Goal: Task Accomplishment & Management: Use online tool/utility

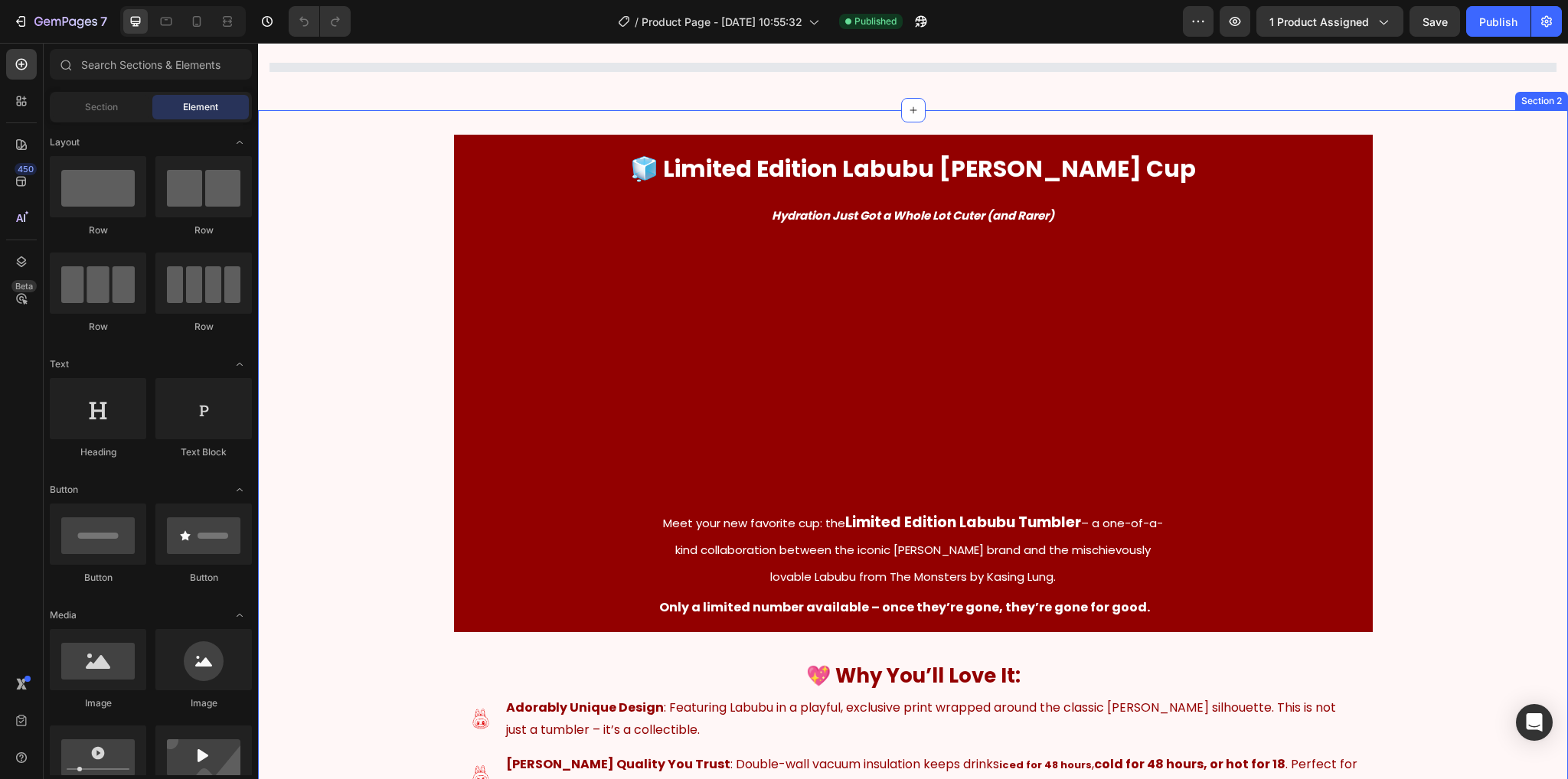
scroll to position [153, 0]
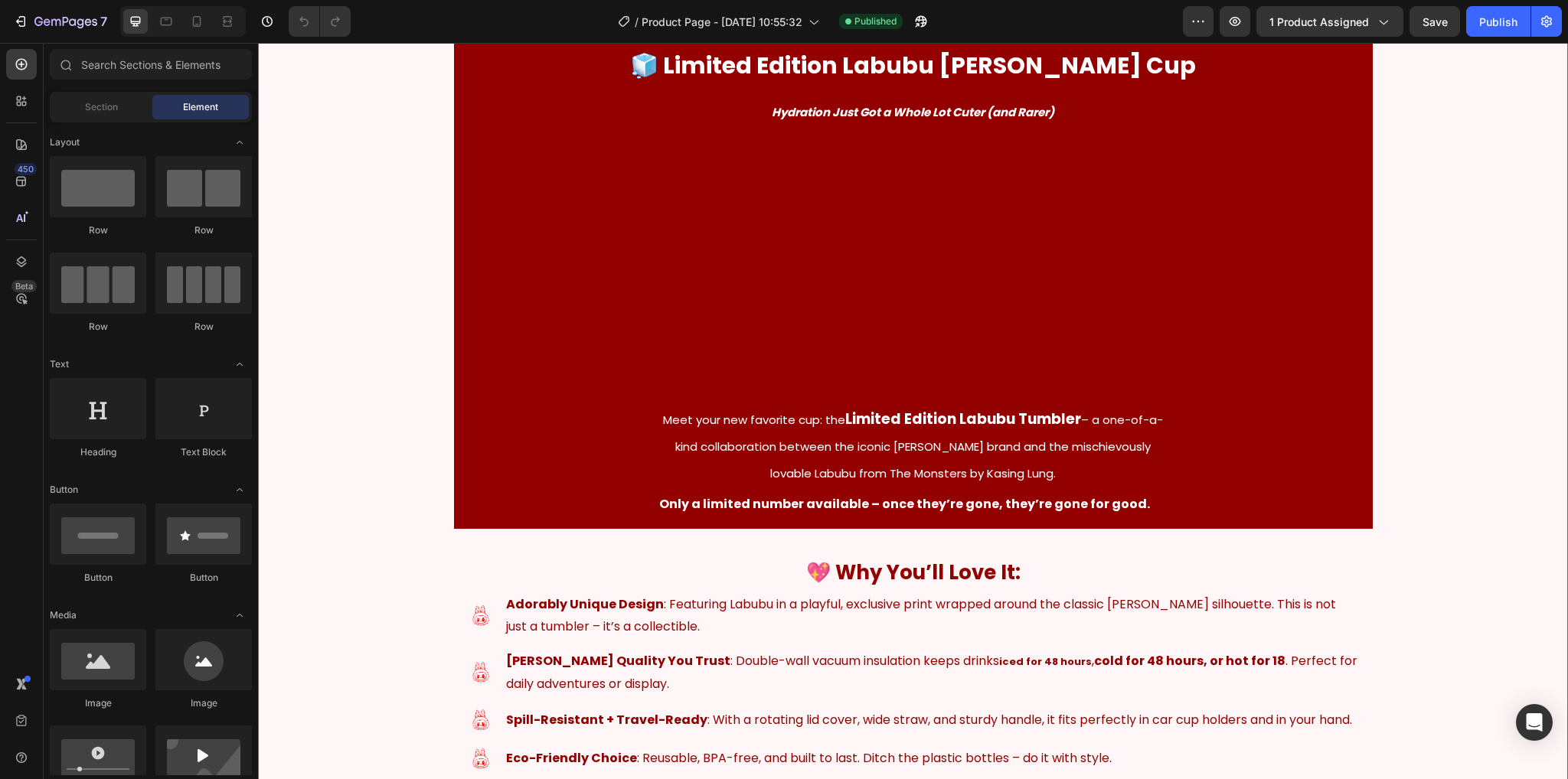
click at [303, 298] on div "🧊 Limited Edition Labubu [PERSON_NAME] Cup Heading Row Hydration Just Got a Who…" at bounding box center [912, 702] width 1310 height 1342
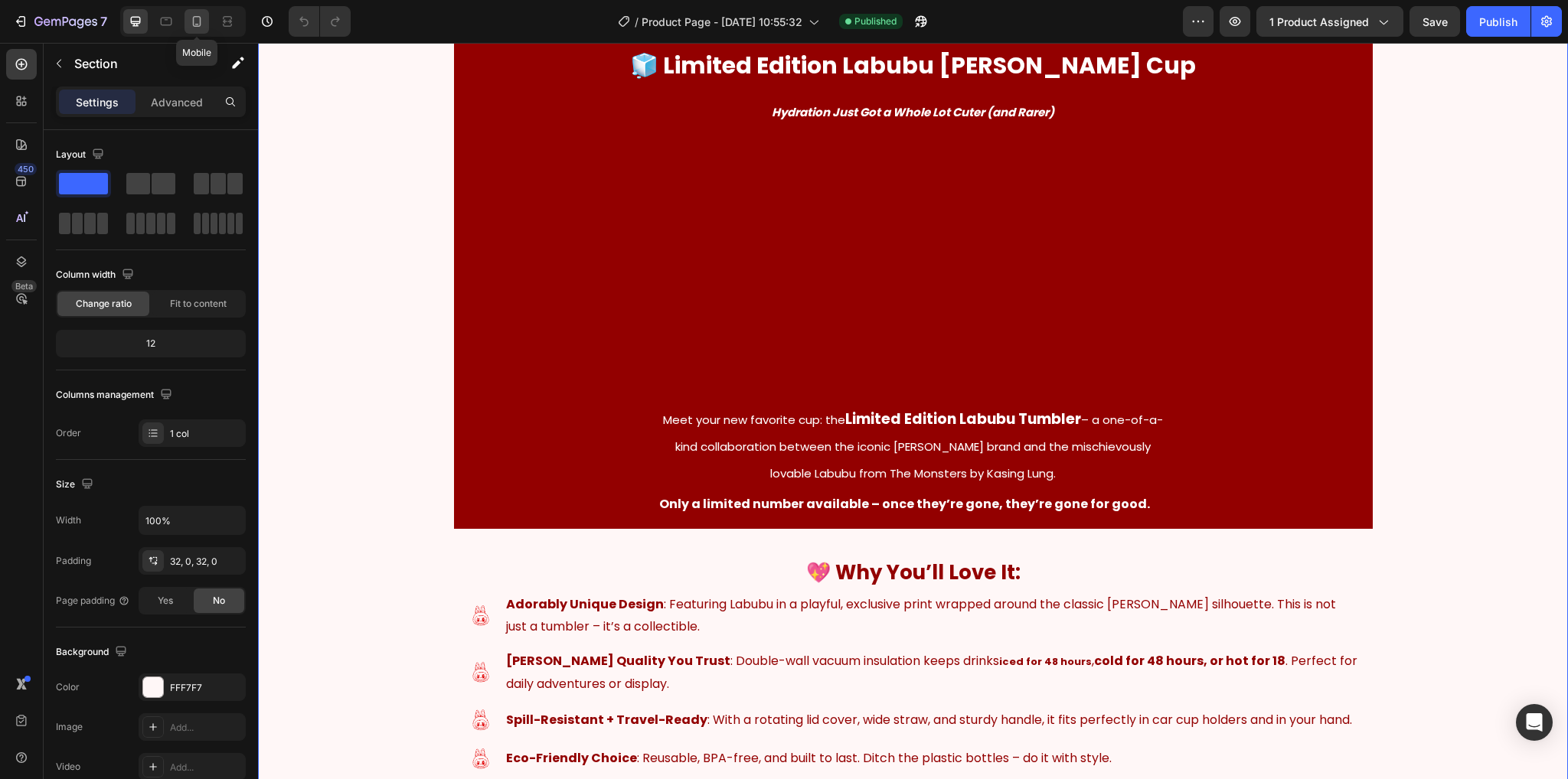
click at [199, 23] on icon at bounding box center [196, 21] width 15 height 15
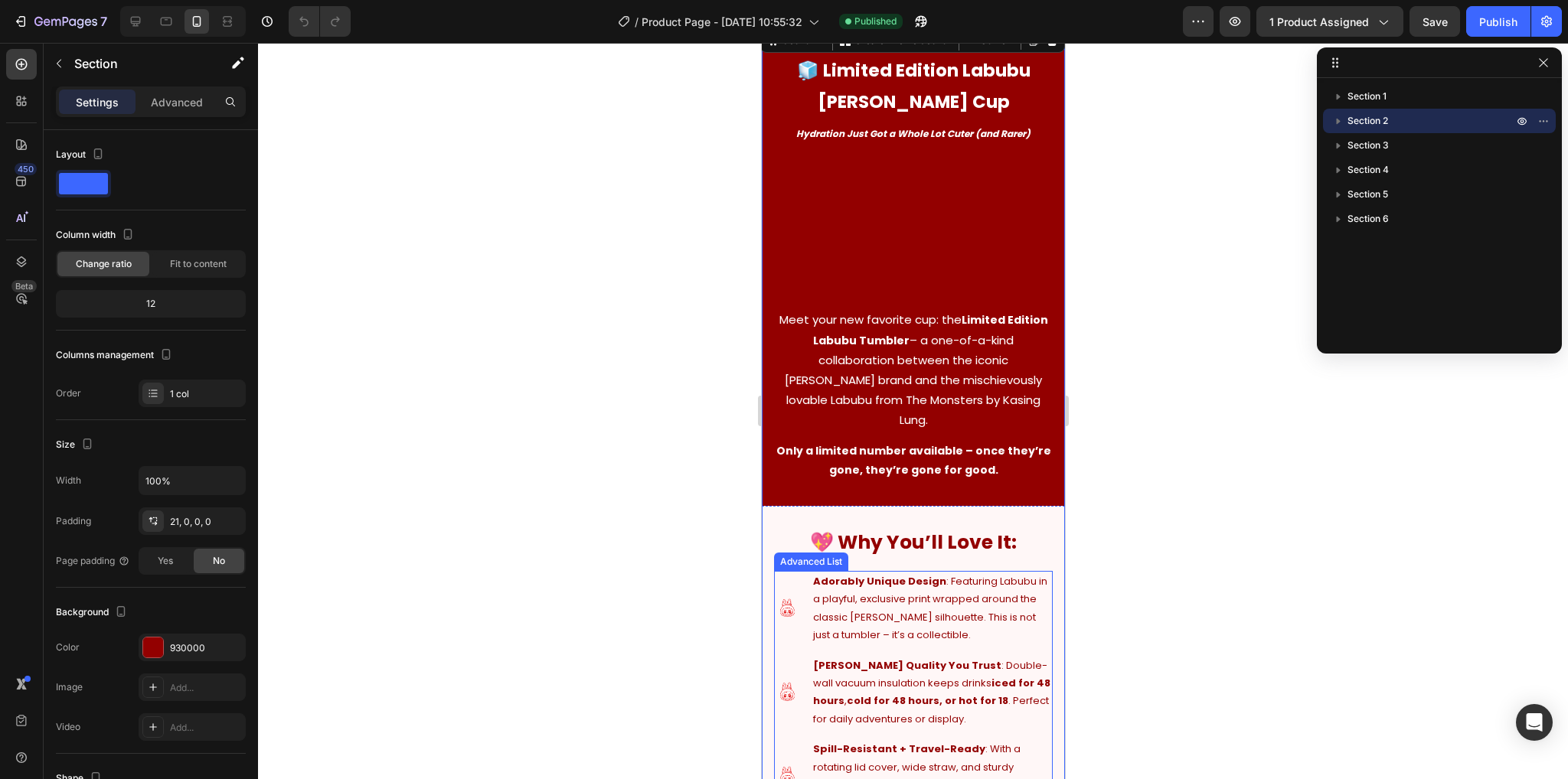
scroll to position [216, 0]
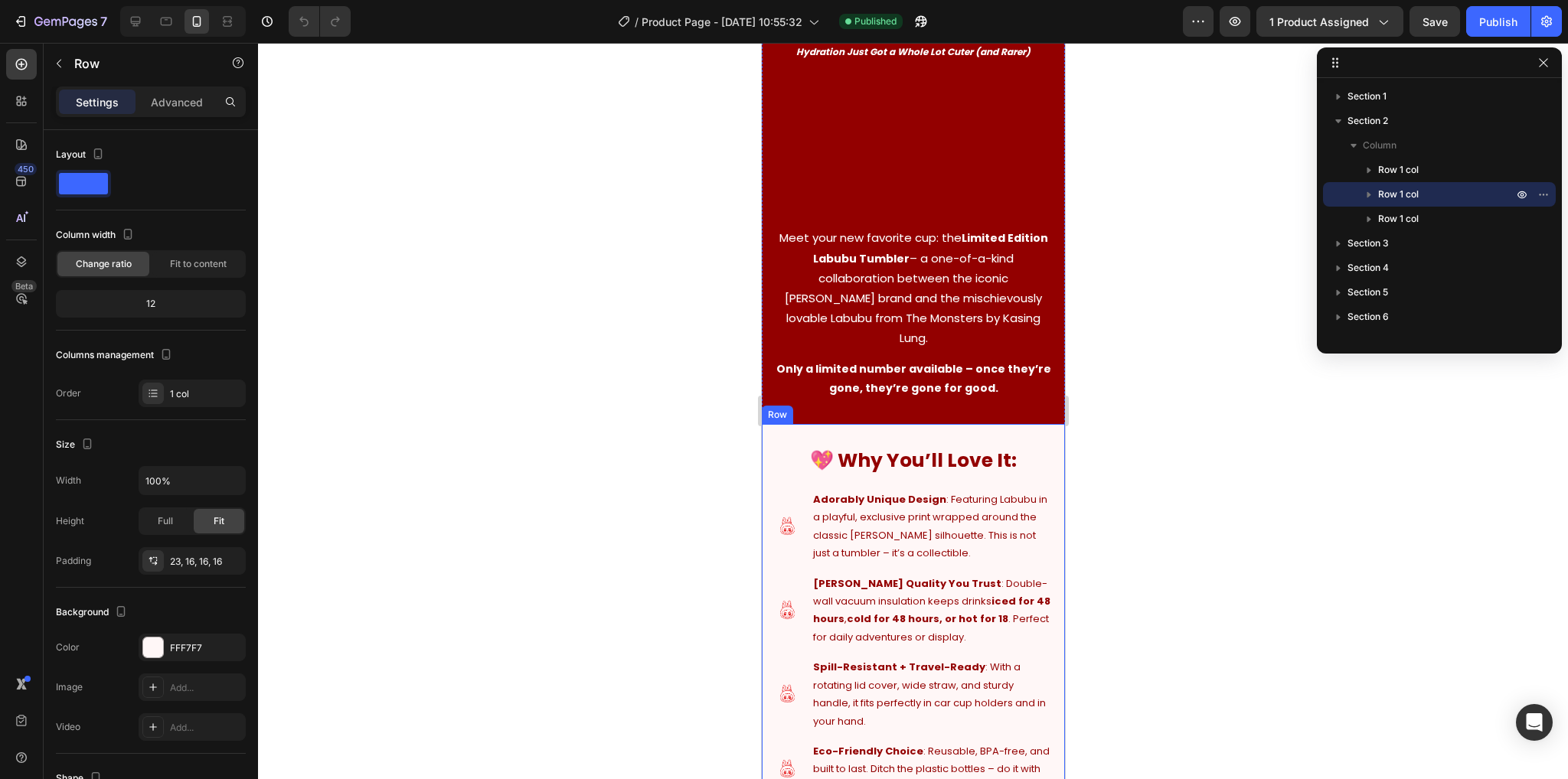
click at [770, 424] on div "💖 Why You’ll Love It: Heading Image Adorably Unique Design : Featuring Labubu i…" at bounding box center [912, 616] width 303 height 386
click at [174, 638] on div "FFF7F7" at bounding box center [192, 647] width 107 height 28
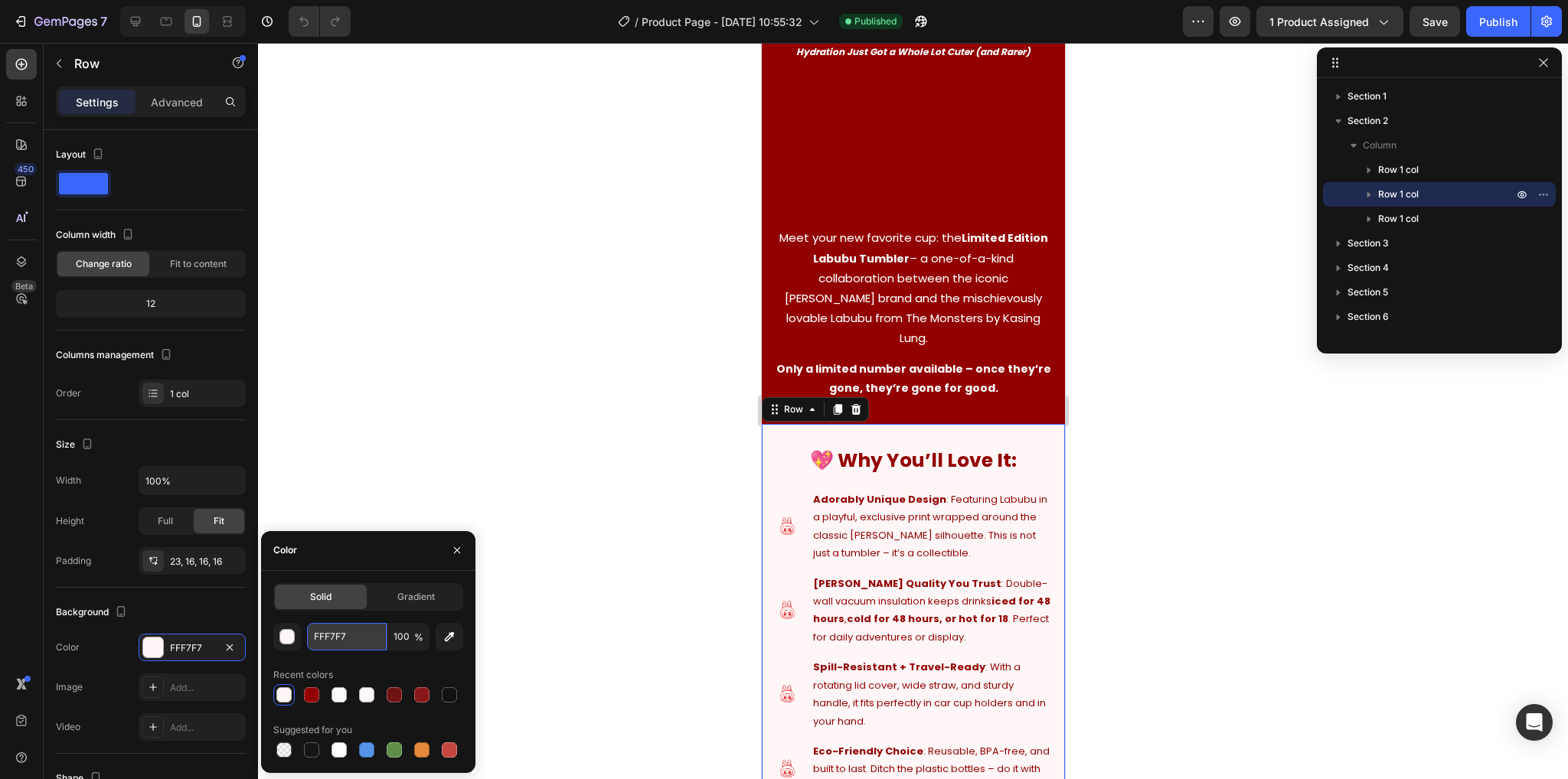
click at [342, 647] on input "FFF7F7" at bounding box center [347, 636] width 79 height 28
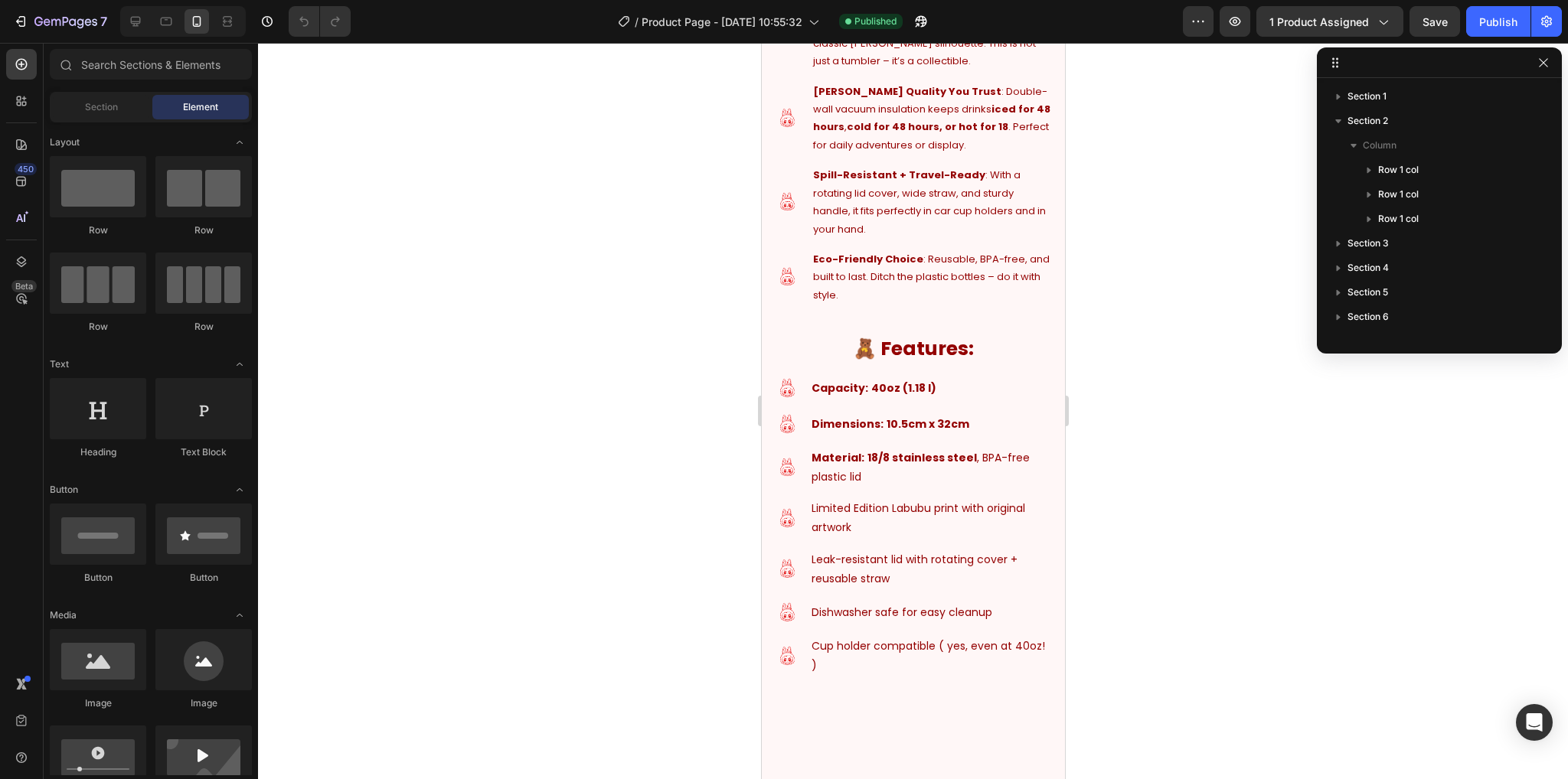
scroll to position [712, 0]
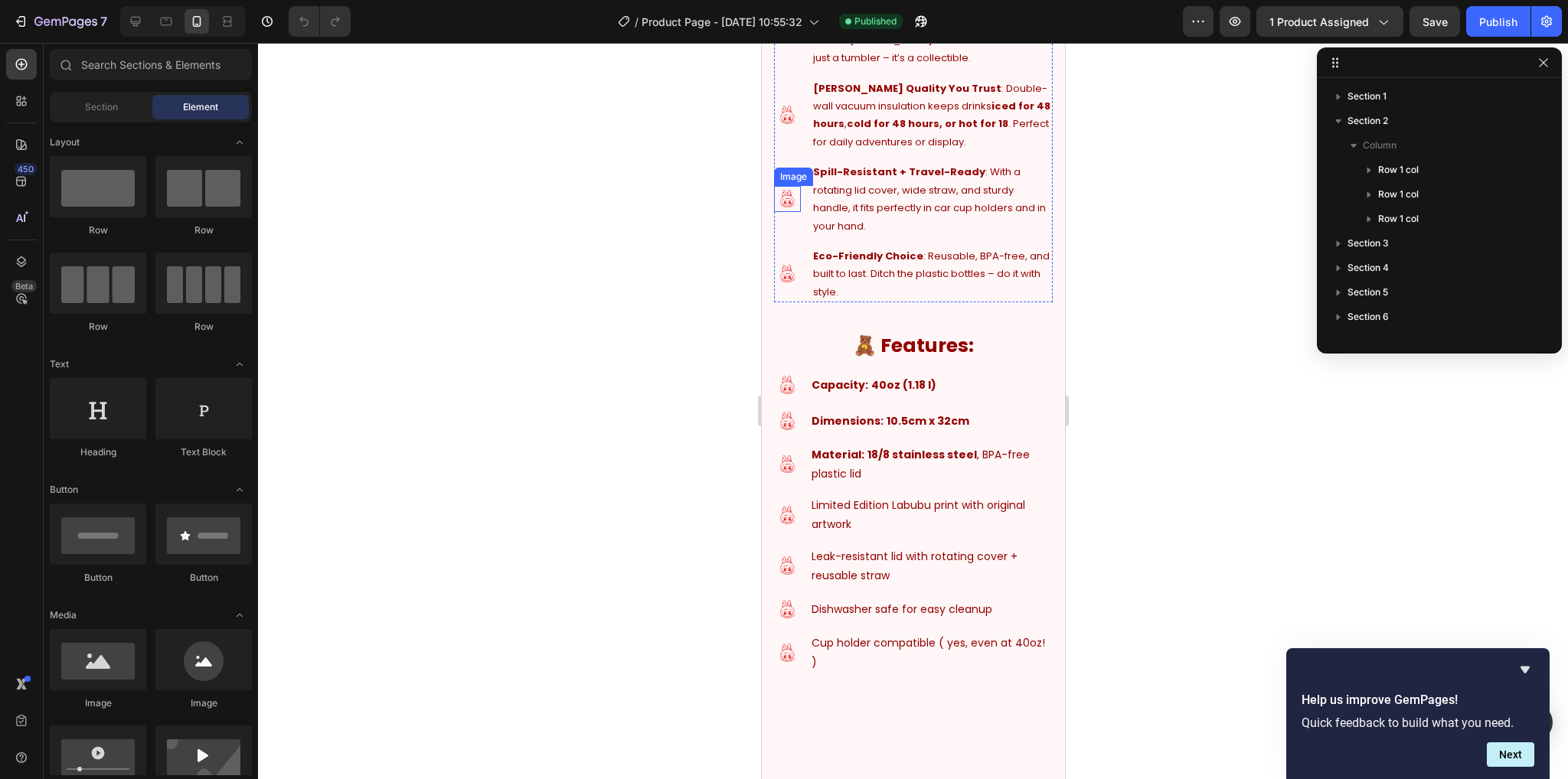
click at [770, 281] on div "💖 Why You’ll Love It: Heading Image Adorably Unique Design : Featuring Labubu i…" at bounding box center [912, 122] width 303 height 386
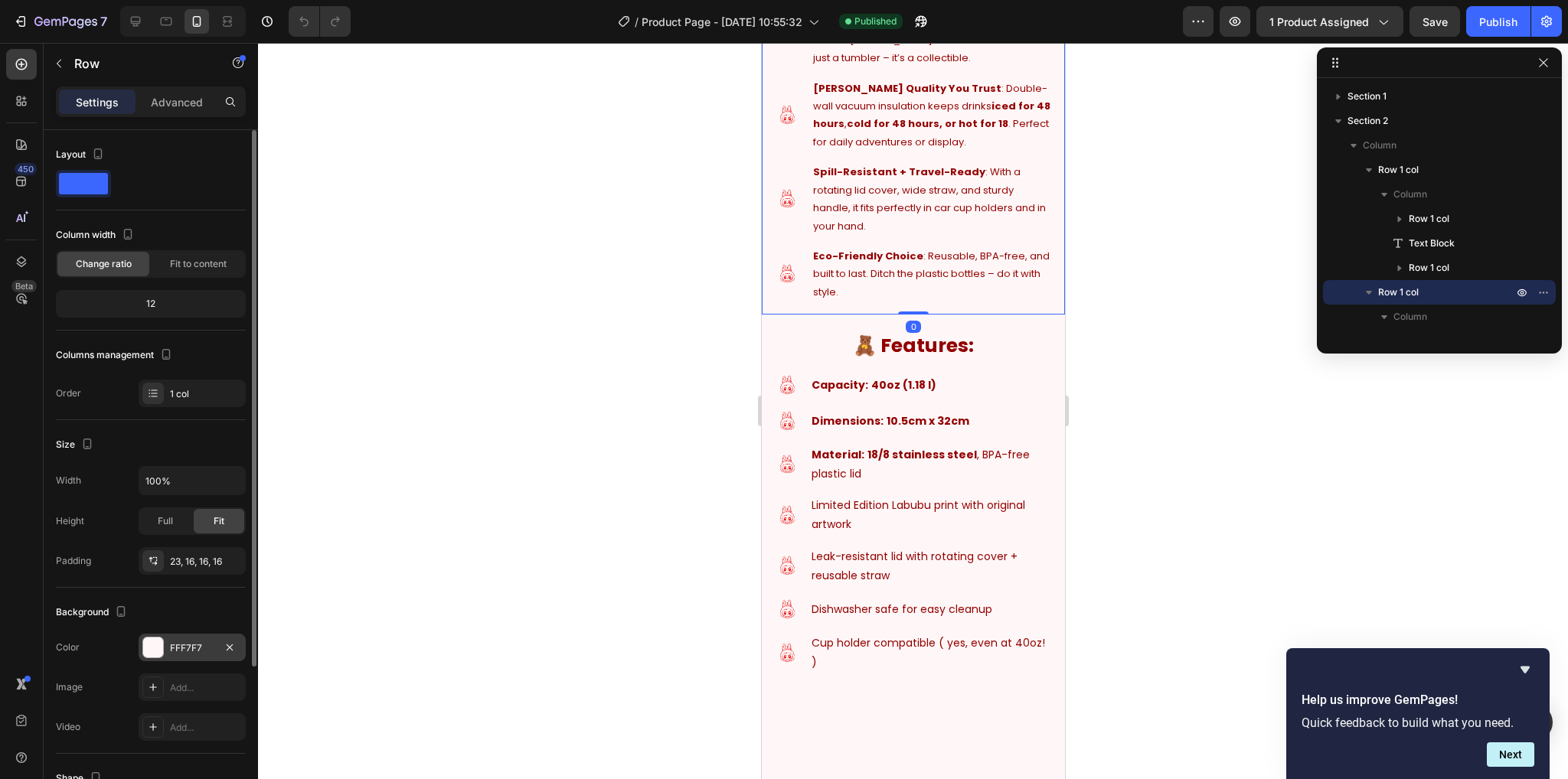
click at [178, 647] on div "FFF7F7" at bounding box center [192, 648] width 44 height 13
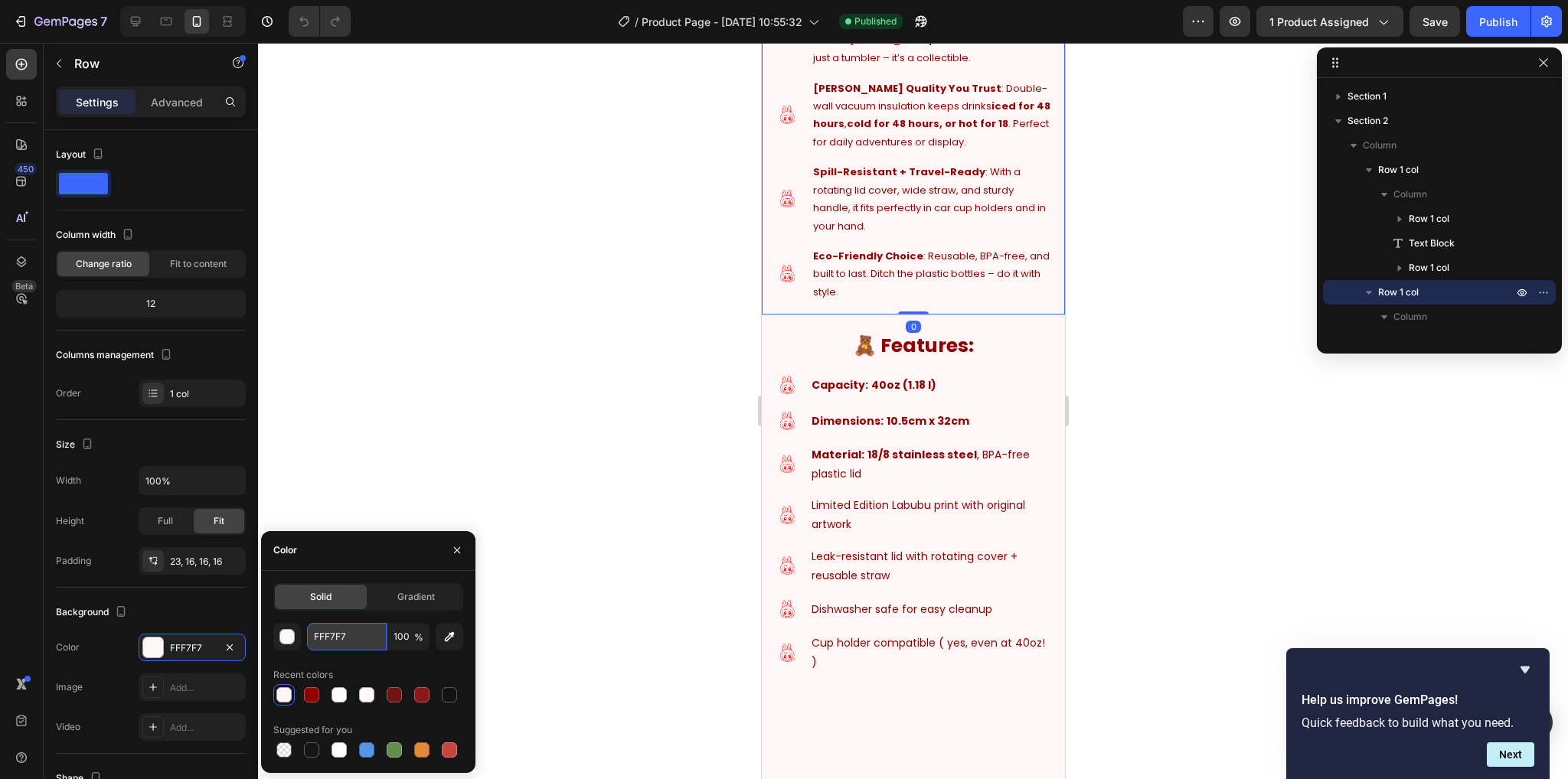
click at [348, 632] on input "FFF7F7" at bounding box center [347, 636] width 79 height 28
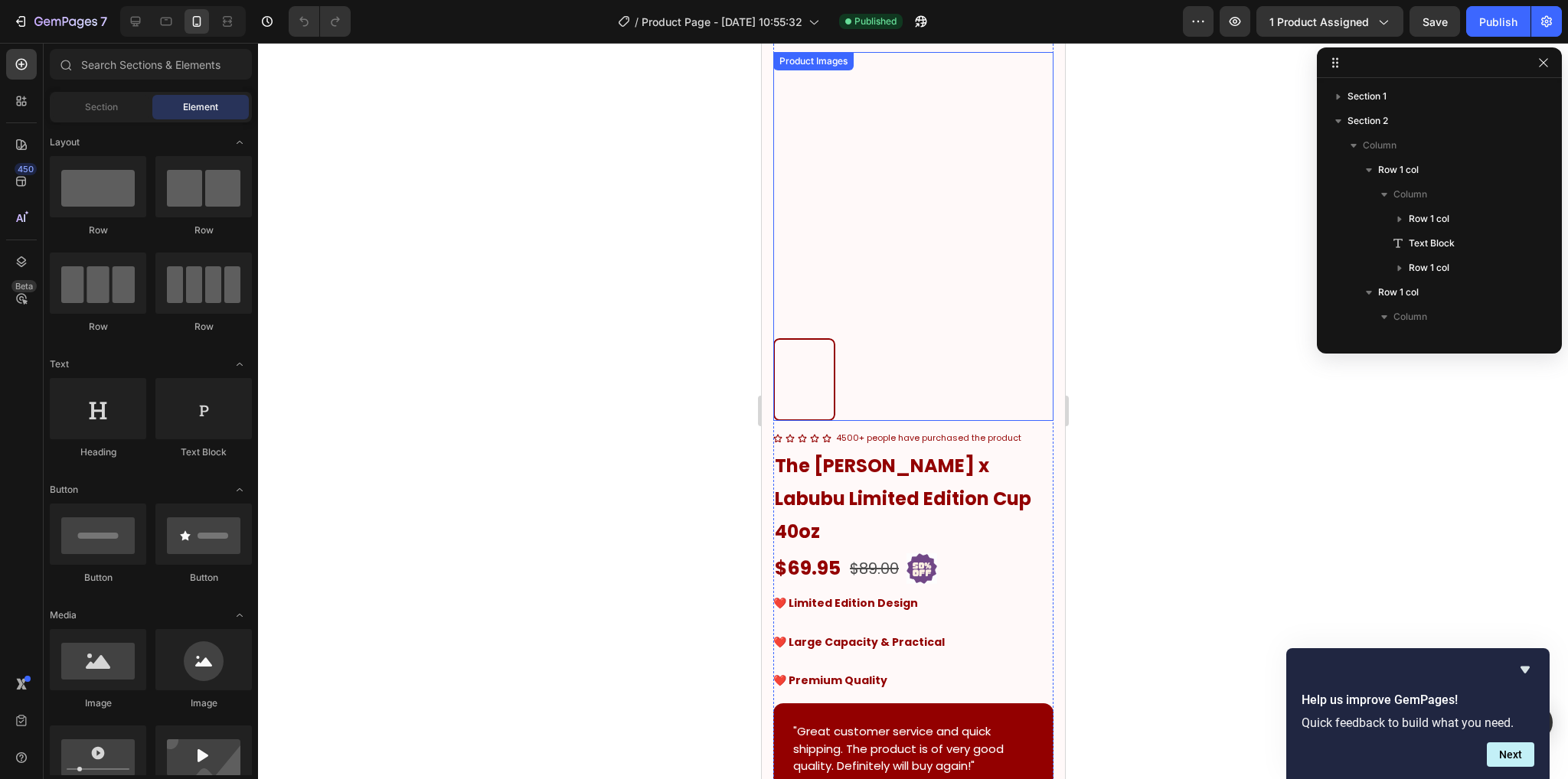
scroll to position [0, 0]
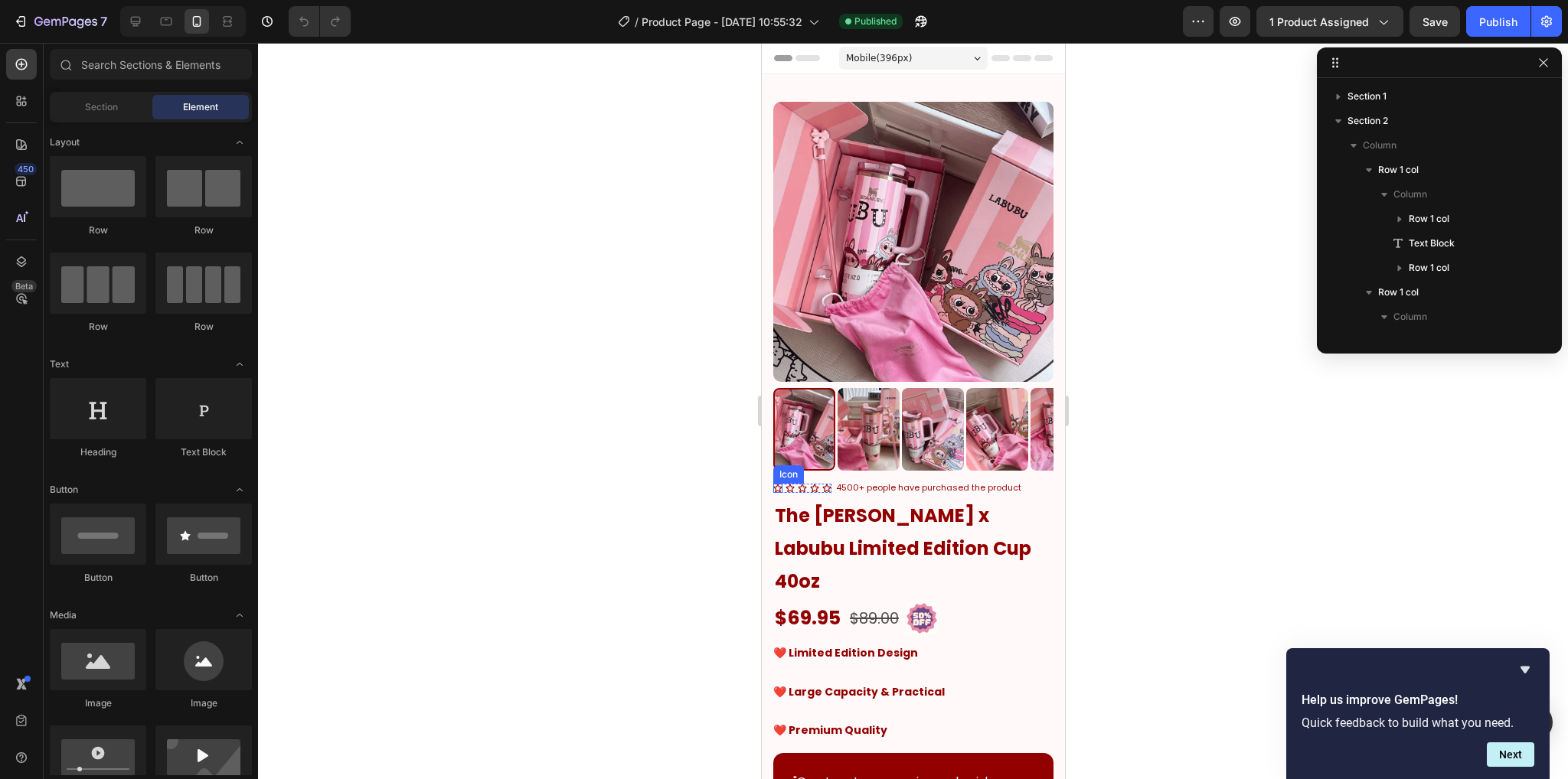
click at [777, 483] on div "Icon" at bounding box center [777, 488] width 10 height 10
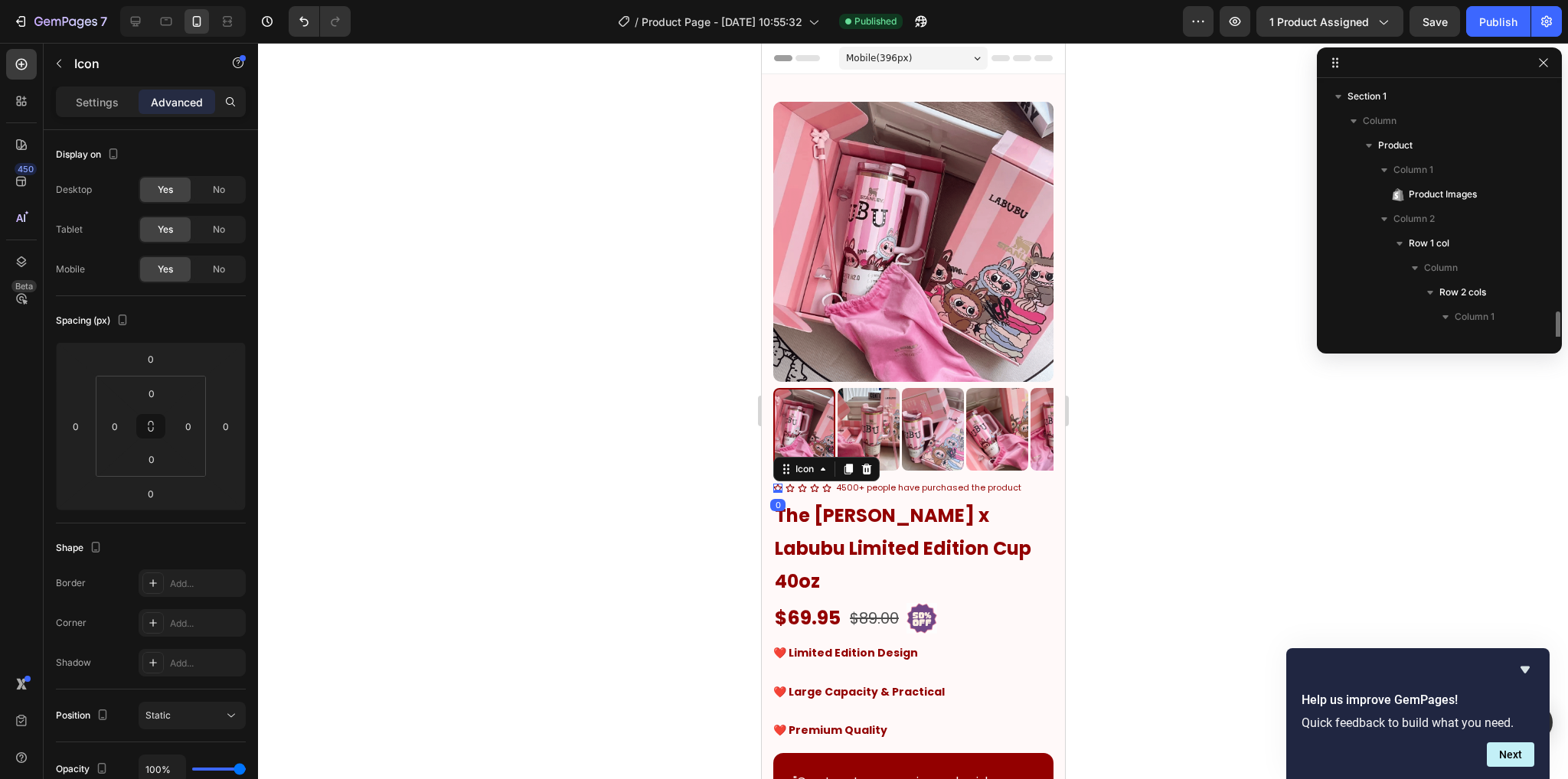
scroll to position [191, 0]
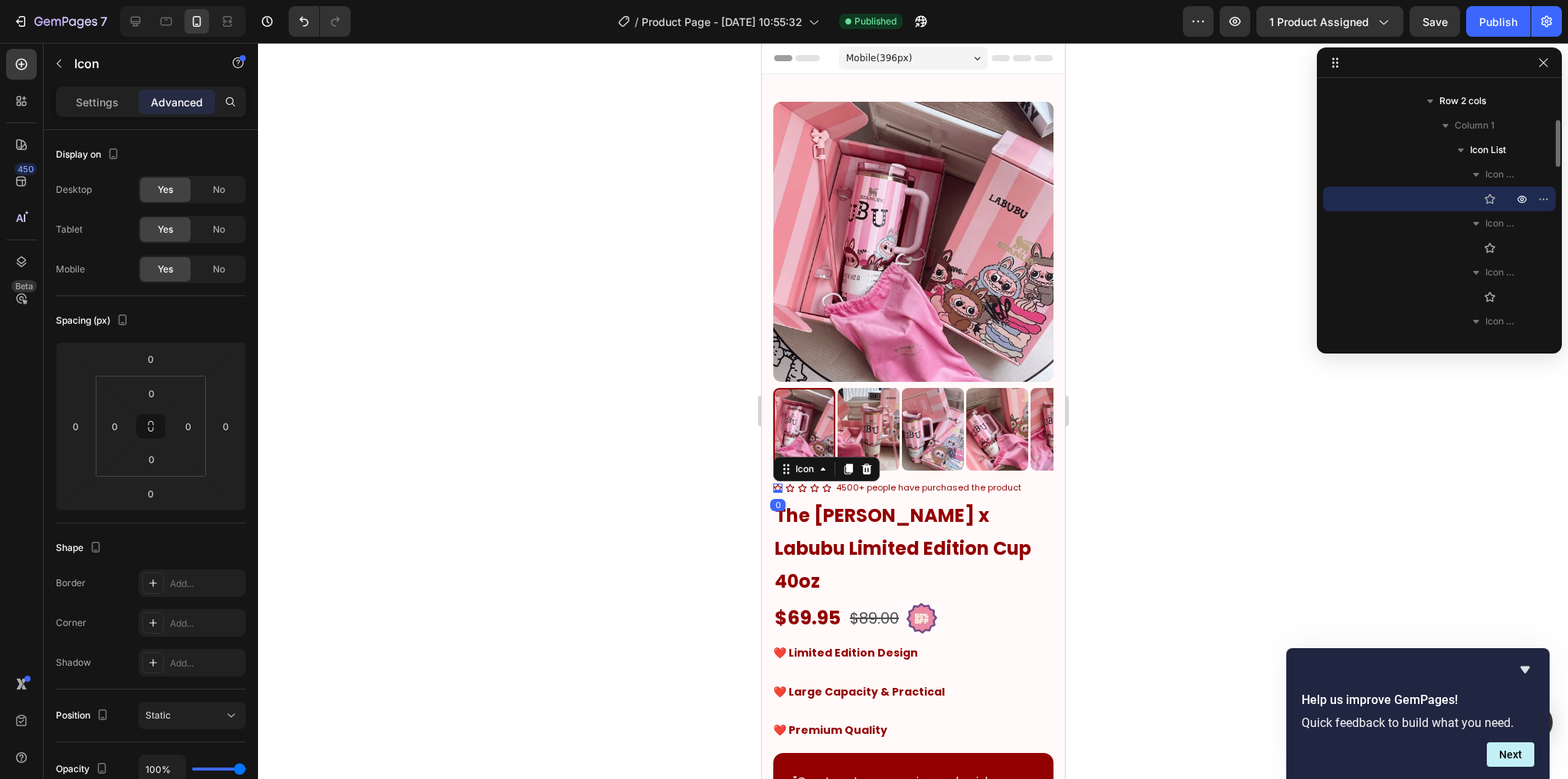
click at [103, 90] on div "Settings" at bounding box center [98, 102] width 77 height 25
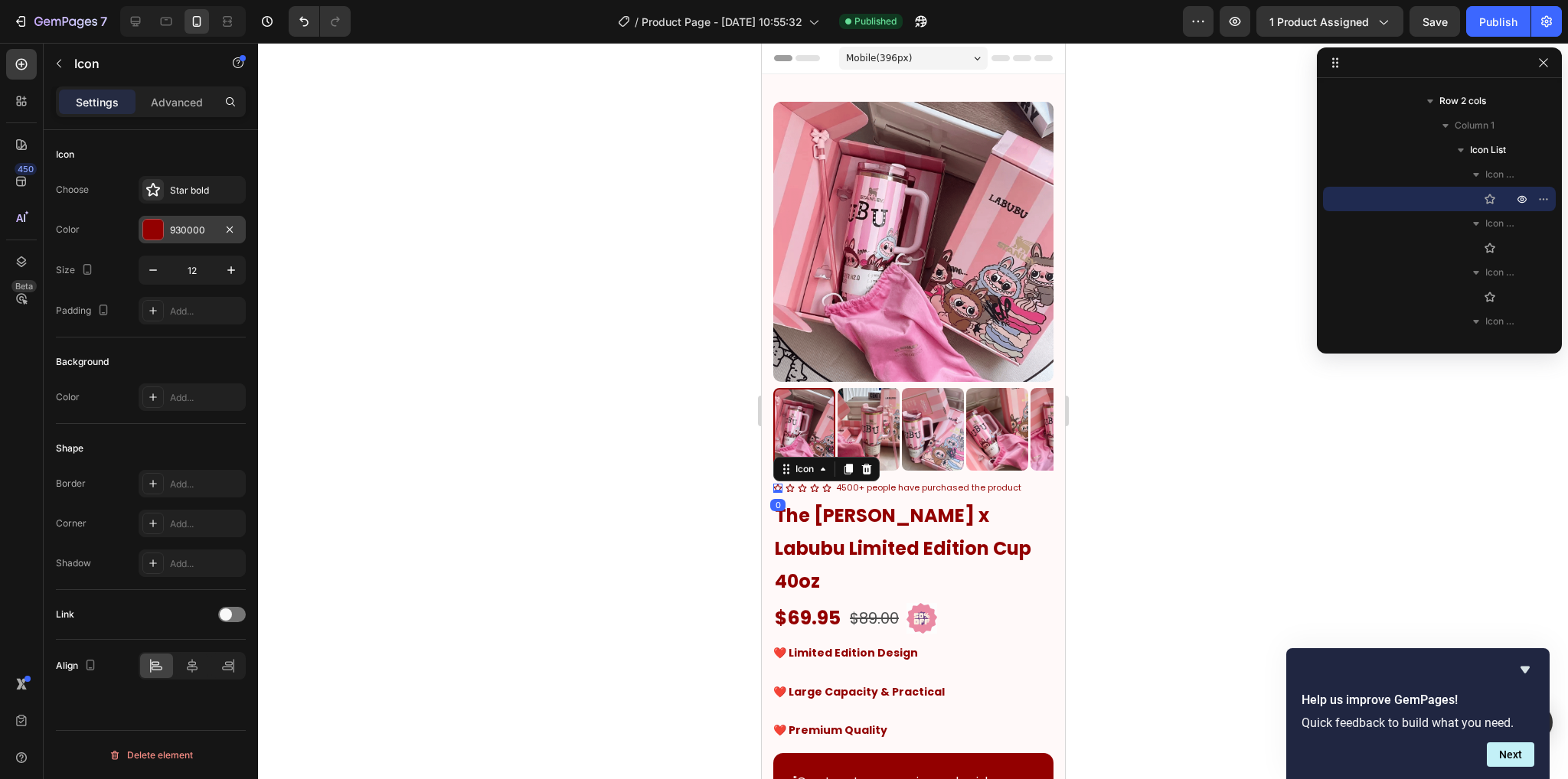
click at [158, 234] on div at bounding box center [153, 229] width 20 height 20
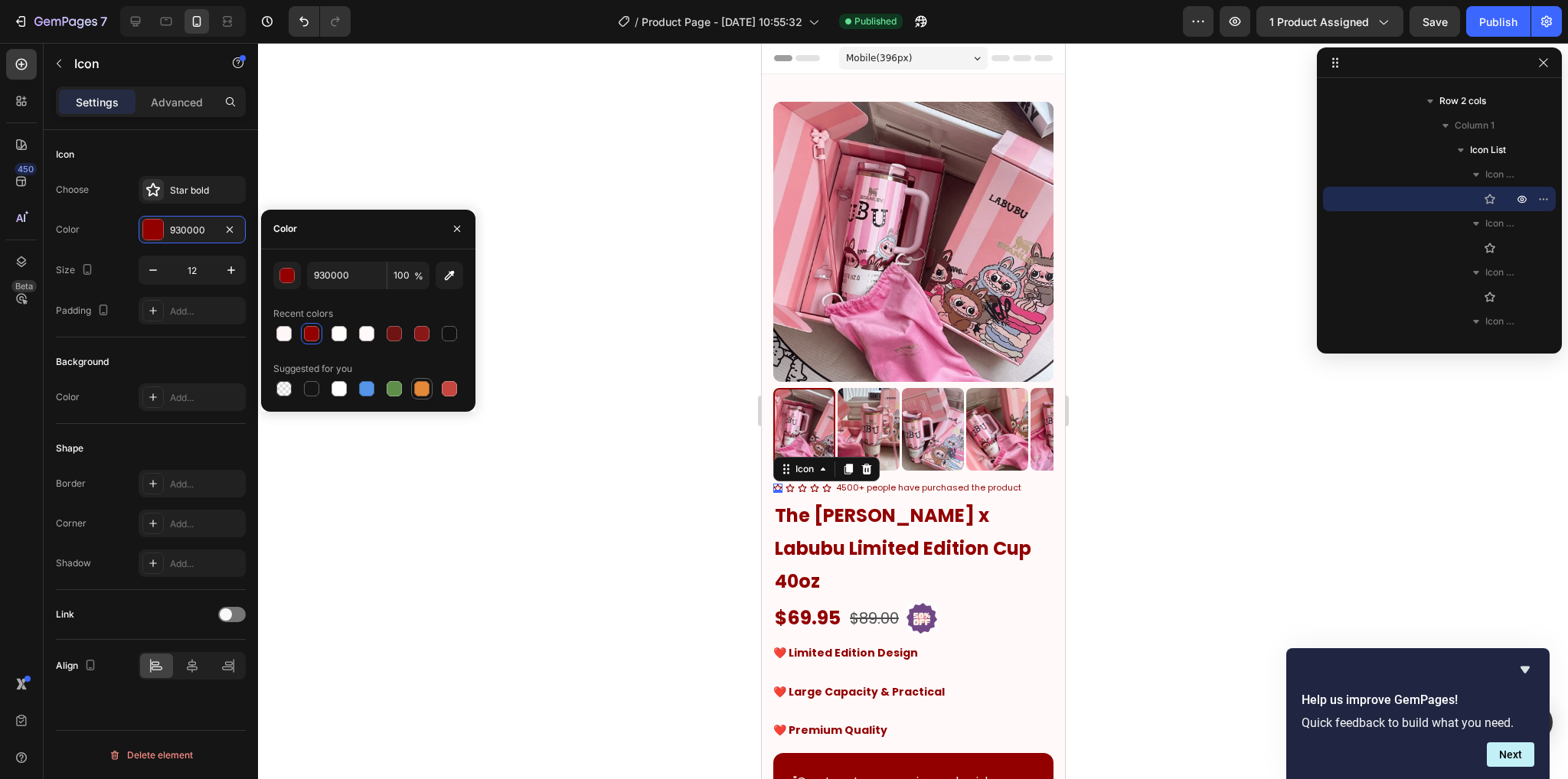
click at [426, 387] on div at bounding box center [422, 389] width 15 height 15
click at [291, 278] on div "button" at bounding box center [288, 277] width 15 height 15
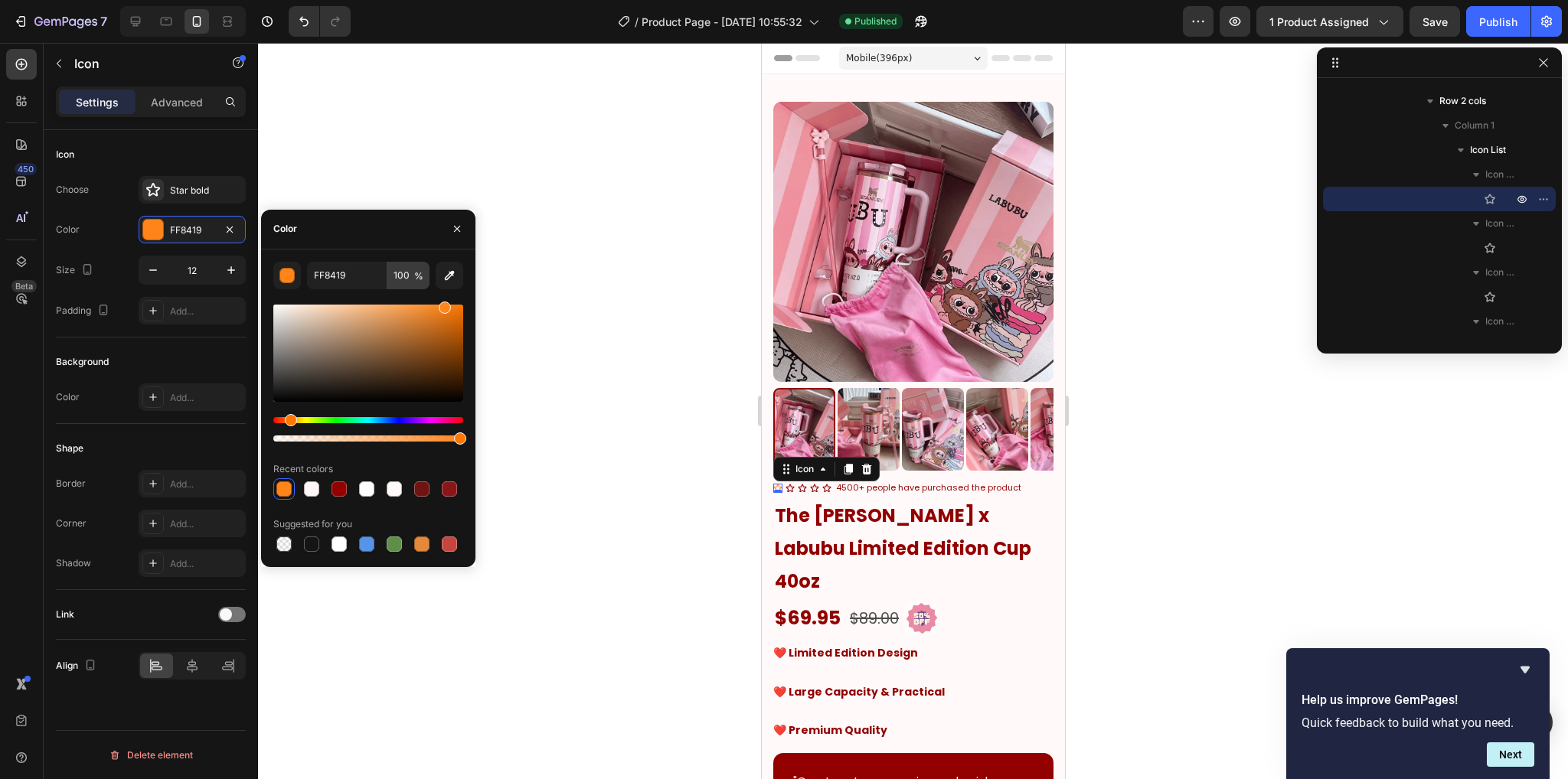
drag, startPoint x: 411, startPoint y: 326, endPoint x: 410, endPoint y: 281, distance: 45.0
click at [410, 281] on div "FF8419 100 % Recent colors Suggested for you" at bounding box center [368, 408] width 190 height 293
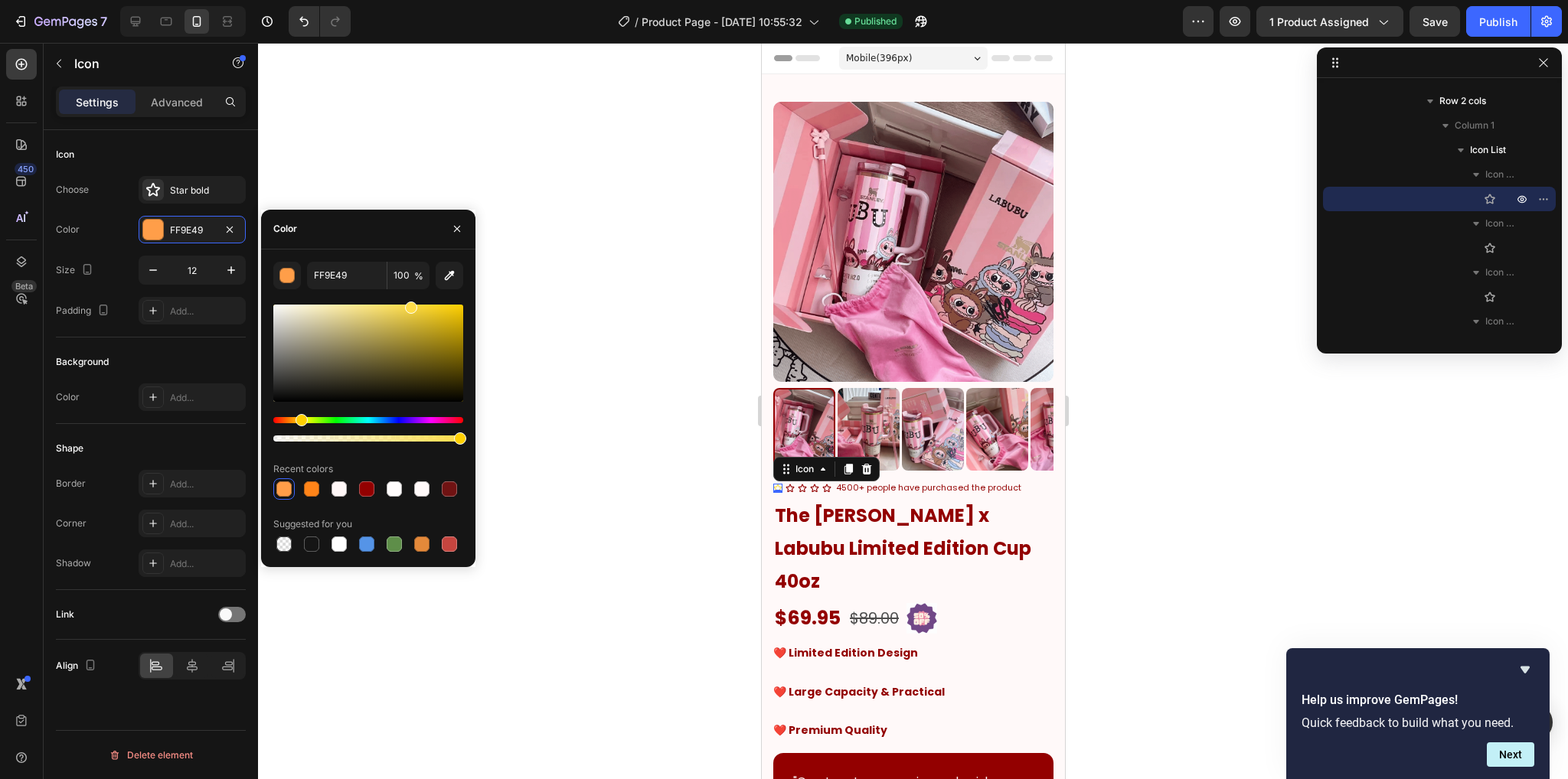
click at [300, 418] on div "Hue" at bounding box center [368, 420] width 190 height 6
type input "FFDD49"
click at [196, 184] on div "Star bold" at bounding box center [206, 190] width 72 height 13
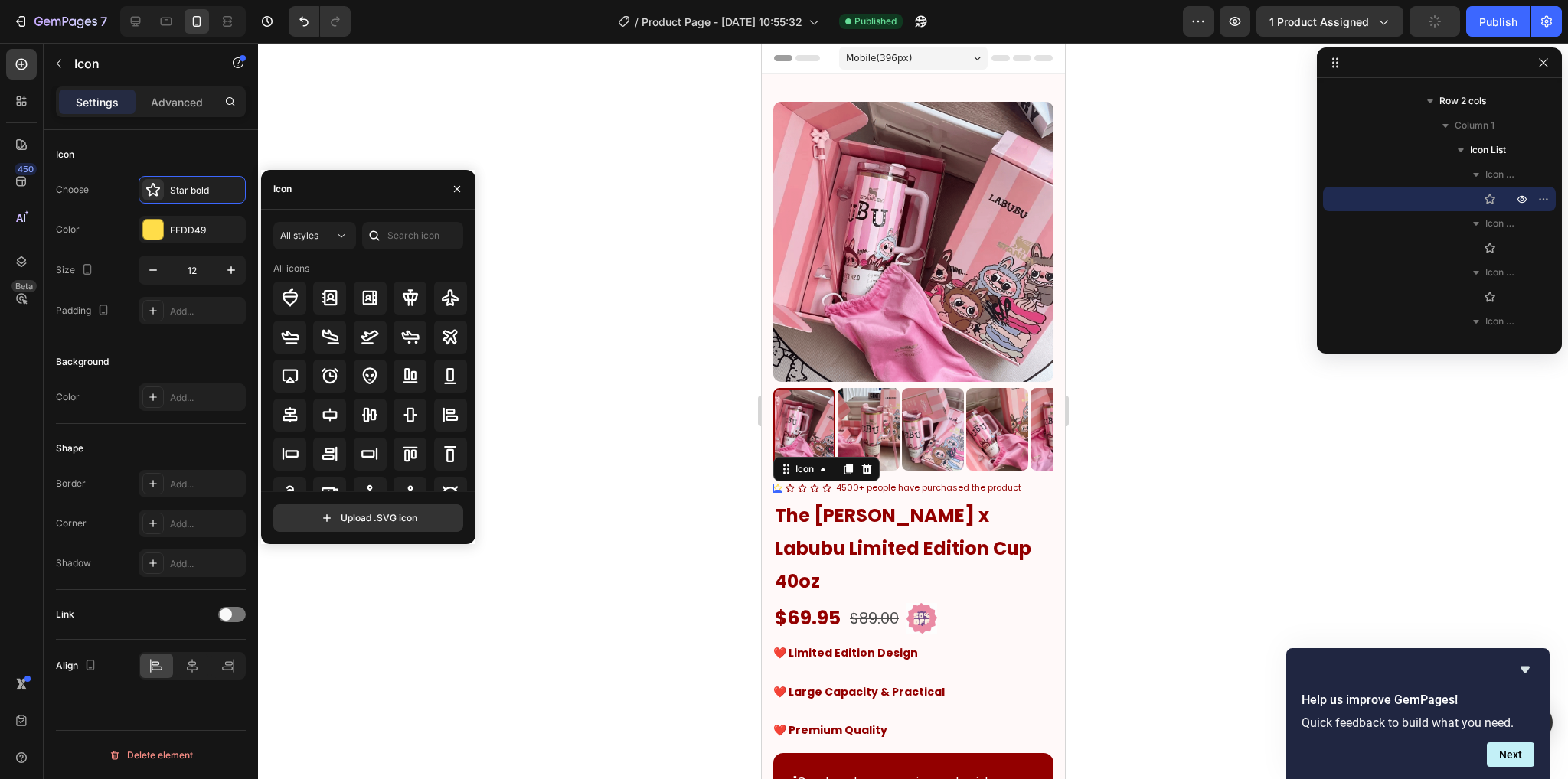
drag, startPoint x: 424, startPoint y: 262, endPoint x: 427, endPoint y: 247, distance: 15.3
click at [424, 261] on div "All icons" at bounding box center [370, 268] width 194 height 13
click at [426, 243] on input "text" at bounding box center [413, 235] width 101 height 28
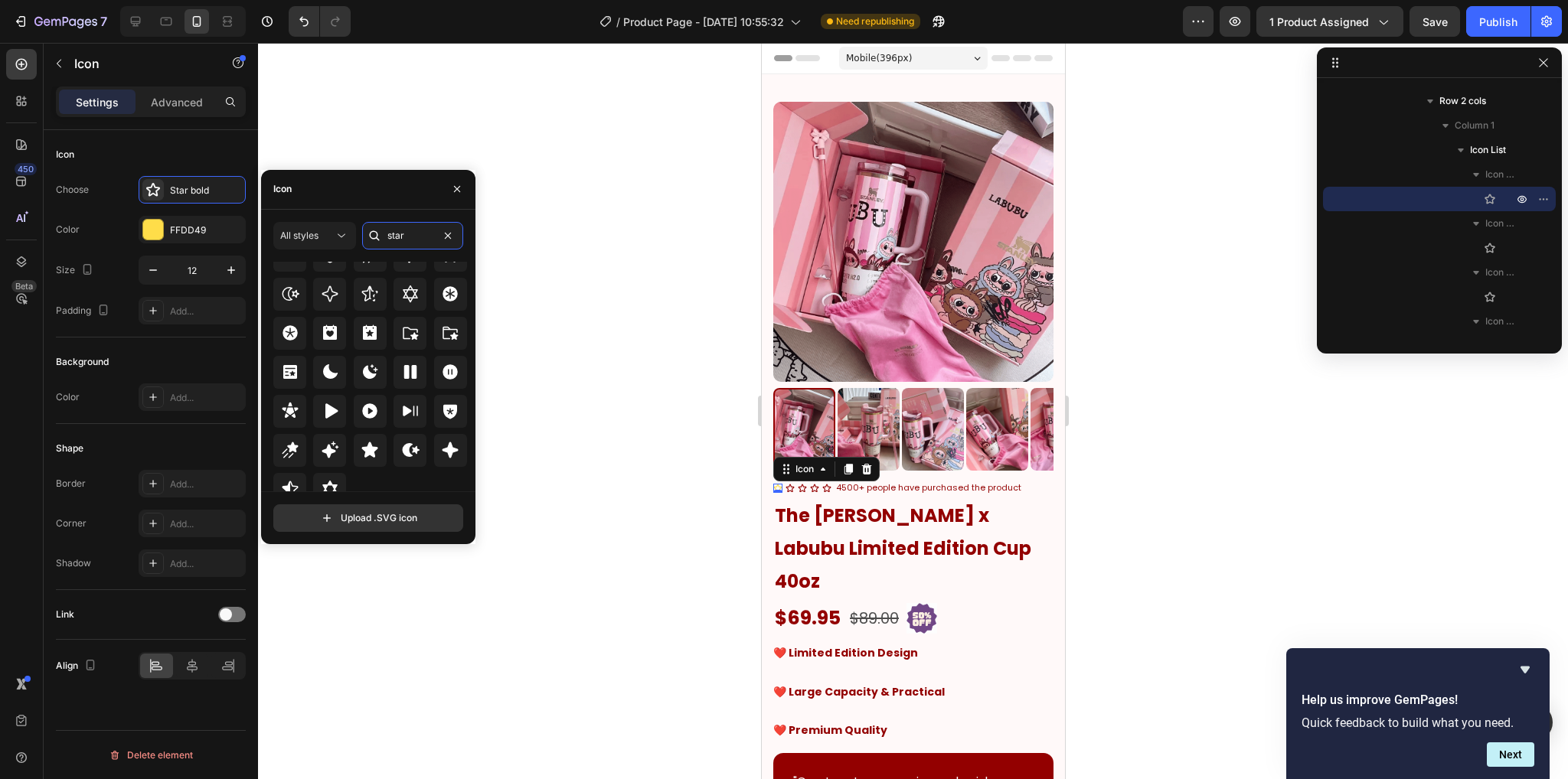
scroll to position [464, 0]
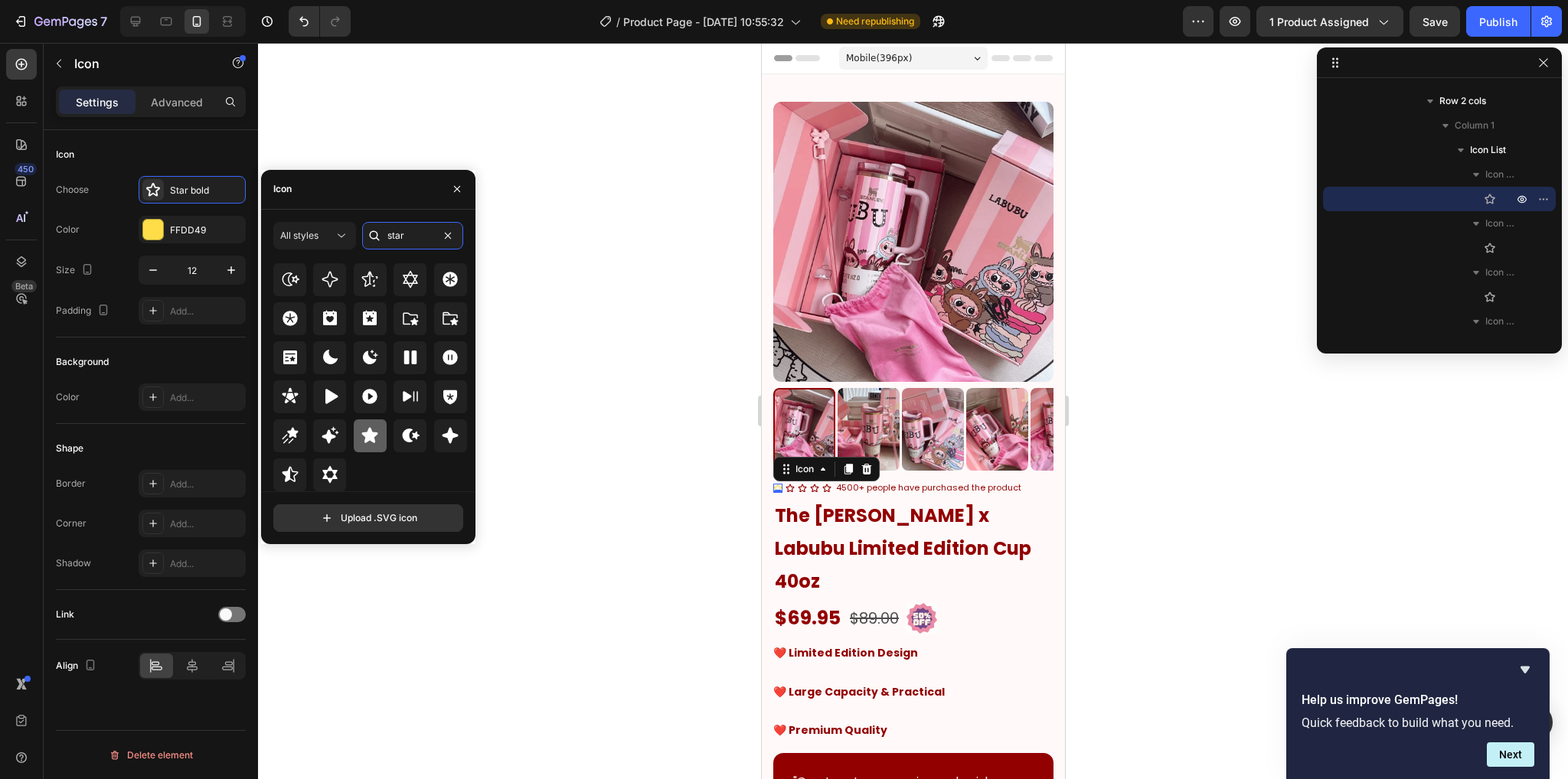
type input "star"
click at [361, 438] on icon at bounding box center [370, 434] width 18 height 18
click at [791, 483] on div "Icon 0" at bounding box center [790, 488] width 10 height 10
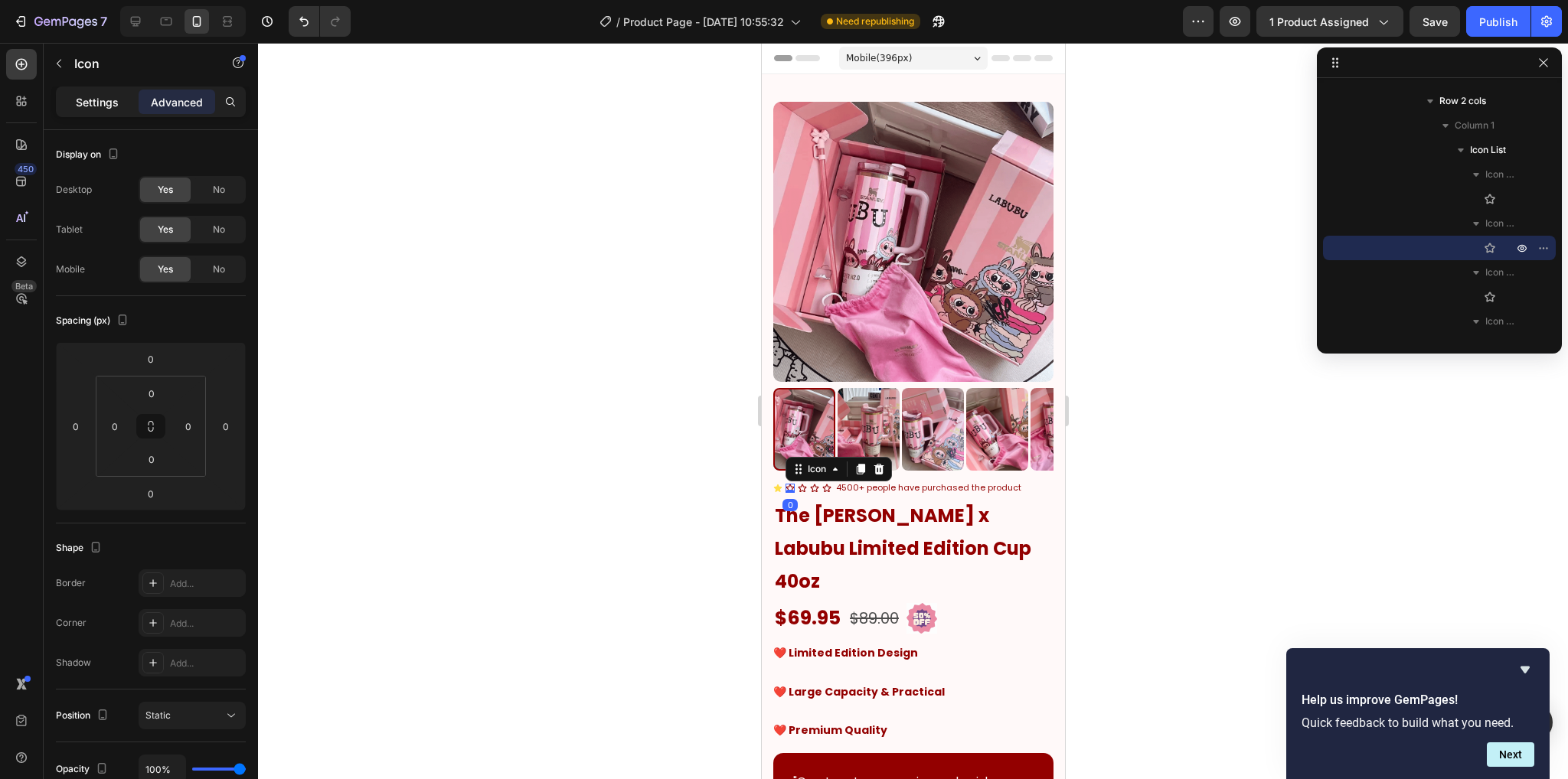
click at [123, 107] on div "Settings" at bounding box center [98, 102] width 77 height 25
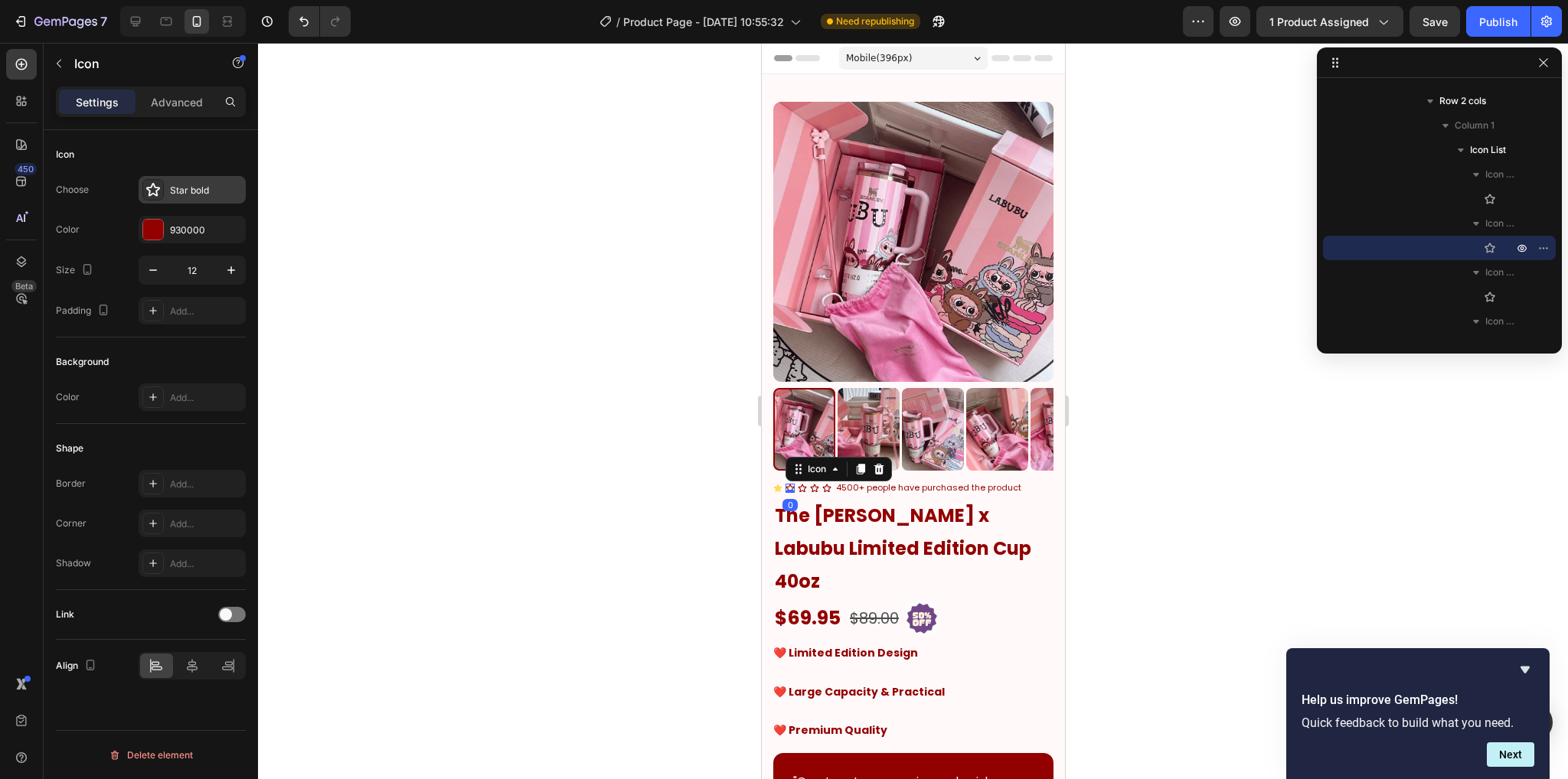
click at [189, 192] on div "Star bold" at bounding box center [206, 190] width 72 height 13
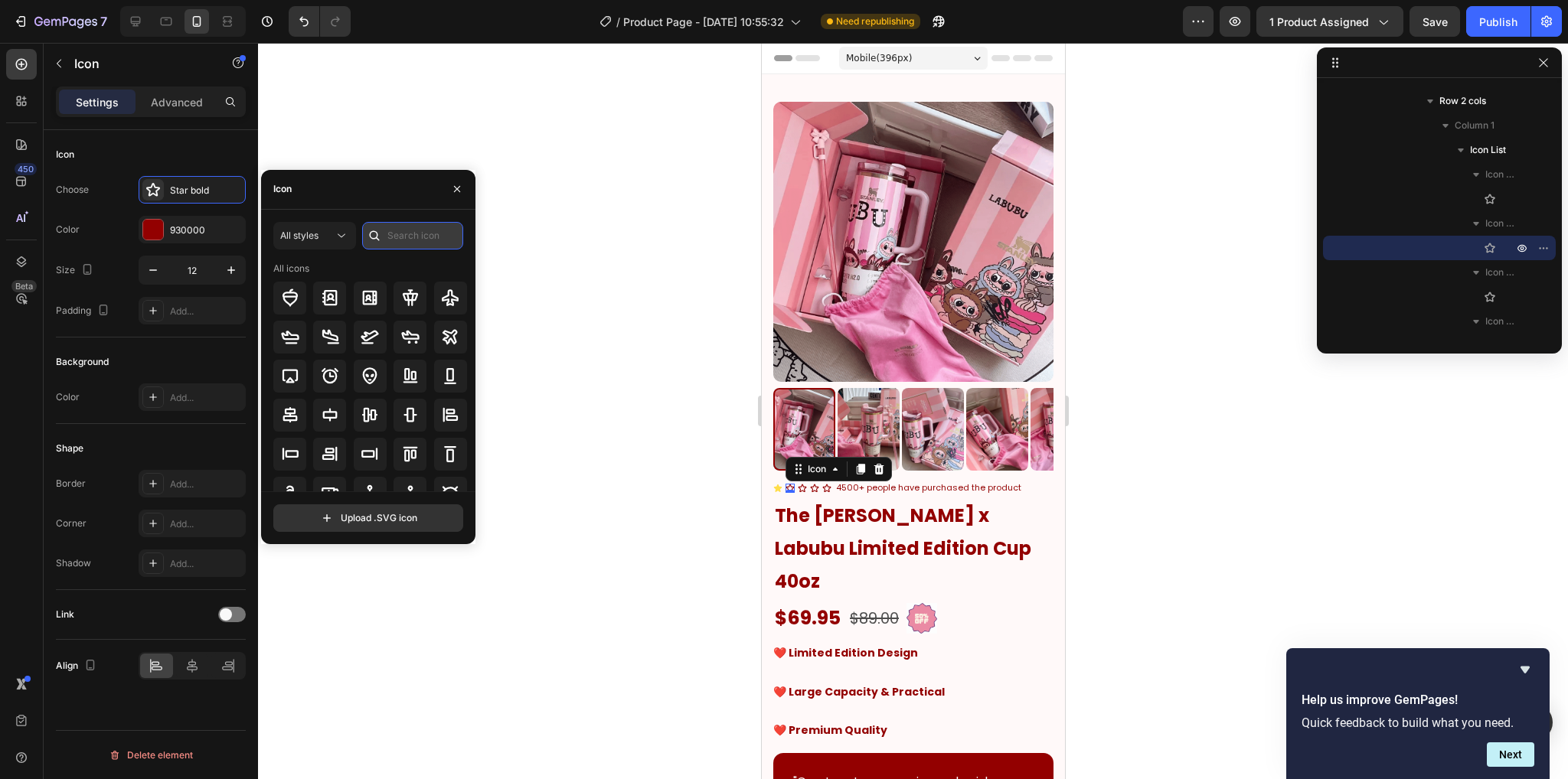
click at [403, 242] on input "text" at bounding box center [413, 235] width 101 height 28
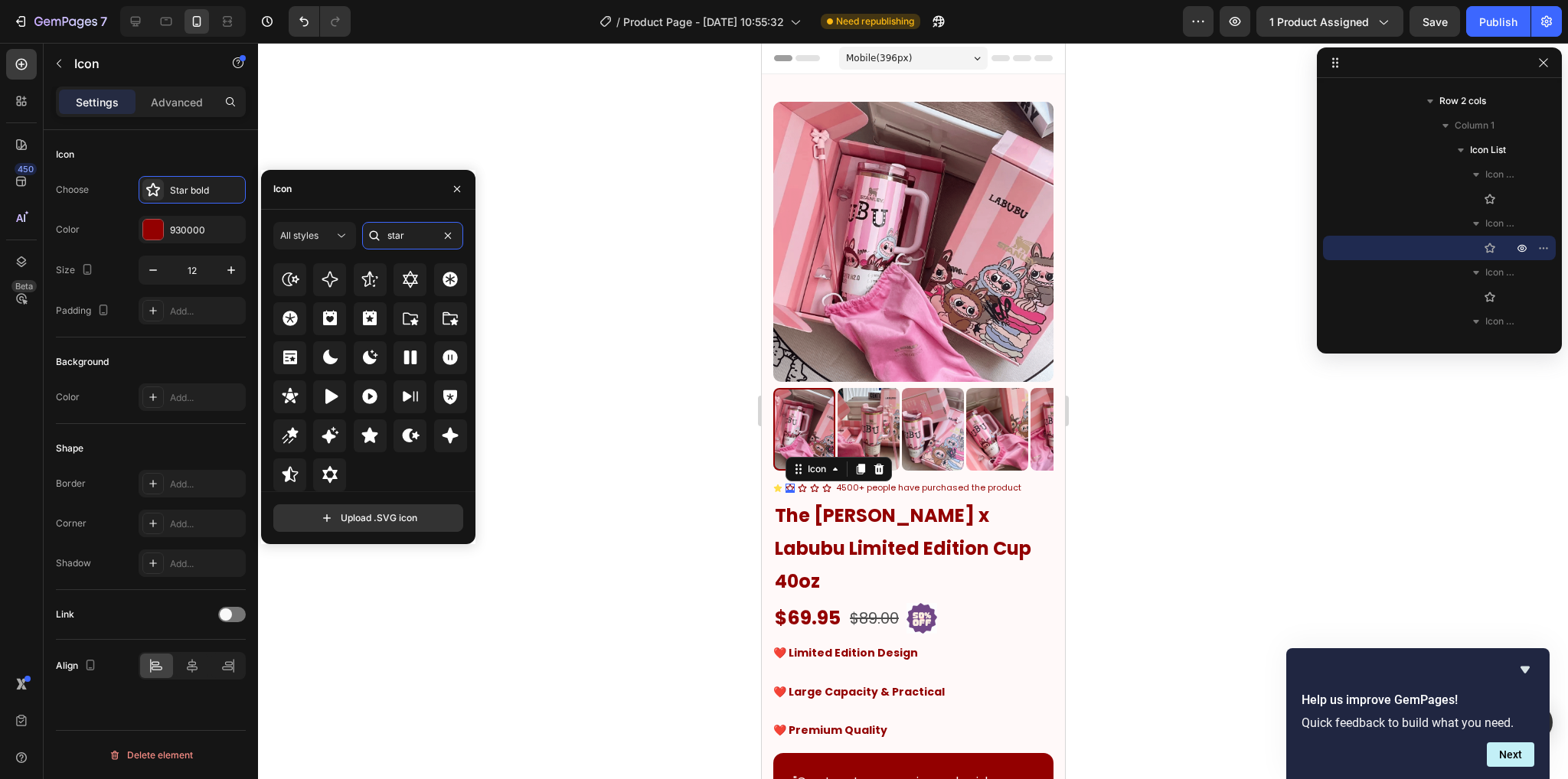
type input "star"
click at [374, 439] on icon at bounding box center [370, 434] width 18 height 18
click at [163, 219] on div "930000" at bounding box center [192, 229] width 107 height 28
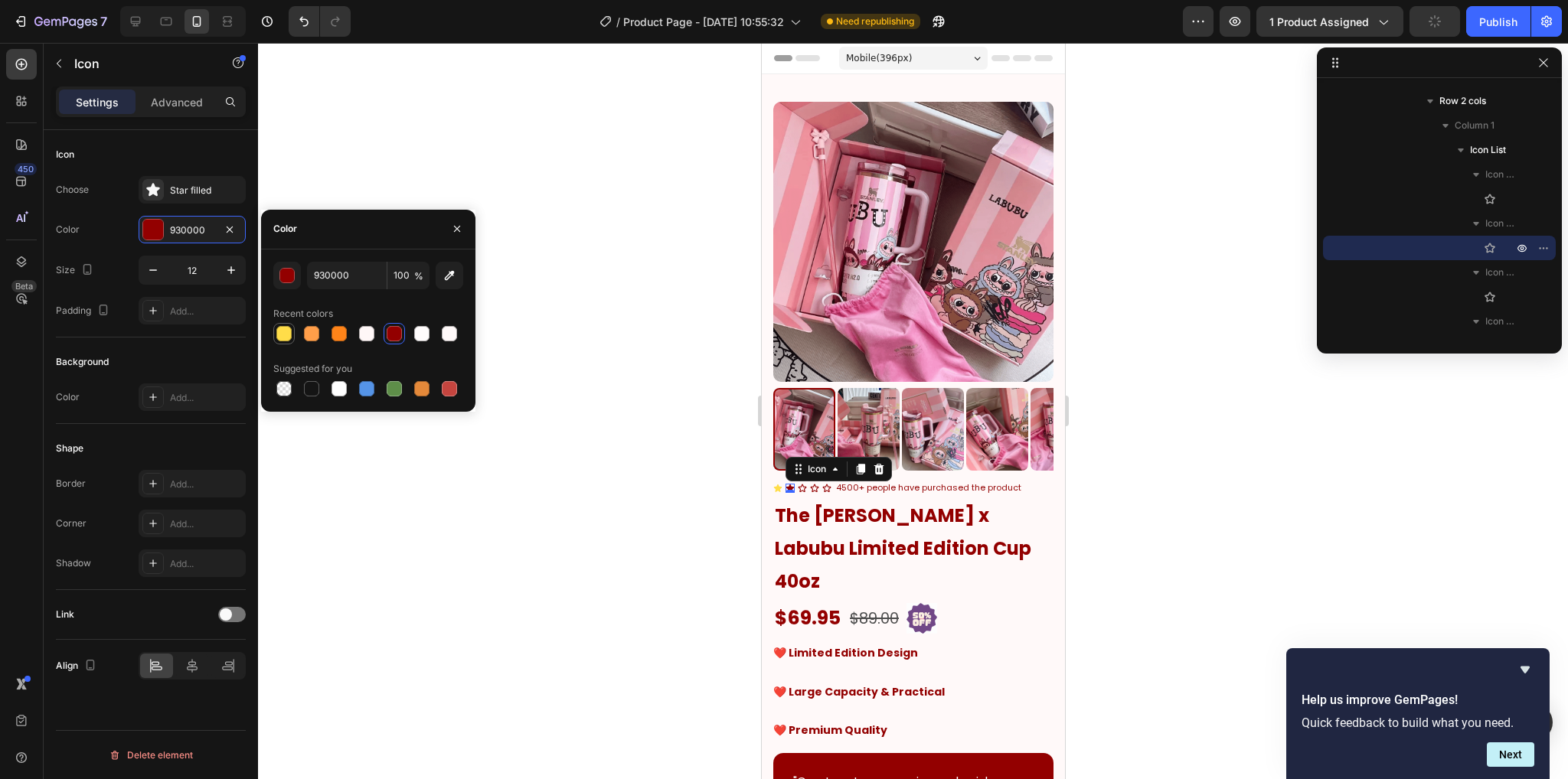
click at [284, 338] on div at bounding box center [284, 334] width 15 height 15
type input "FFDD49"
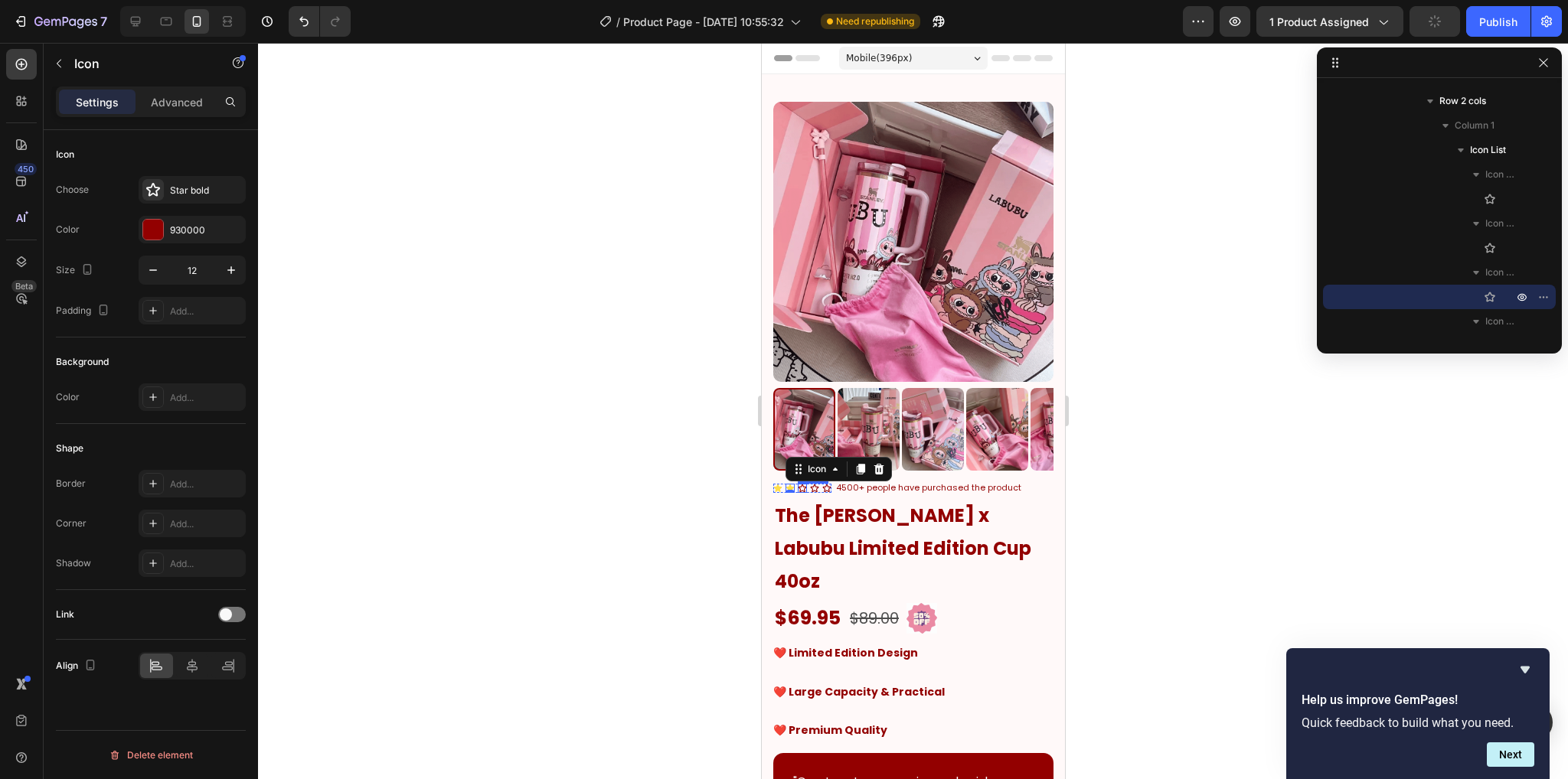
click at [800, 483] on div "Icon" at bounding box center [801, 488] width 10 height 10
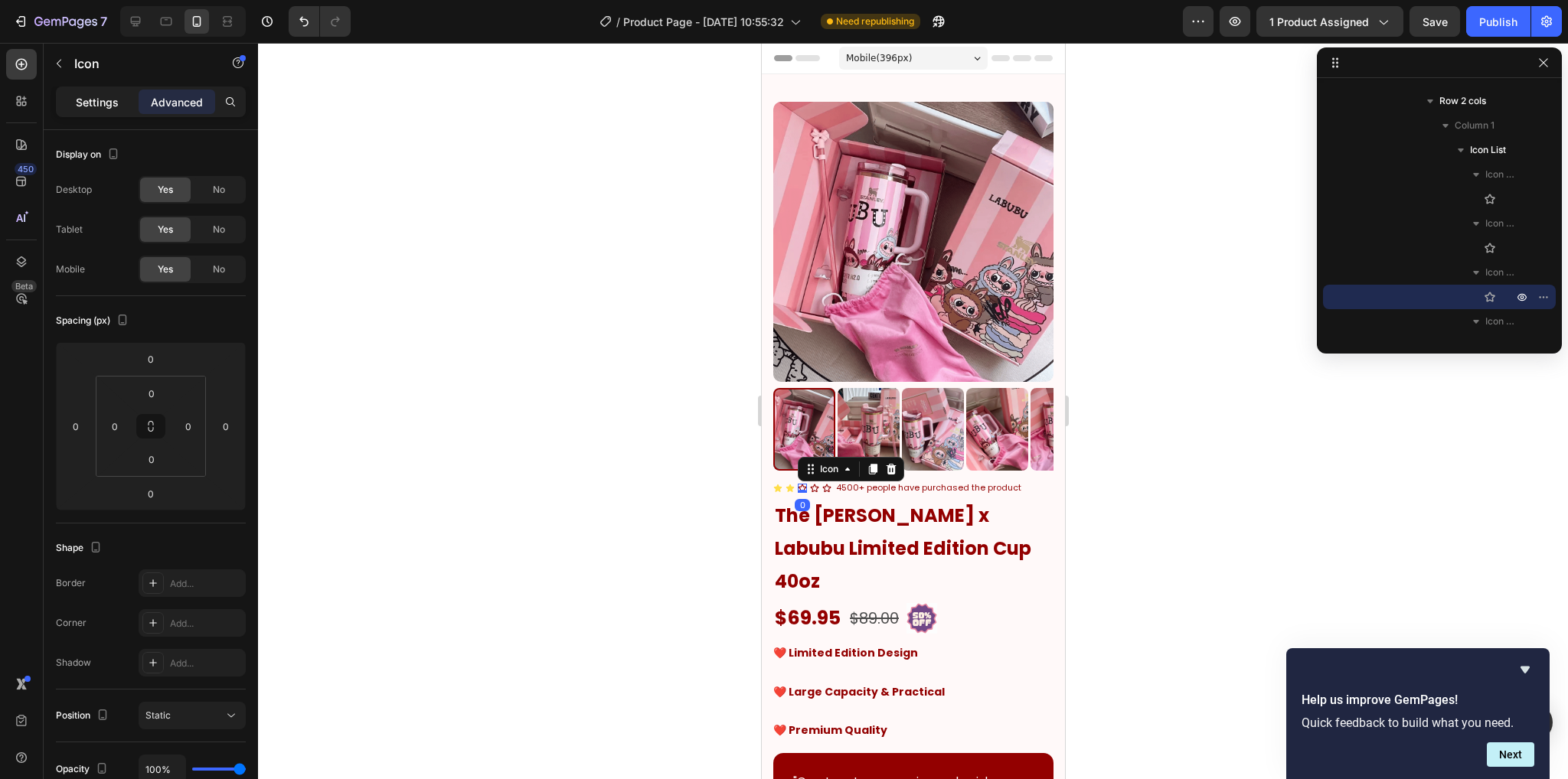
click at [82, 97] on p "Settings" at bounding box center [97, 101] width 43 height 16
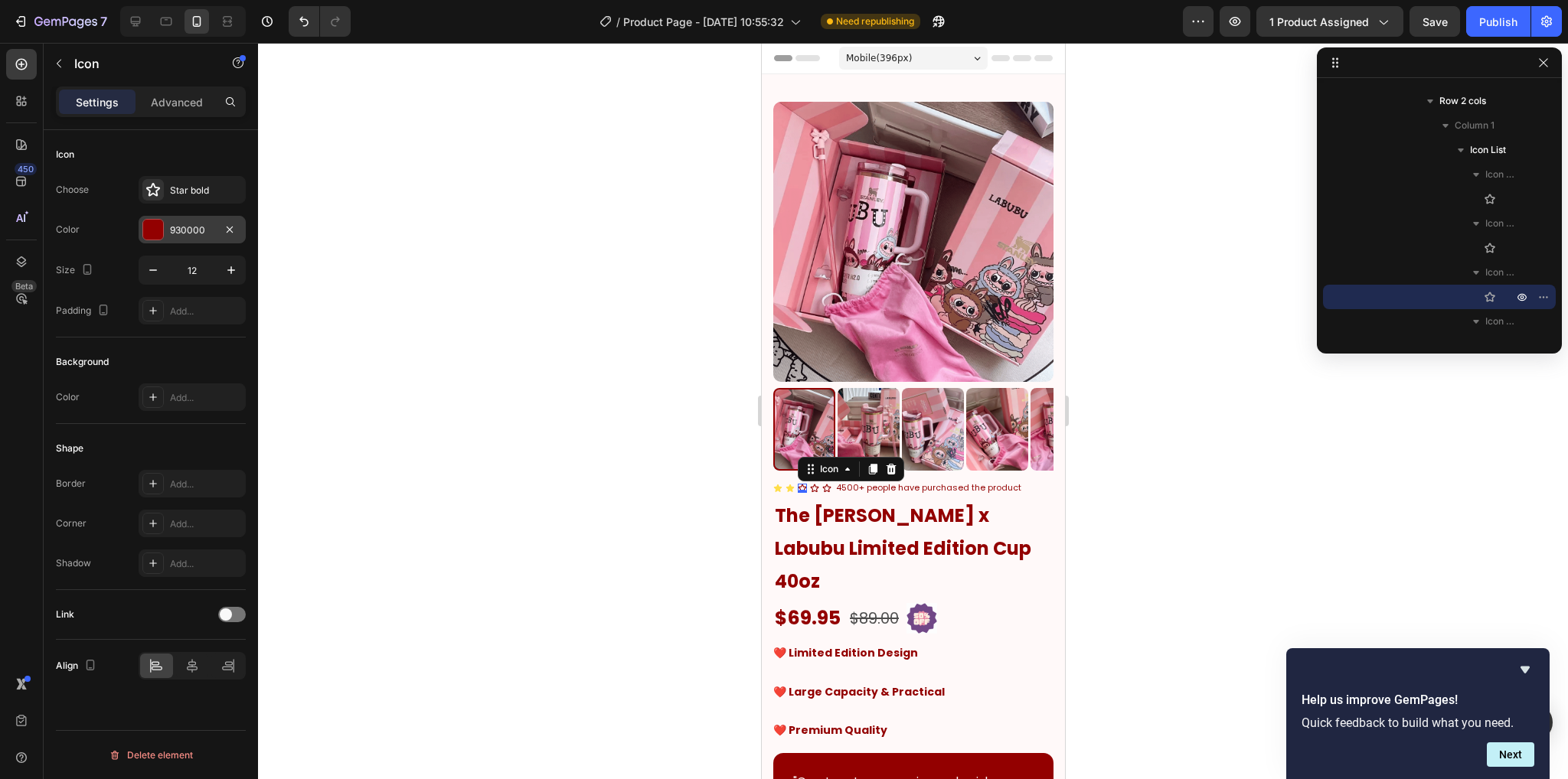
click at [172, 217] on div "930000" at bounding box center [192, 229] width 107 height 28
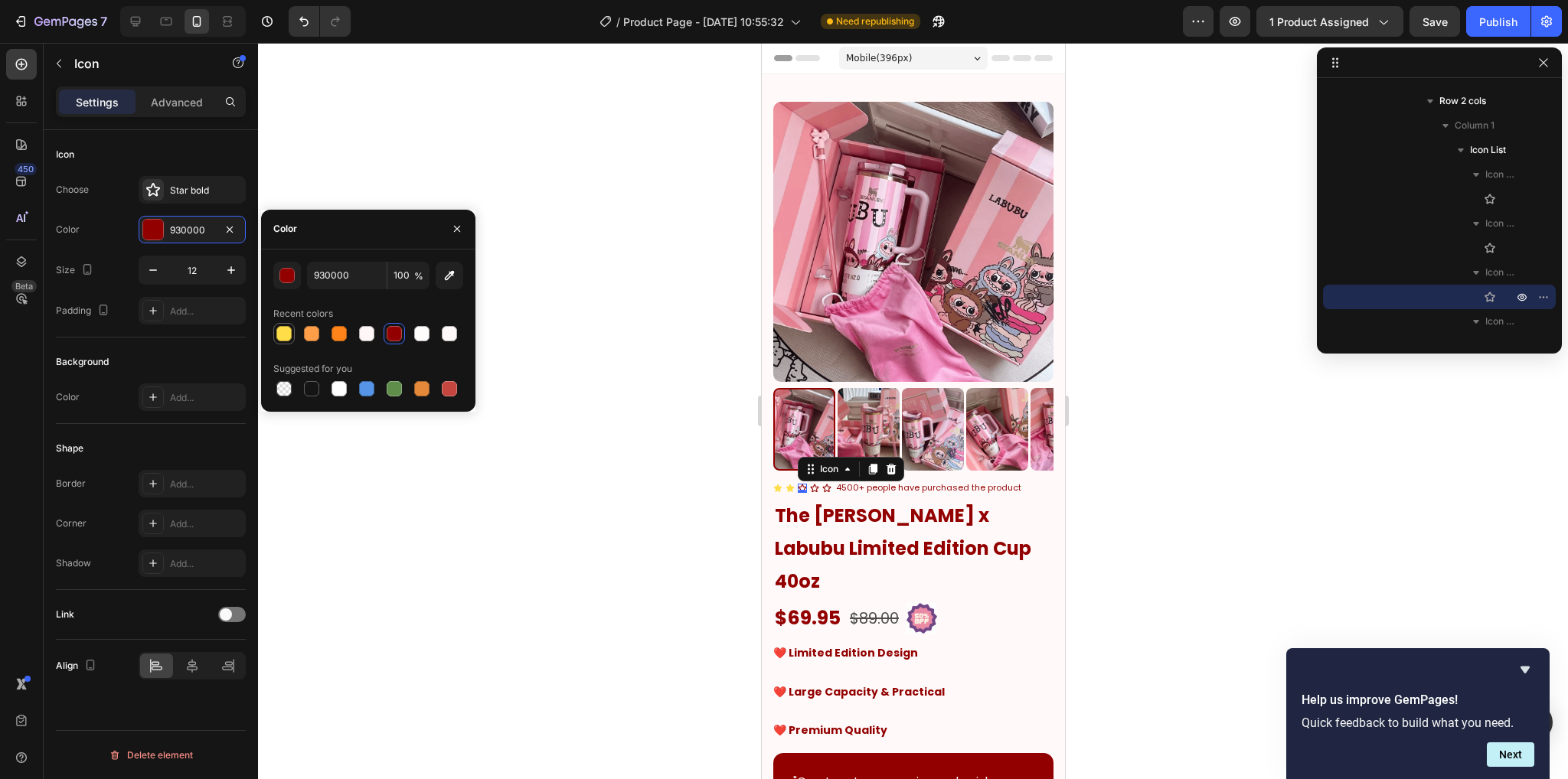
click at [280, 331] on div at bounding box center [284, 334] width 15 height 15
type input "FFDD49"
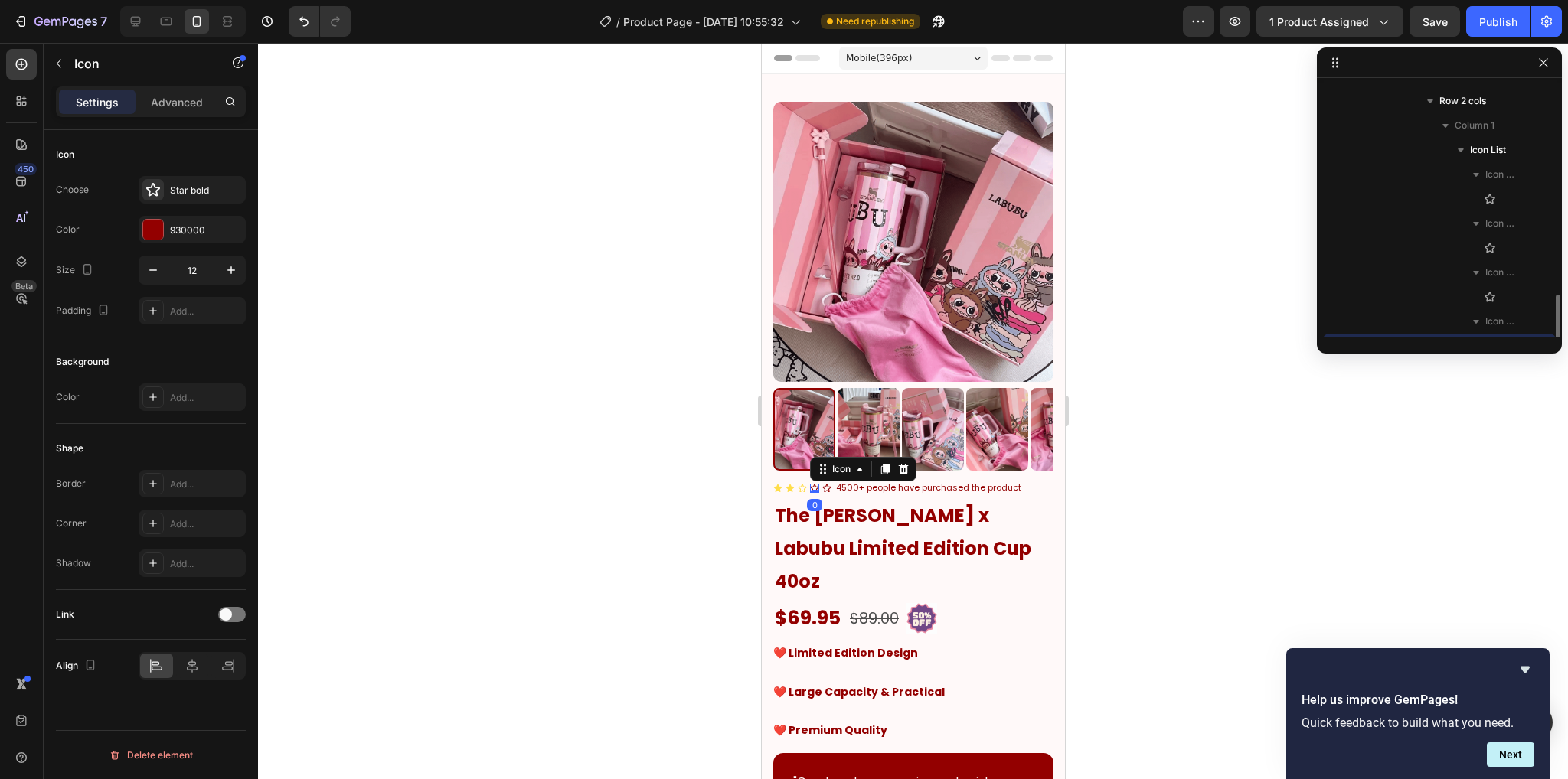
click at [813, 483] on icon at bounding box center [814, 488] width 10 height 10
click at [800, 483] on icon at bounding box center [801, 488] width 10 height 10
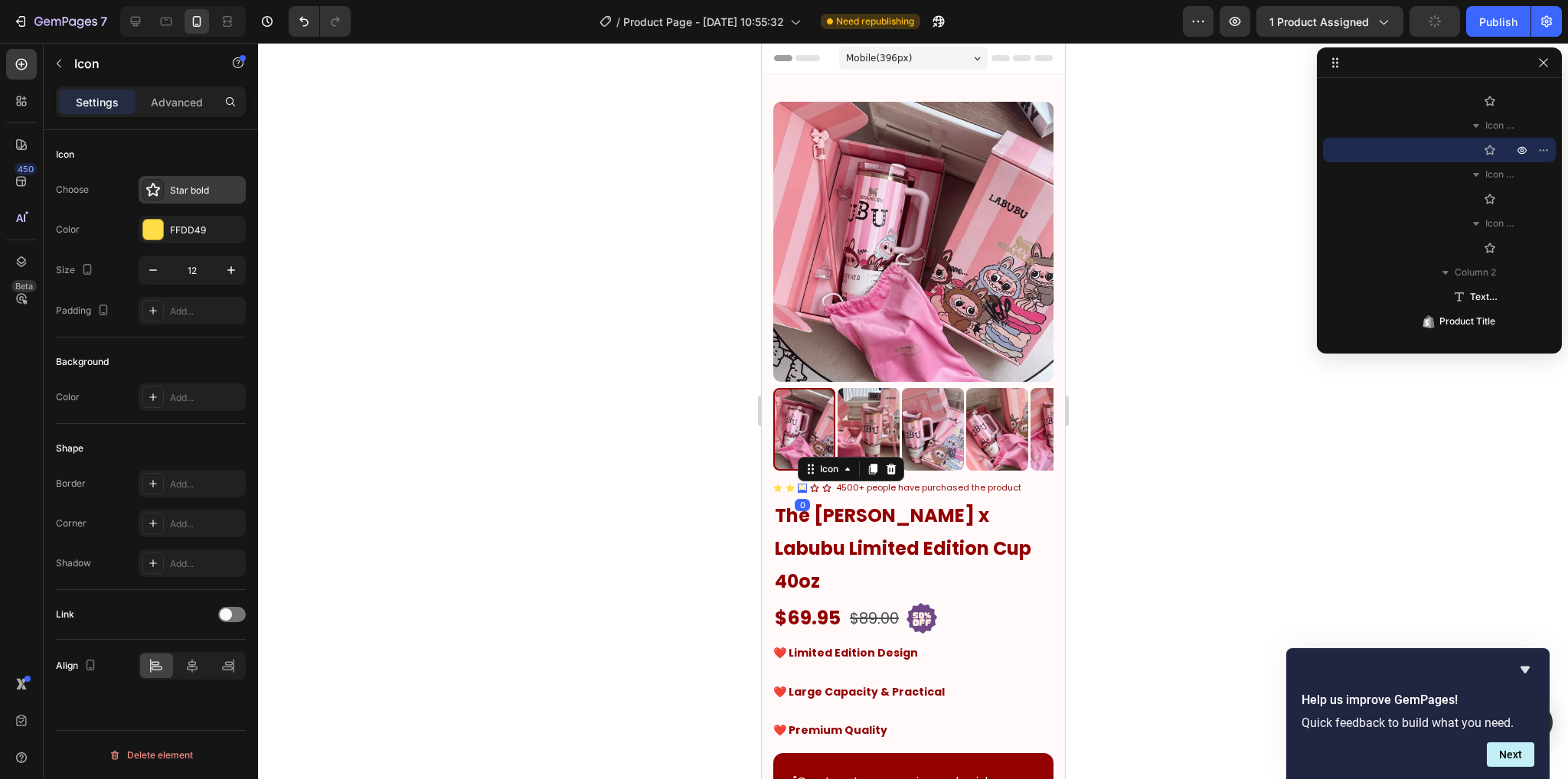
click at [190, 189] on div "Star bold" at bounding box center [206, 190] width 72 height 13
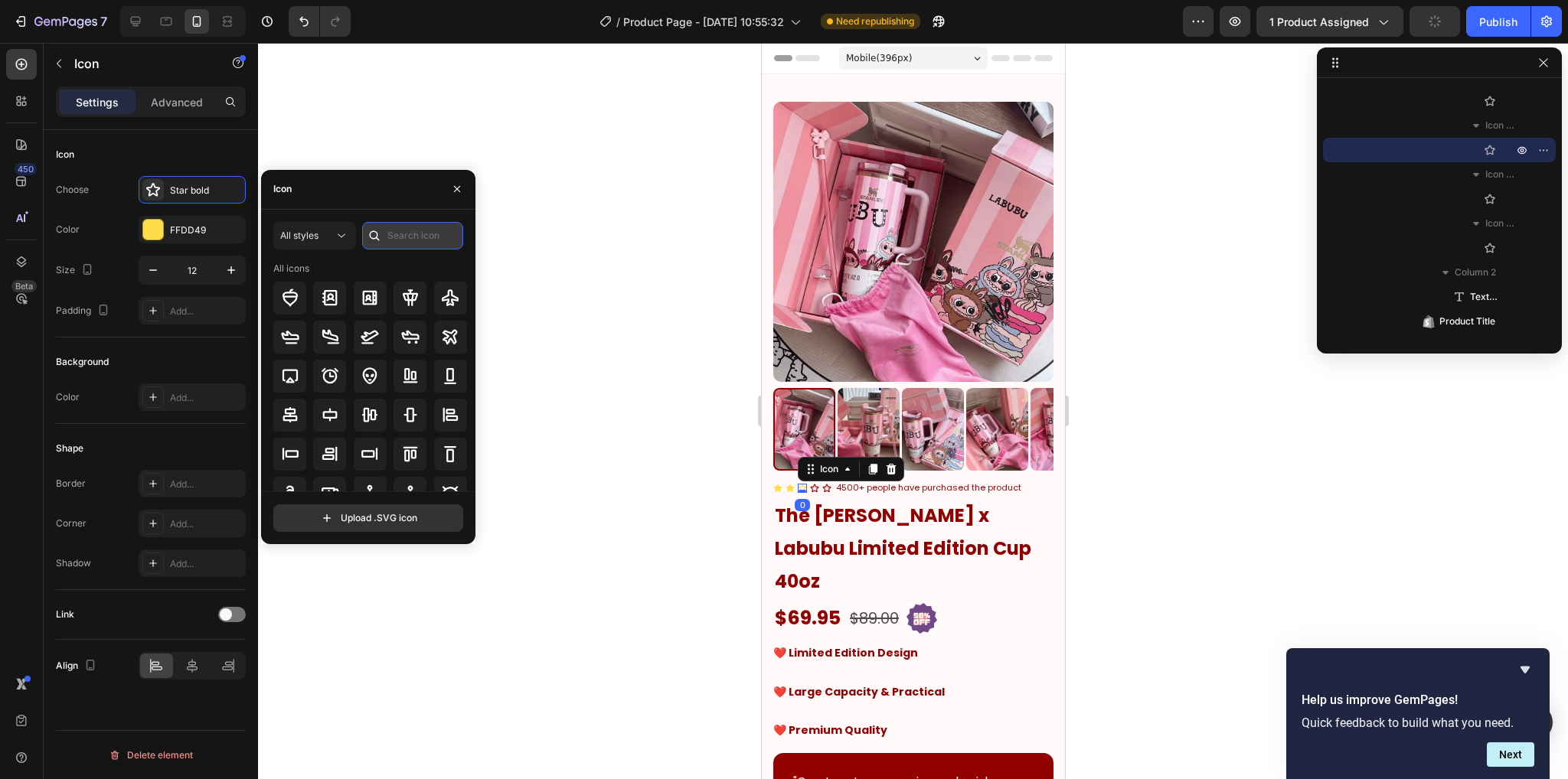
click at [414, 234] on input "text" at bounding box center [413, 235] width 101 height 28
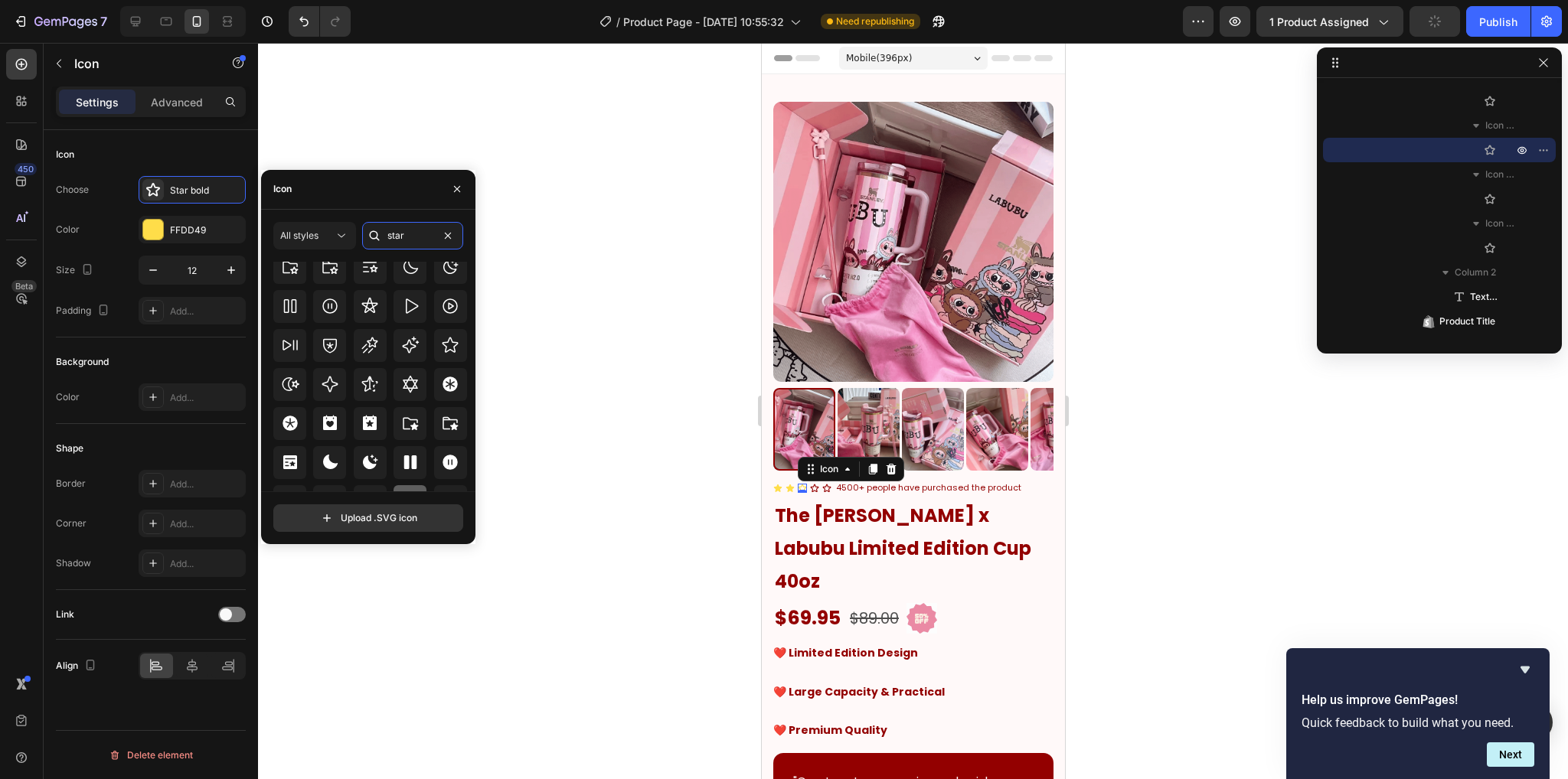
scroll to position [464, 0]
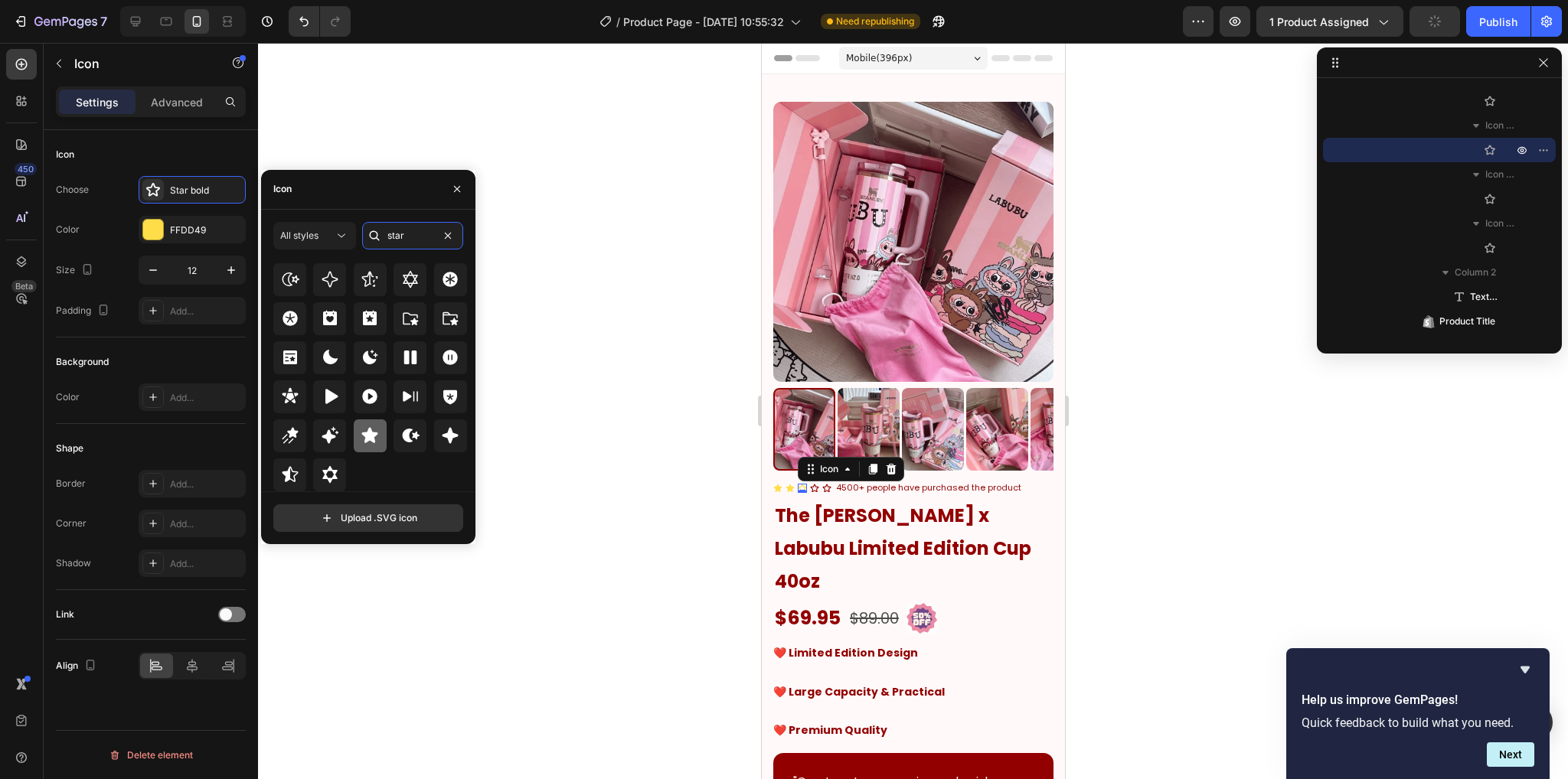
type input "star"
click at [376, 430] on icon at bounding box center [370, 434] width 18 height 18
click at [814, 483] on icon at bounding box center [814, 488] width 10 height 10
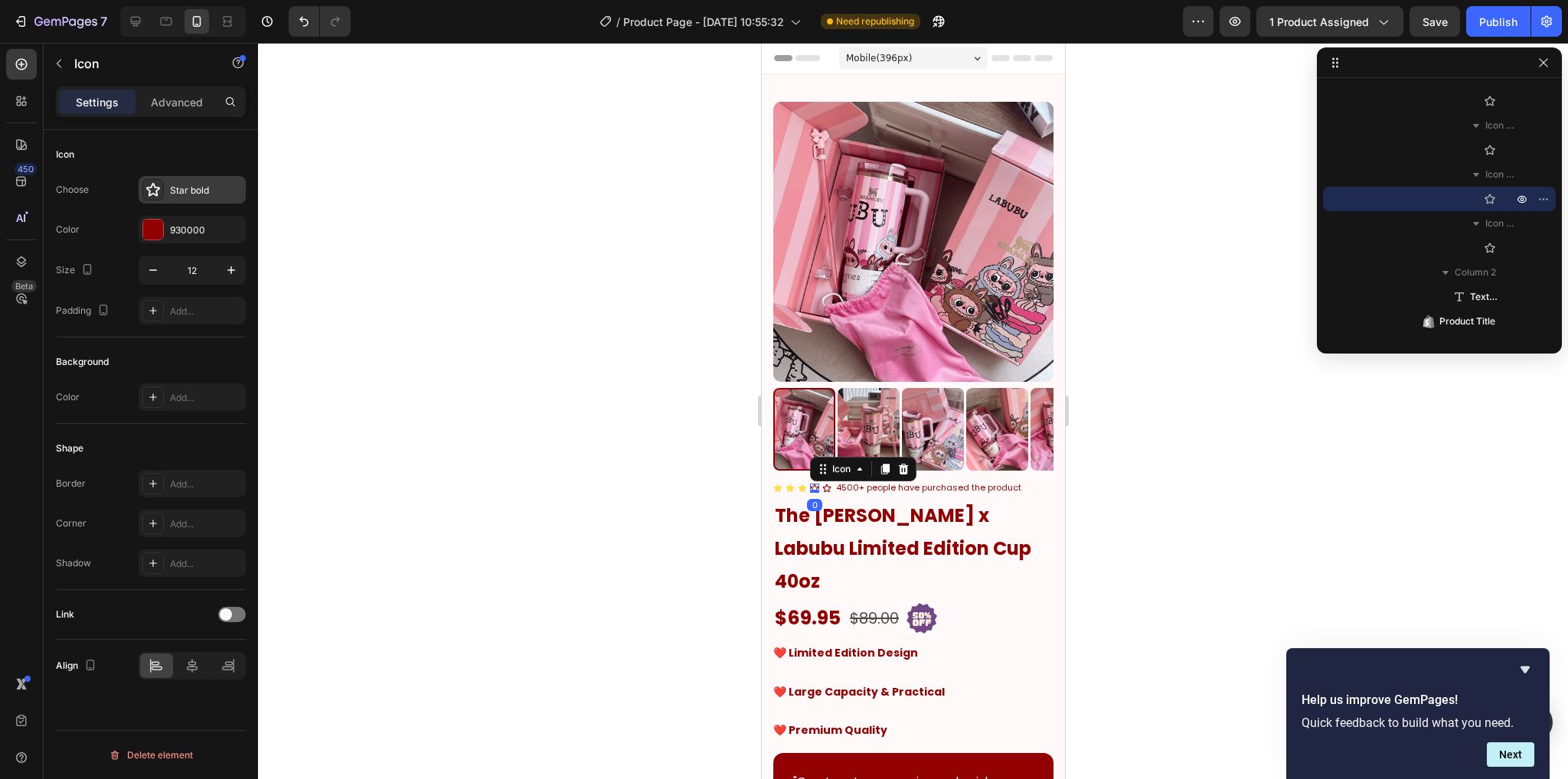
click at [199, 185] on div "Star bold" at bounding box center [206, 190] width 72 height 13
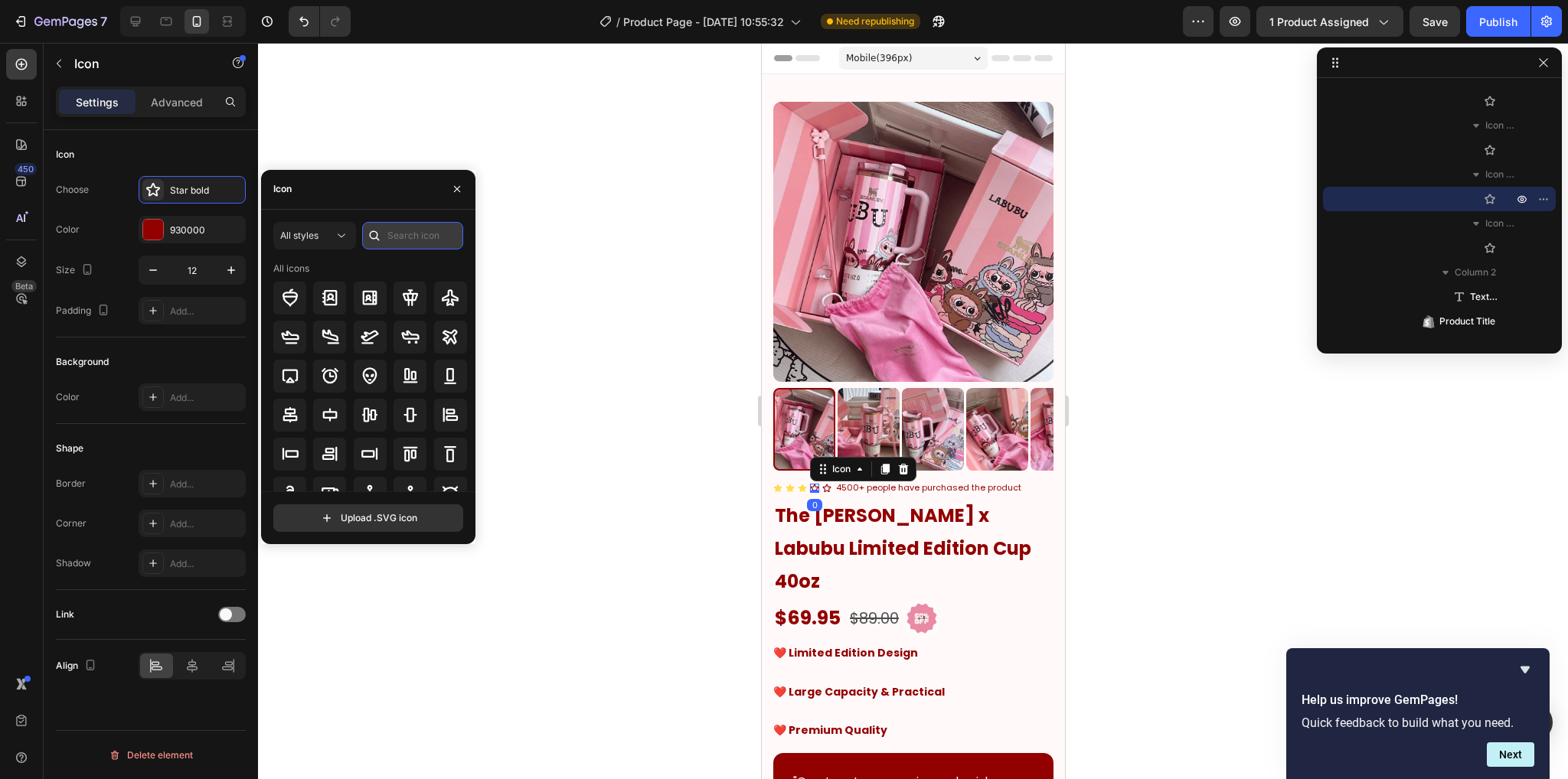
click at [400, 242] on input "text" at bounding box center [413, 235] width 101 height 28
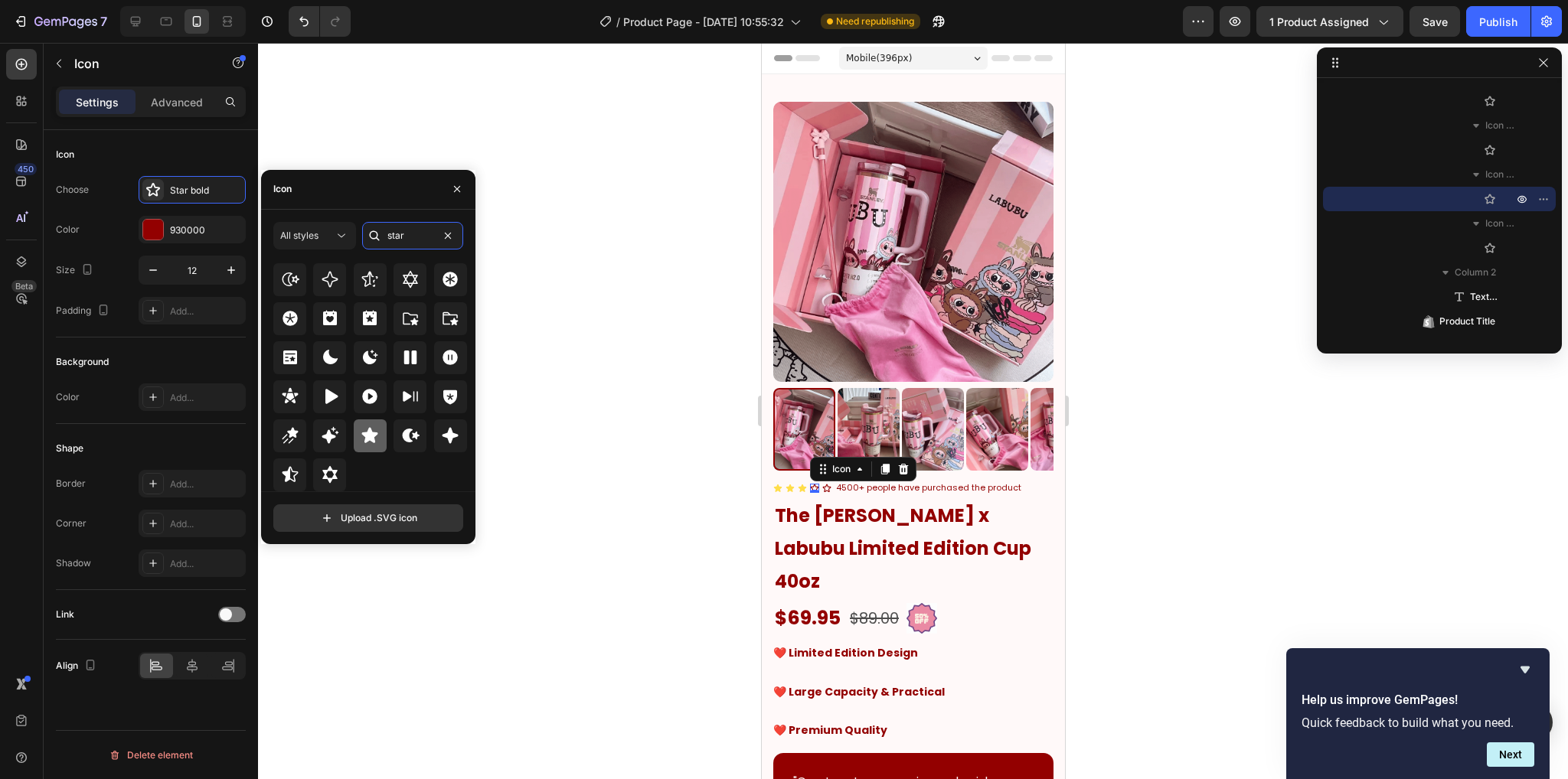
type input "star"
click at [365, 426] on icon at bounding box center [370, 434] width 18 height 18
click at [168, 218] on div "930000" at bounding box center [192, 229] width 107 height 28
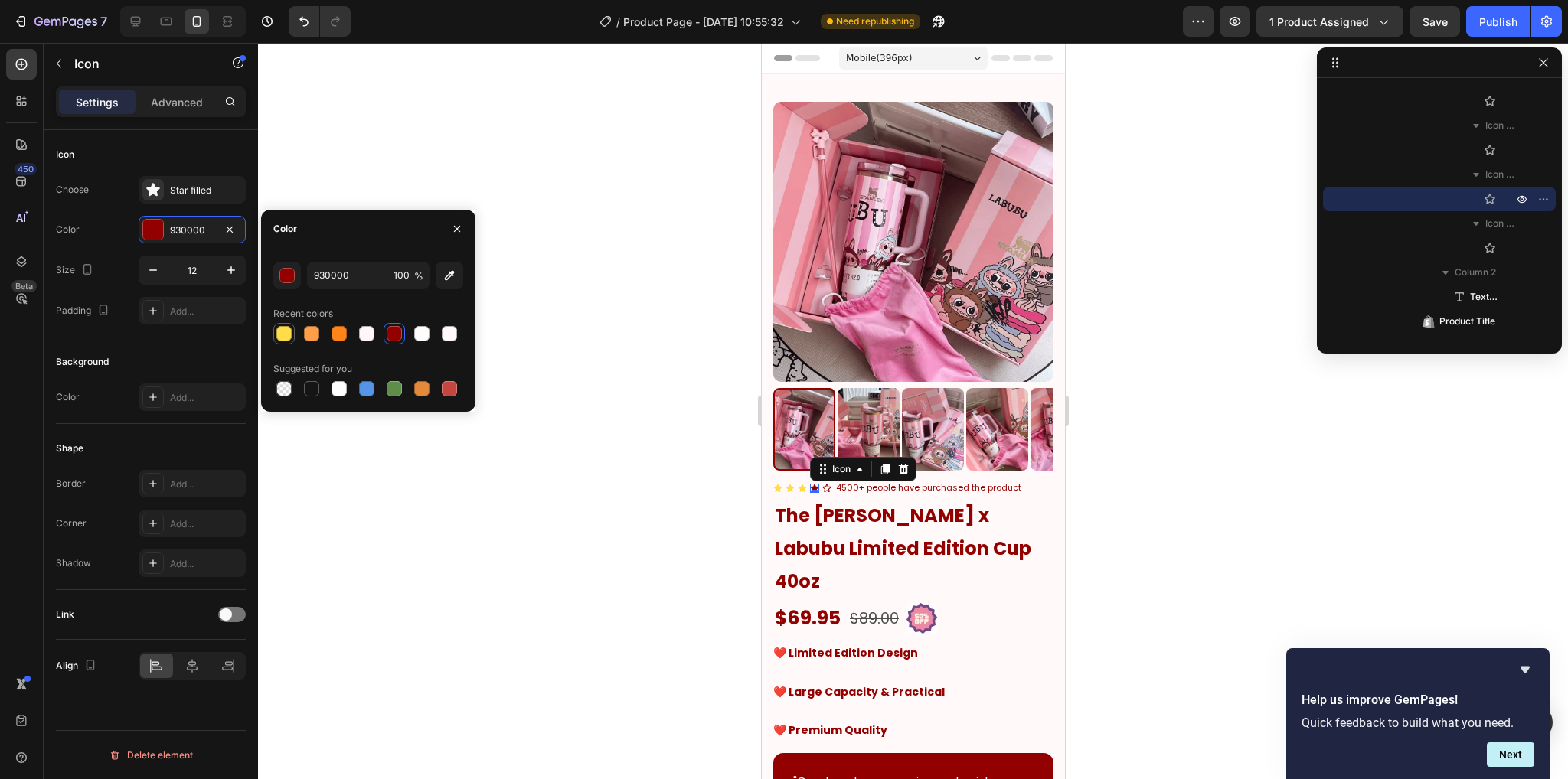
click at [288, 335] on div at bounding box center [284, 334] width 15 height 15
type input "FFDD49"
click at [827, 483] on icon at bounding box center [826, 487] width 9 height 9
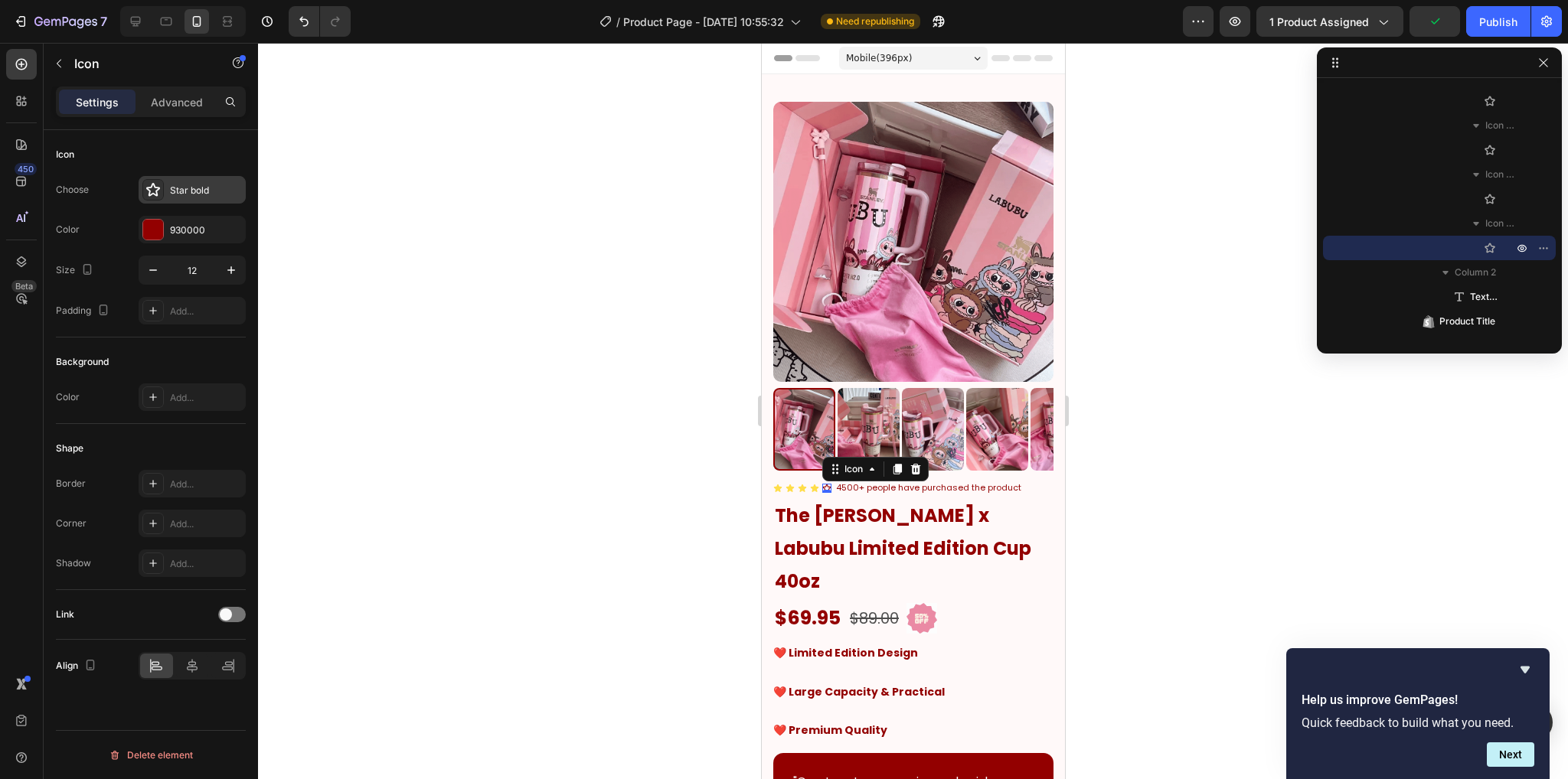
click at [163, 190] on div at bounding box center [153, 189] width 21 height 21
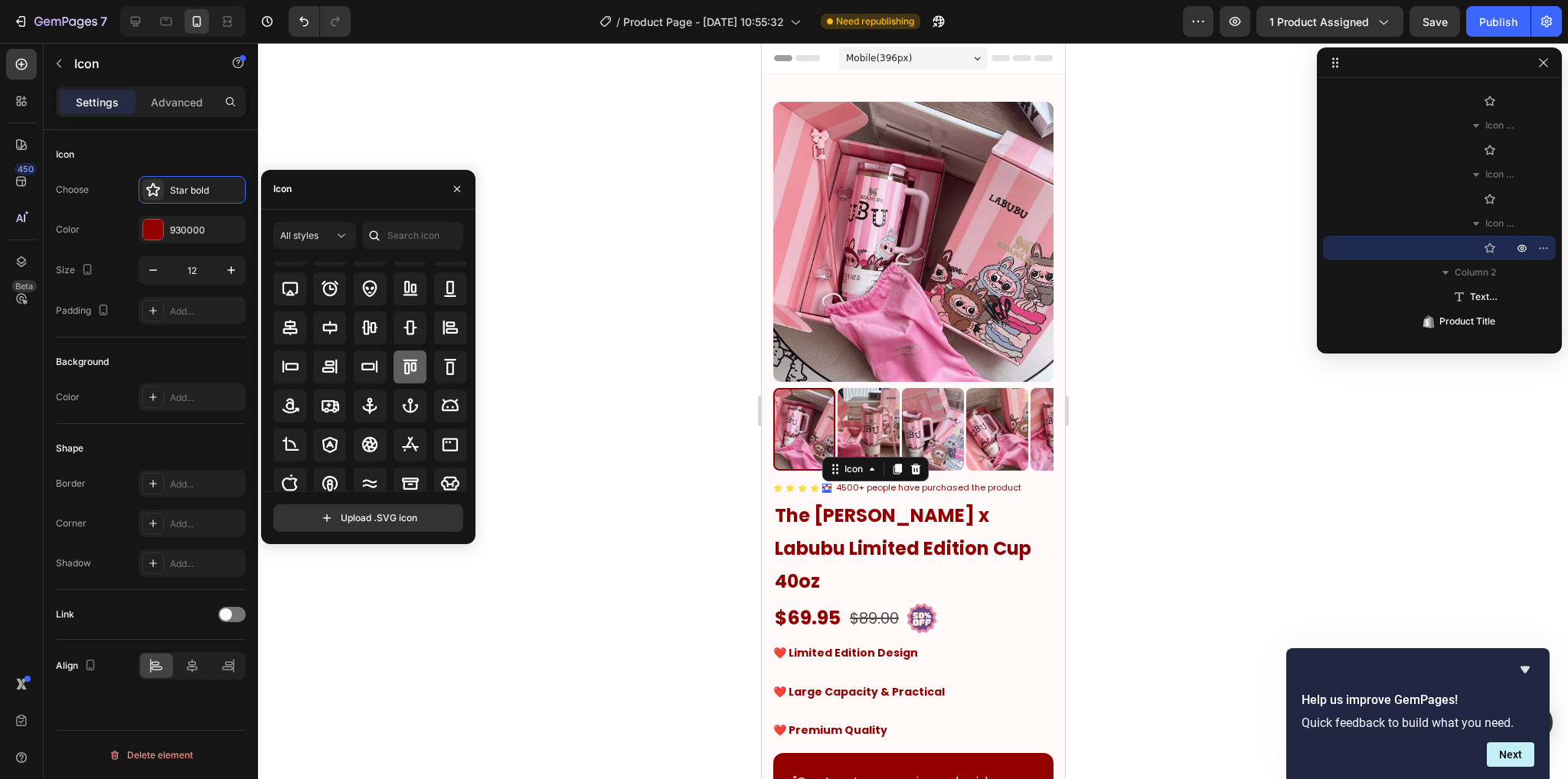
scroll to position [168, 0]
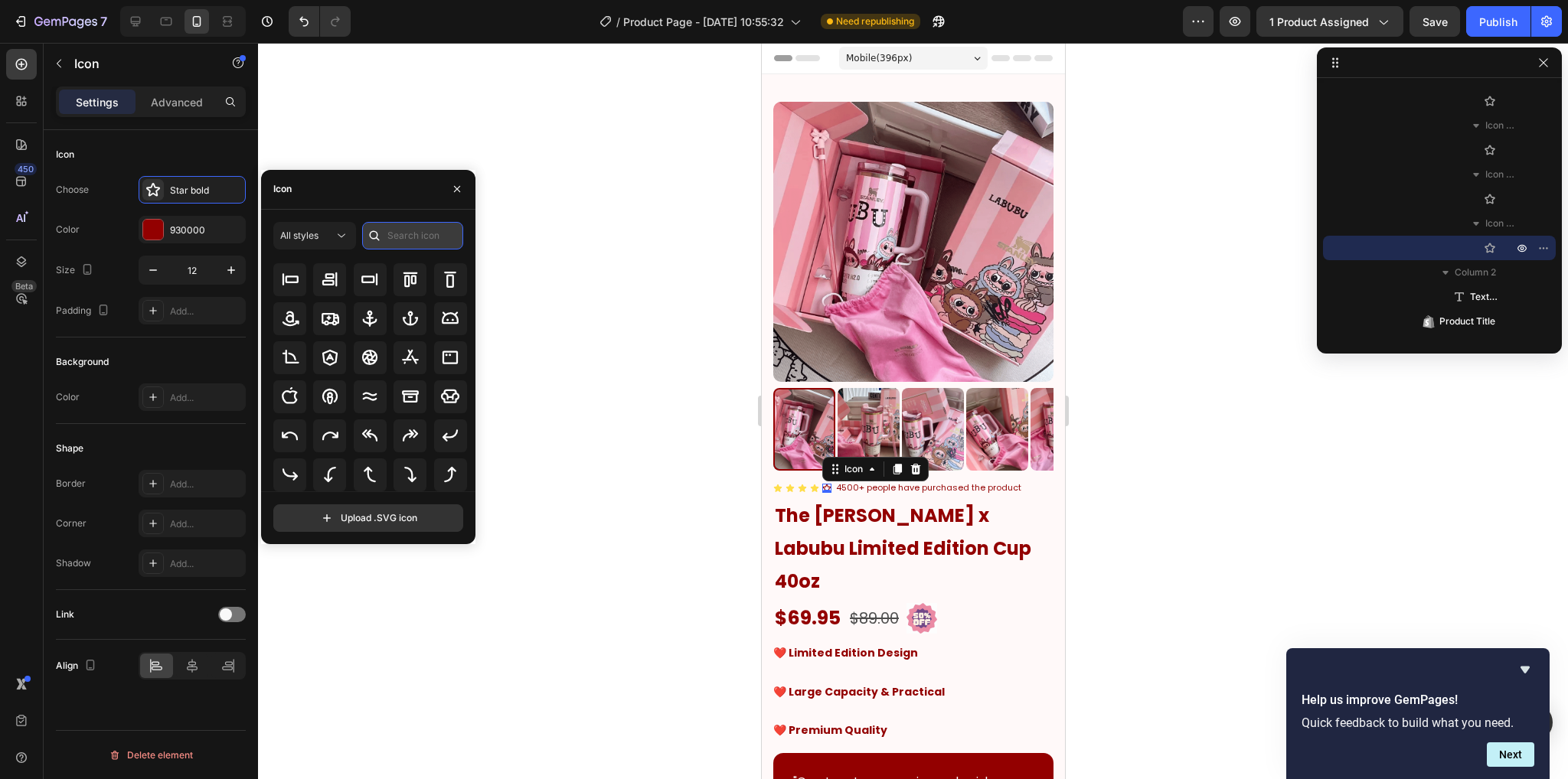
click at [414, 223] on input "text" at bounding box center [413, 235] width 101 height 28
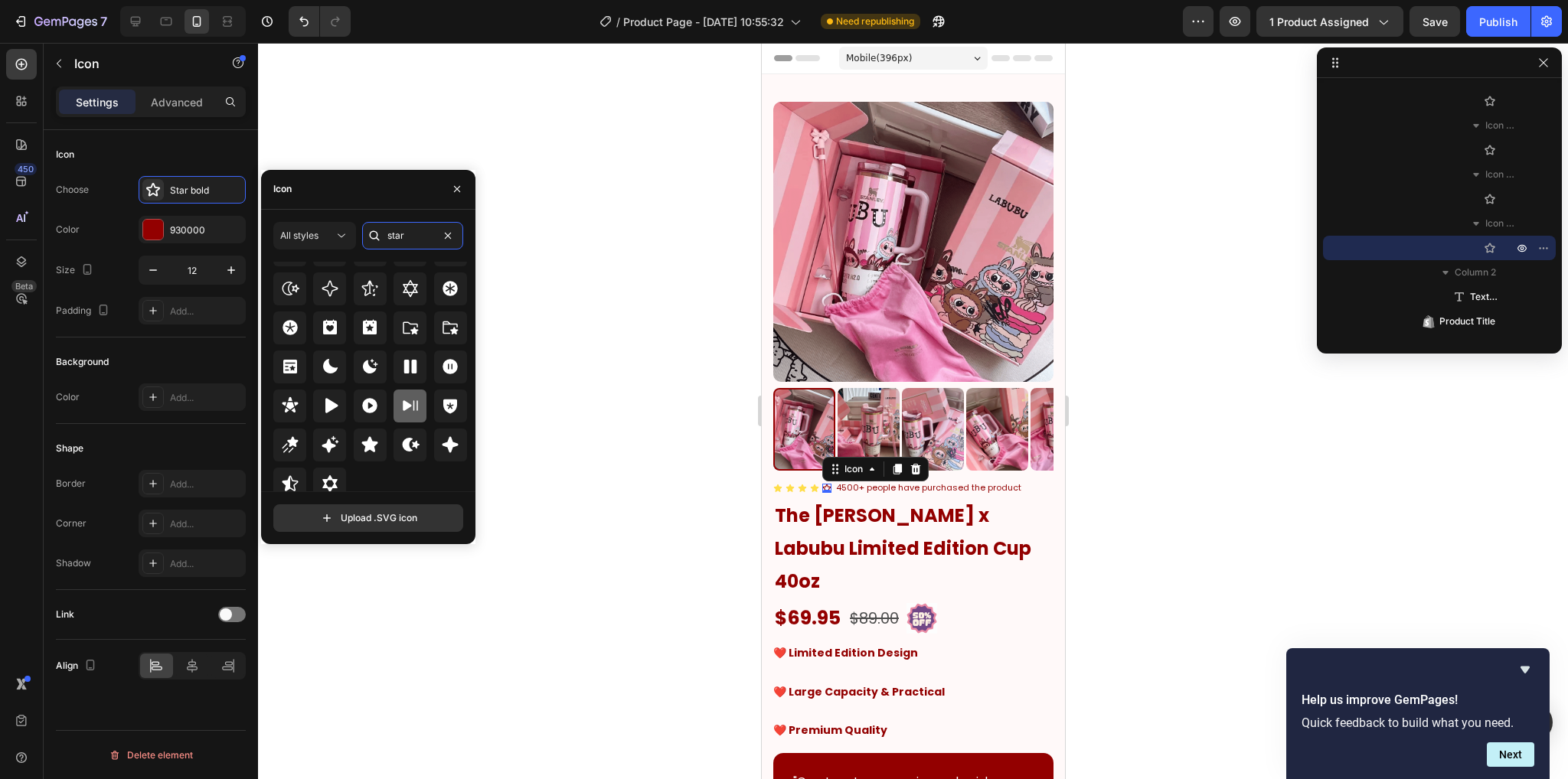
scroll to position [464, 0]
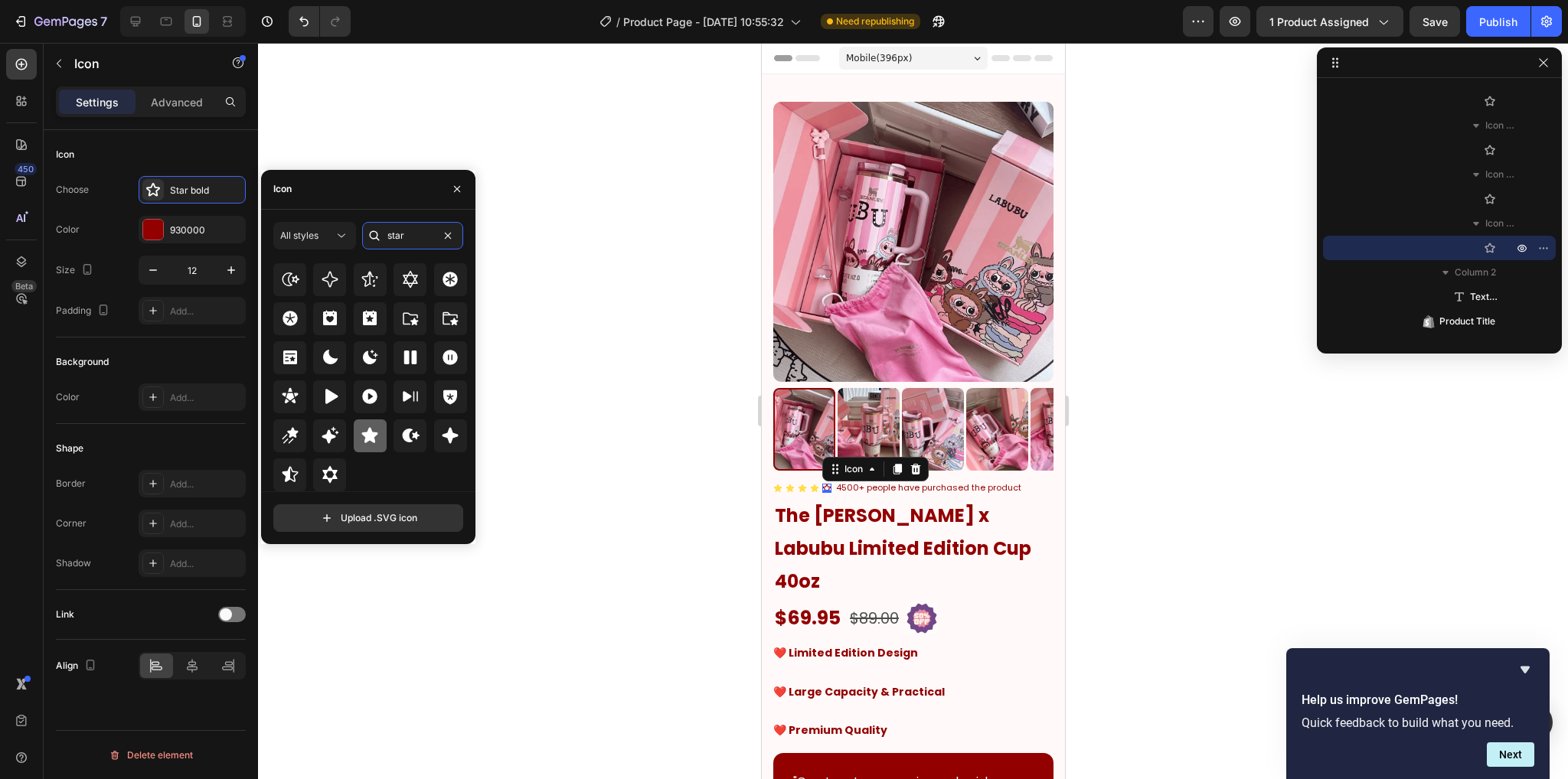
type input "star"
click at [370, 435] on icon at bounding box center [370, 435] width 16 height 15
click at [146, 191] on icon at bounding box center [153, 189] width 15 height 15
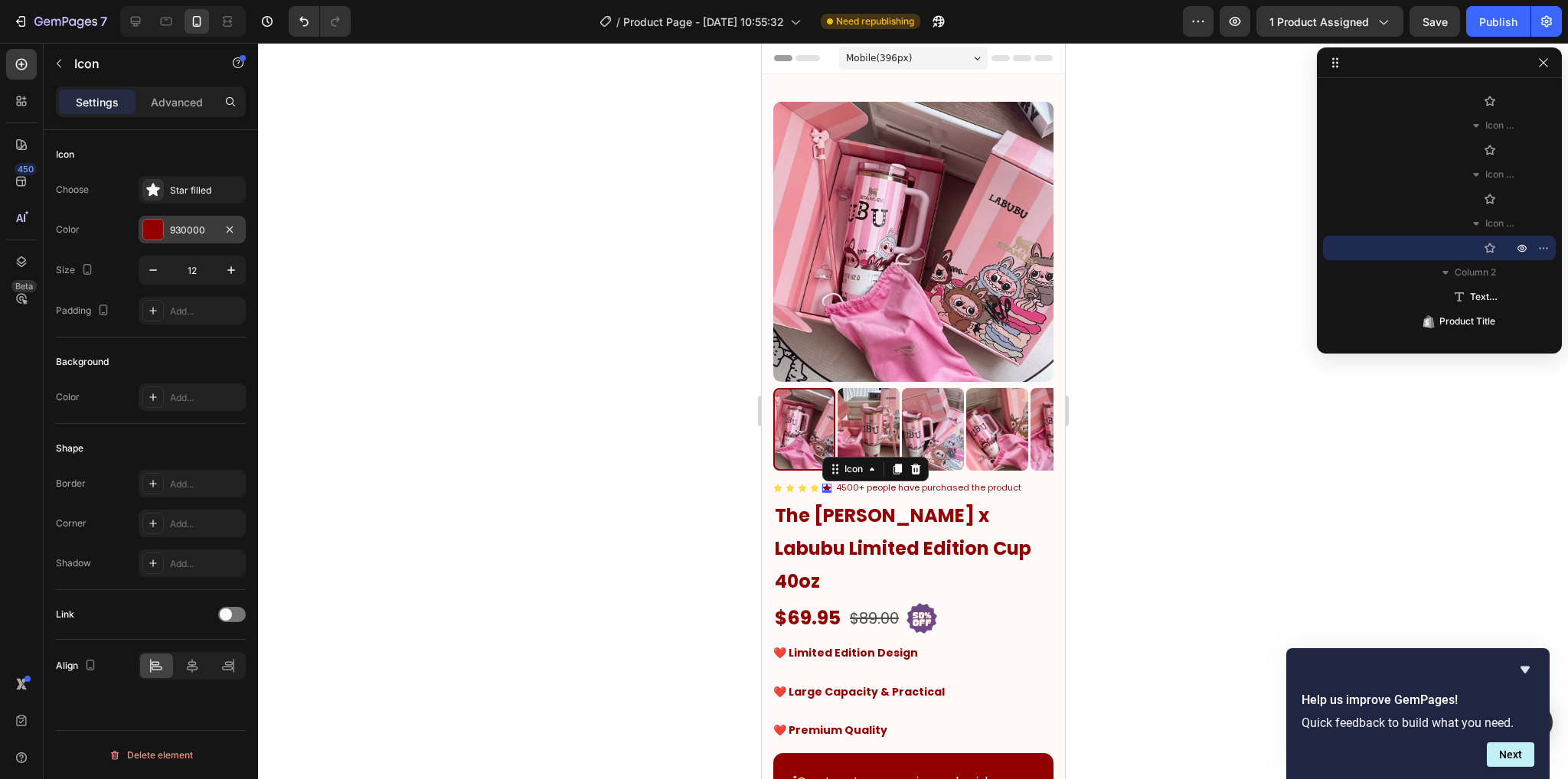
click at [170, 231] on div "930000" at bounding box center [192, 230] width 44 height 13
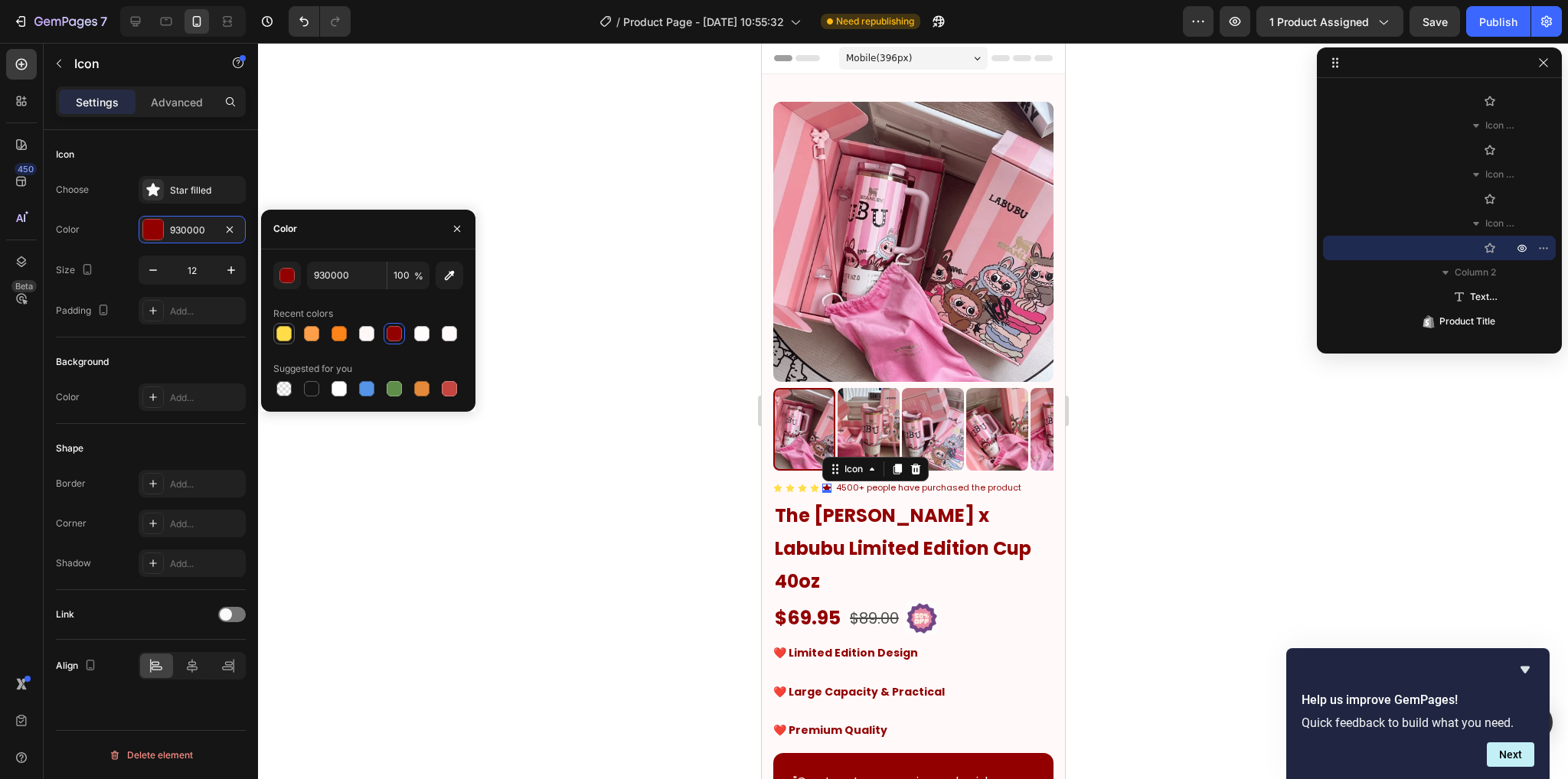
click at [284, 330] on div at bounding box center [284, 334] width 15 height 15
type input "FFDD49"
click at [1183, 505] on div at bounding box center [912, 411] width 1310 height 736
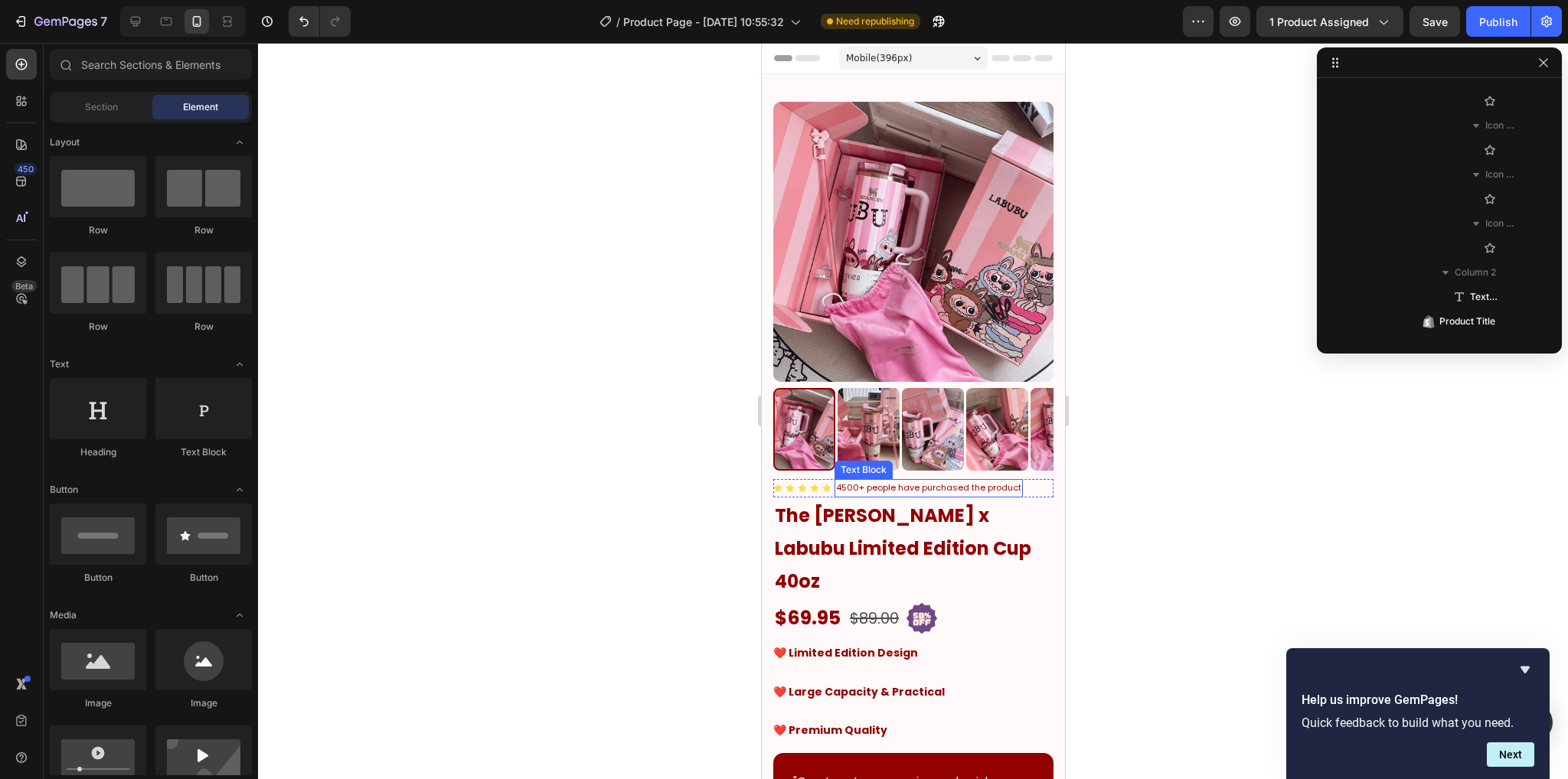
click at [965, 480] on p "4500+ people have purchased the product" at bounding box center [927, 488] width 185 height 15
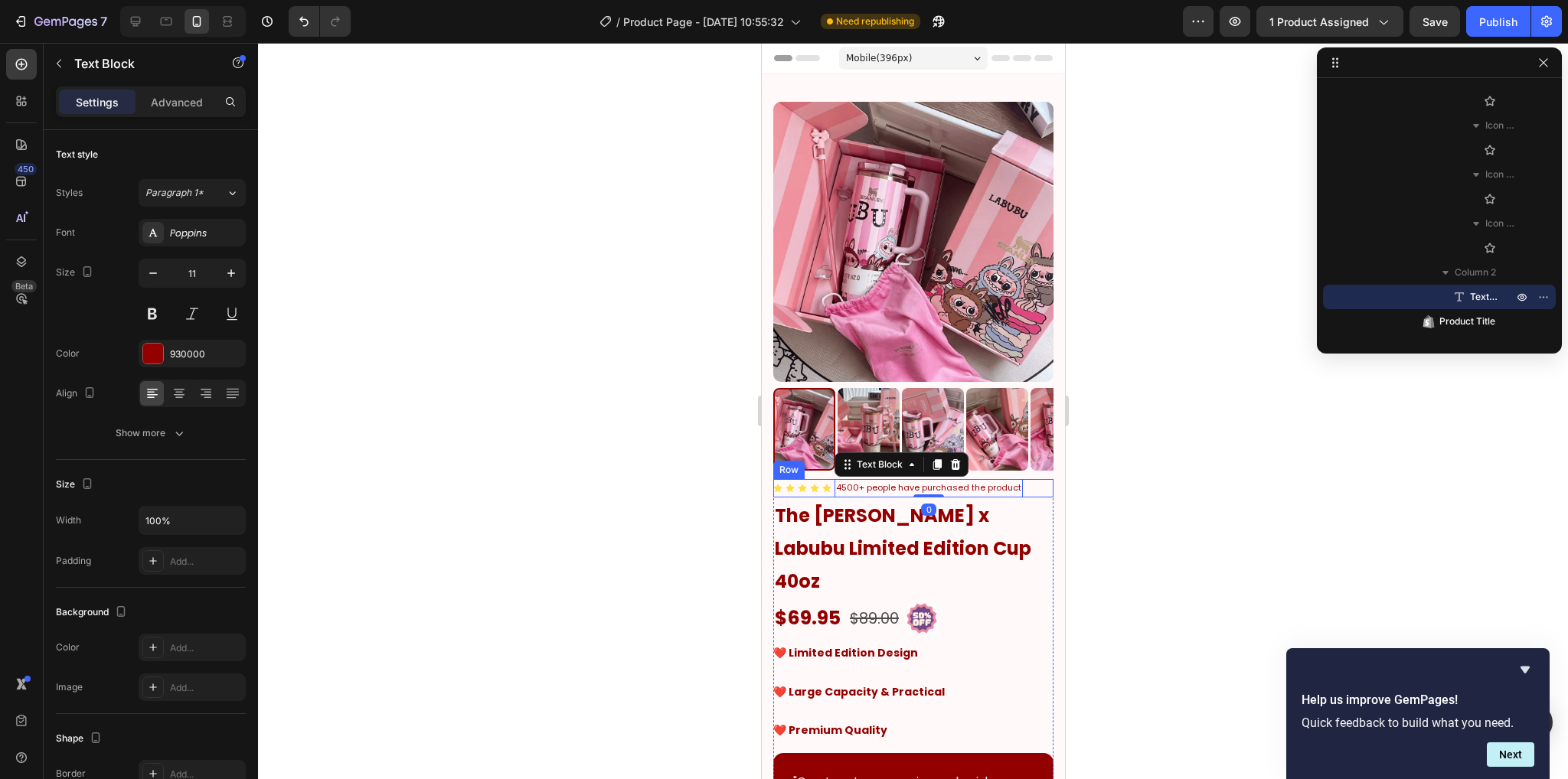
click at [1024, 479] on div "Icon Icon Icon Icon Icon Icon List 4500+ people have purchased the product Text…" at bounding box center [912, 488] width 280 height 18
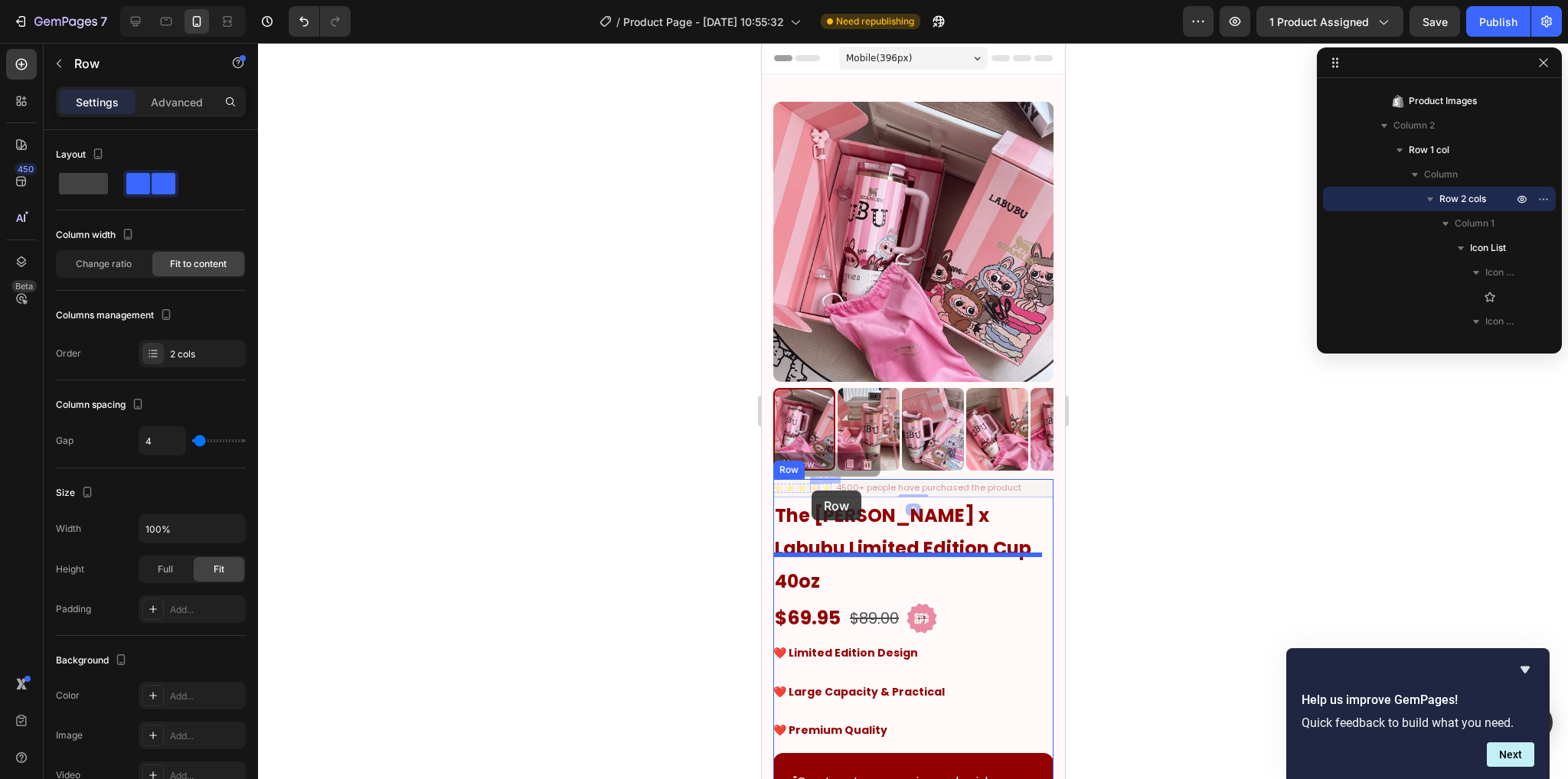
drag, startPoint x: 808, startPoint y: 456, endPoint x: 811, endPoint y: 491, distance: 35.1
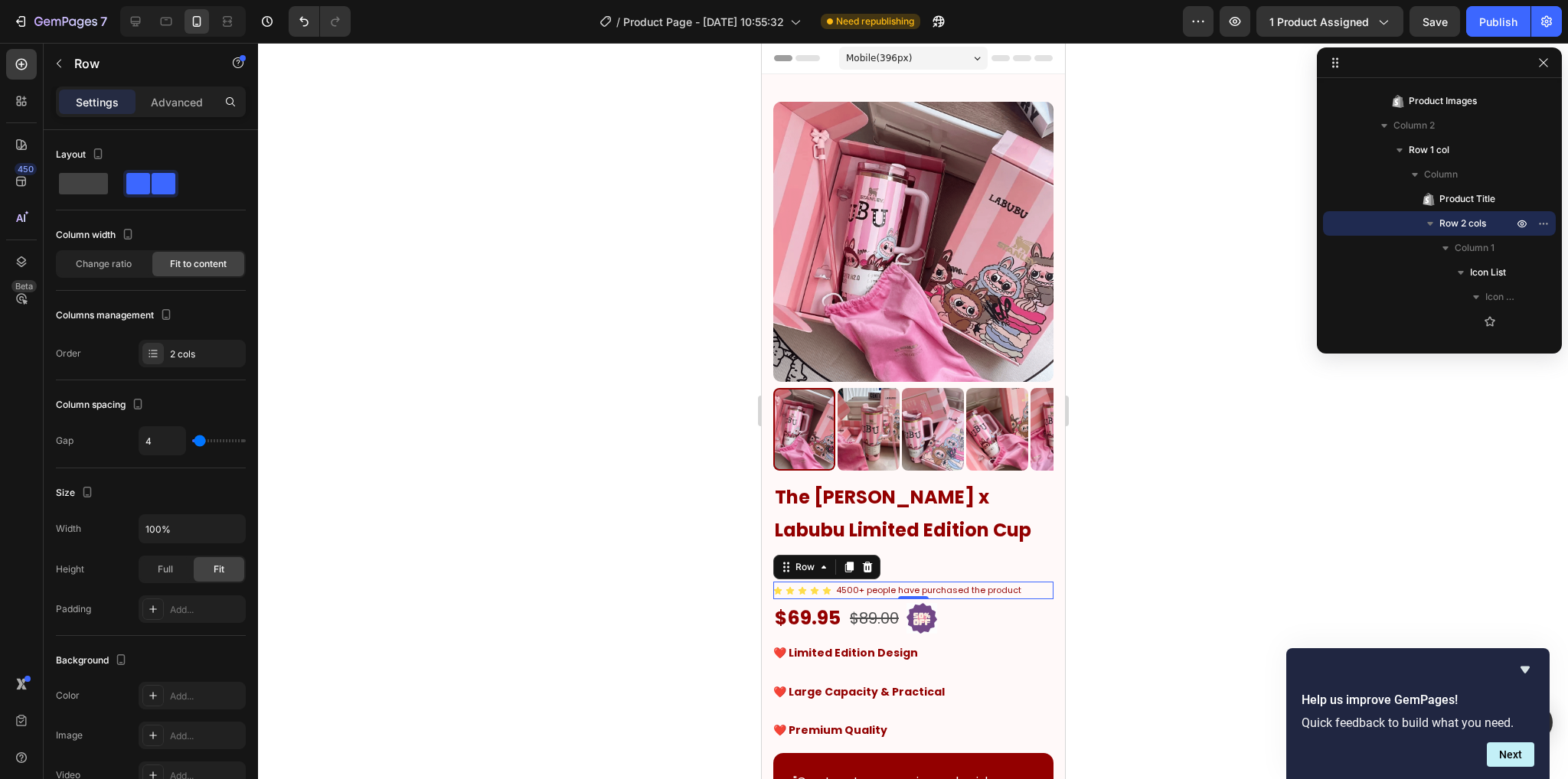
click at [1144, 496] on div at bounding box center [912, 411] width 1310 height 736
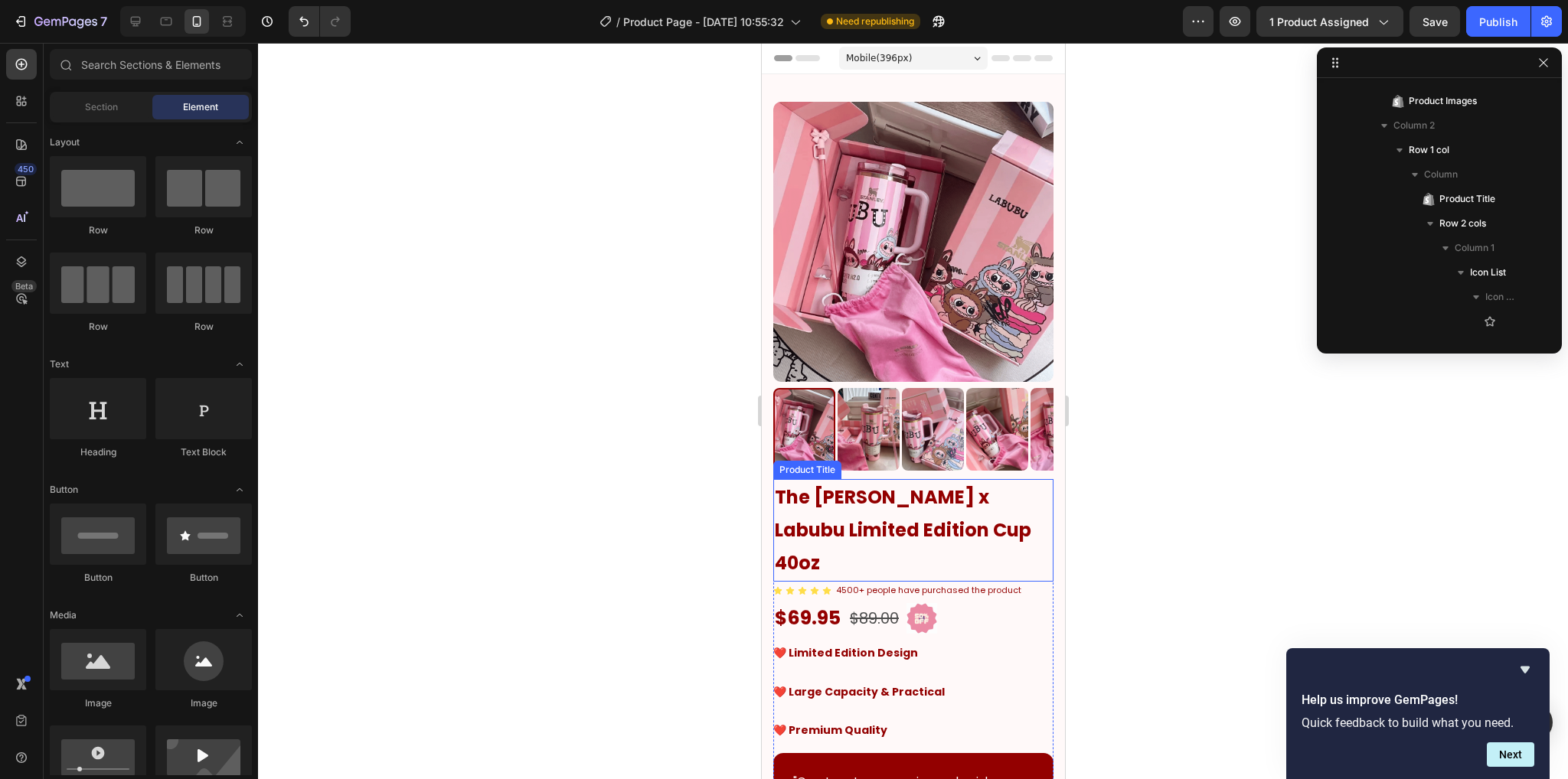
click at [1006, 521] on h1 "The [PERSON_NAME] x Labubu Limited Edition Cup 40oz" at bounding box center [912, 530] width 280 height 102
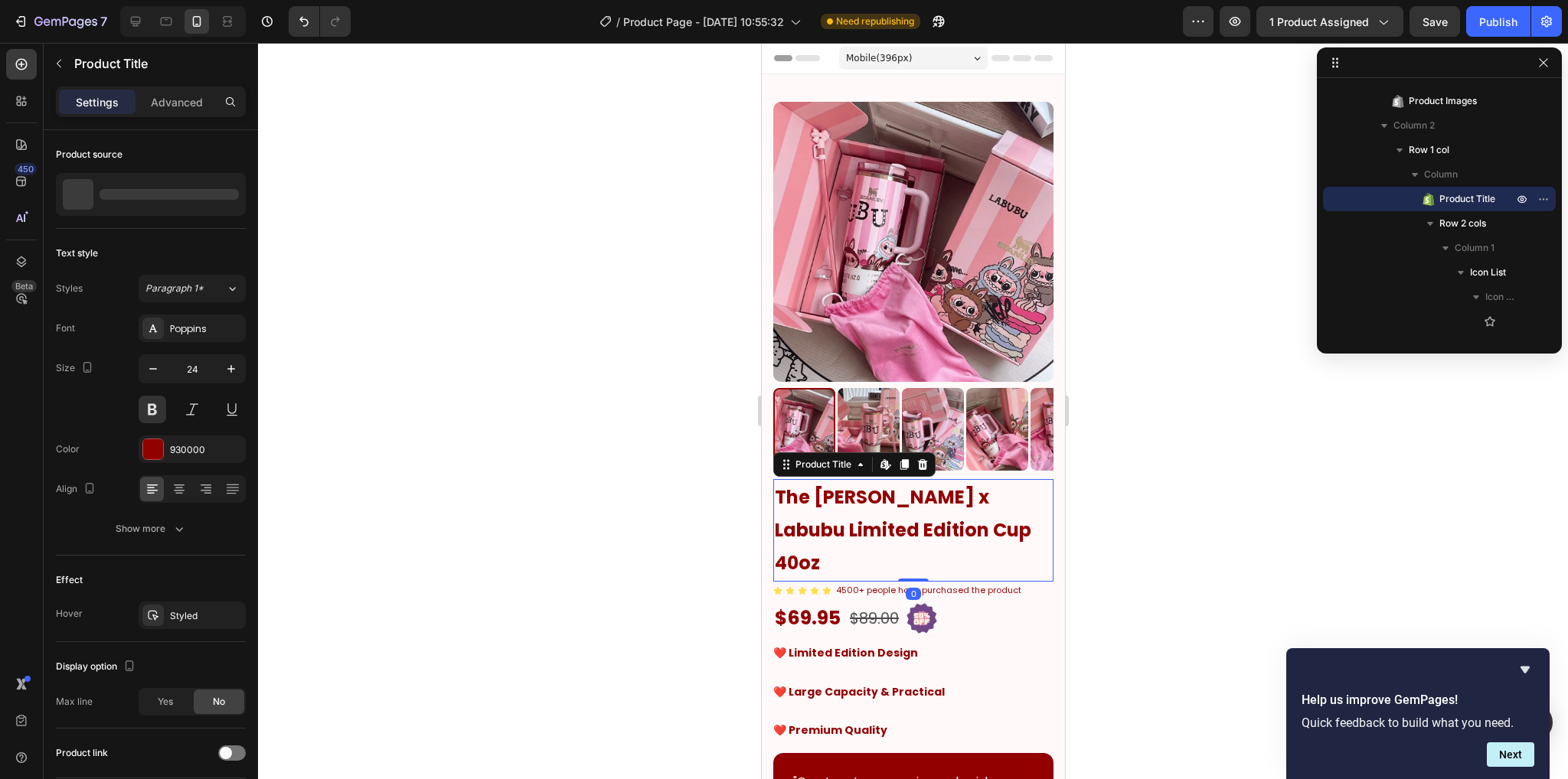
click at [1125, 484] on div at bounding box center [912, 411] width 1310 height 736
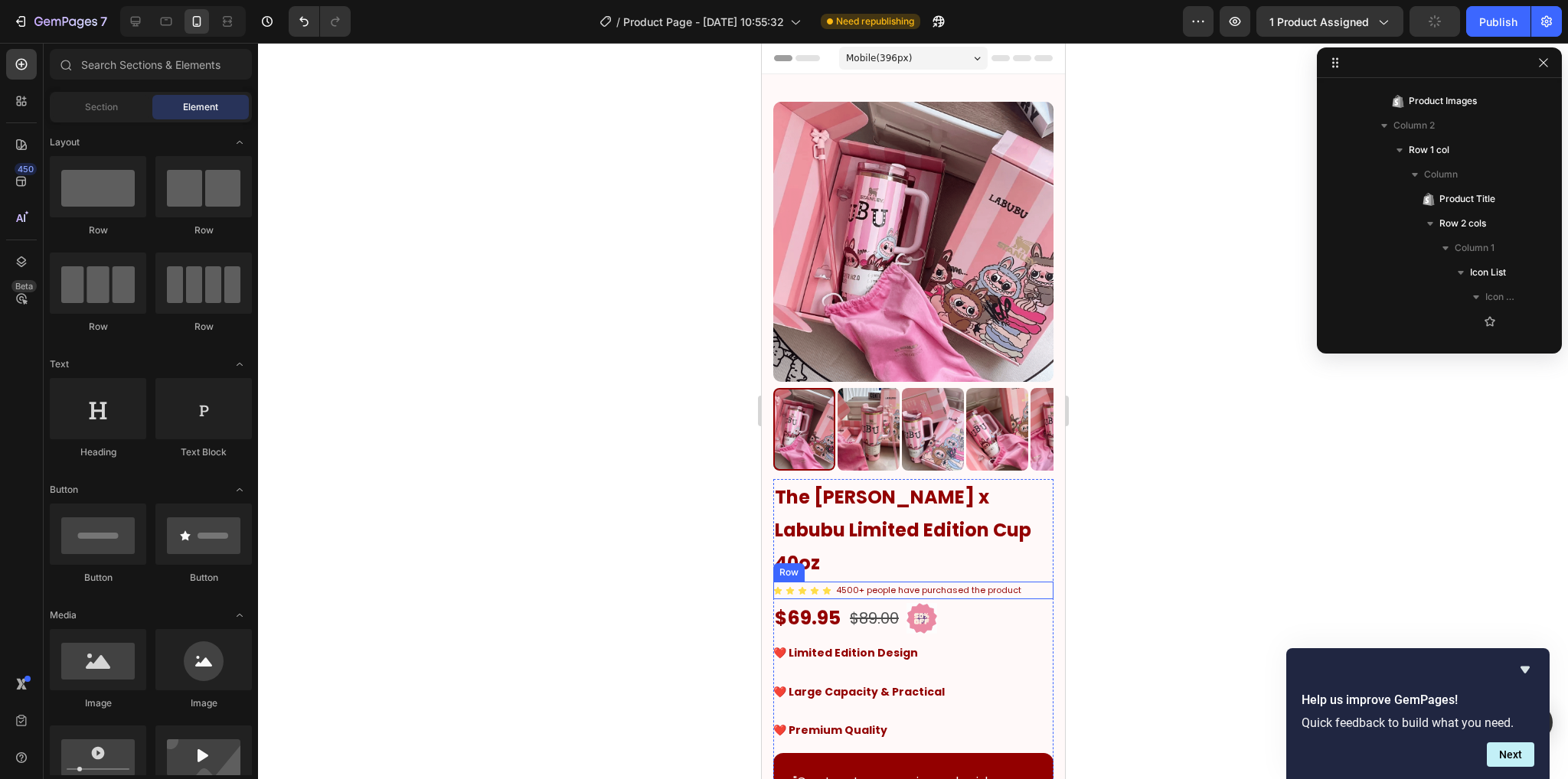
click at [1021, 582] on div "Icon Icon Icon Icon Icon Icon List 4500+ people have purchased the product Text…" at bounding box center [912, 590] width 280 height 18
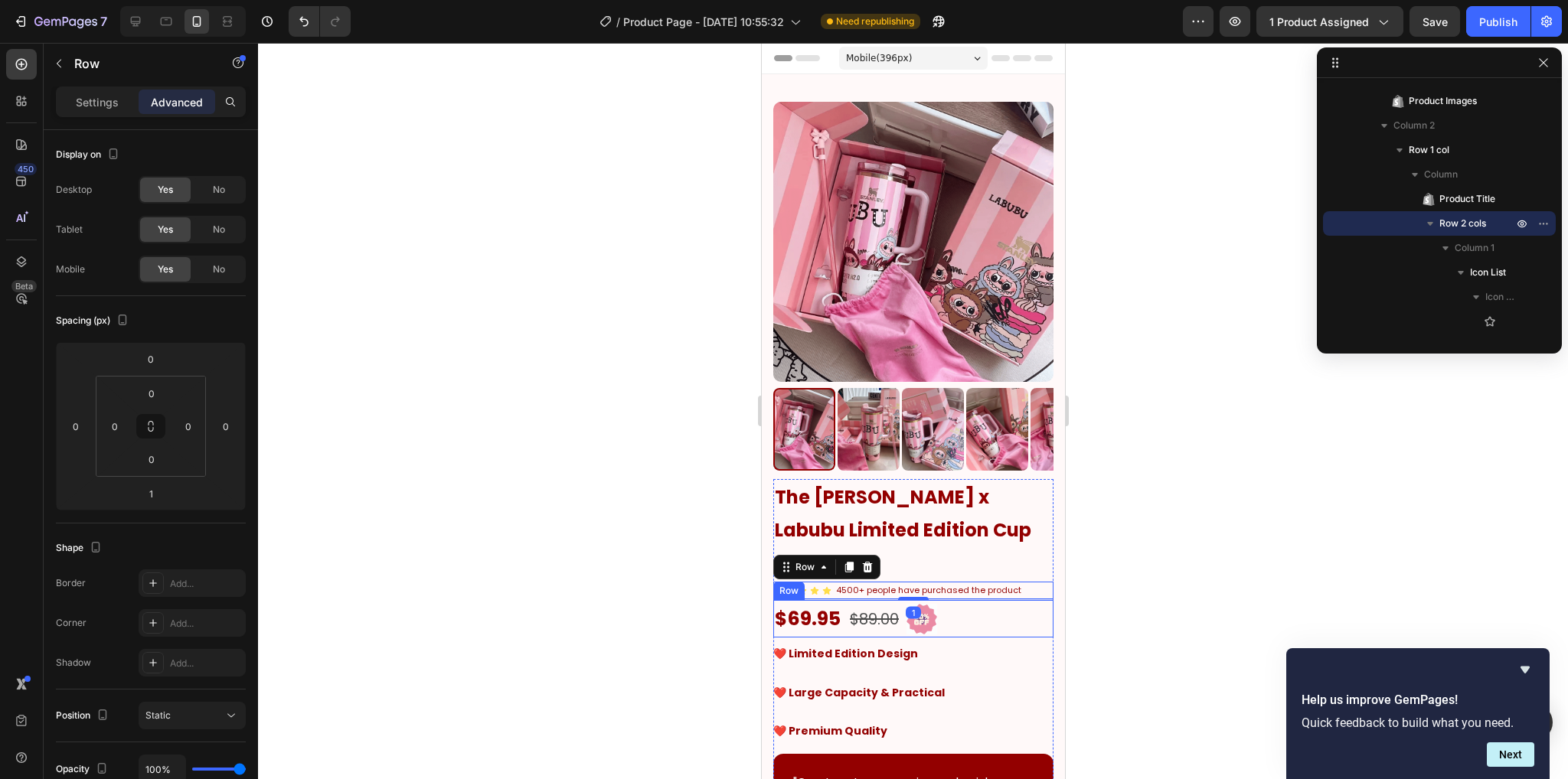
click at [1111, 545] on div at bounding box center [912, 411] width 1310 height 736
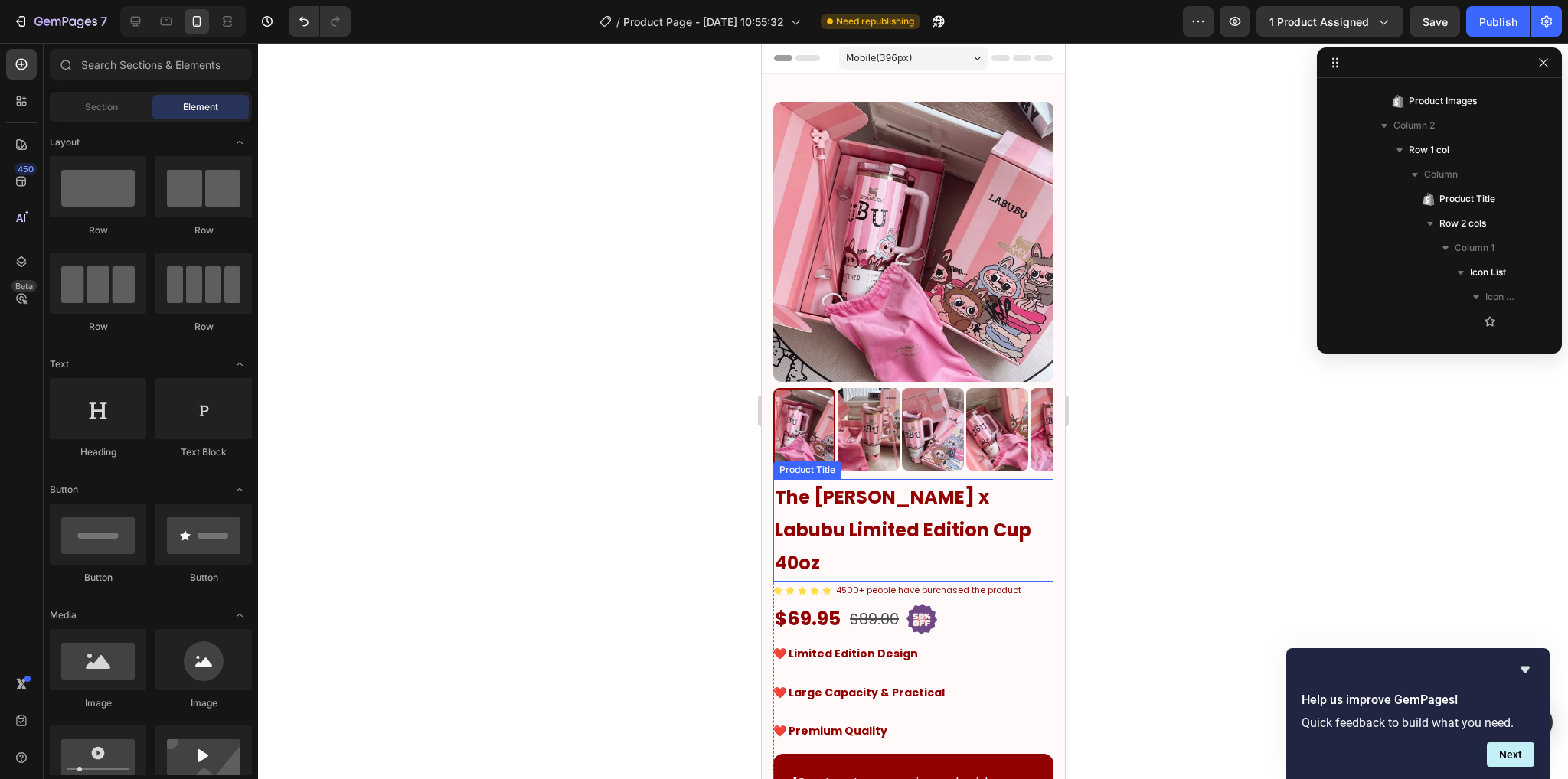
click at [989, 583] on p "4500+ people have purchased the product" at bounding box center [927, 590] width 185 height 15
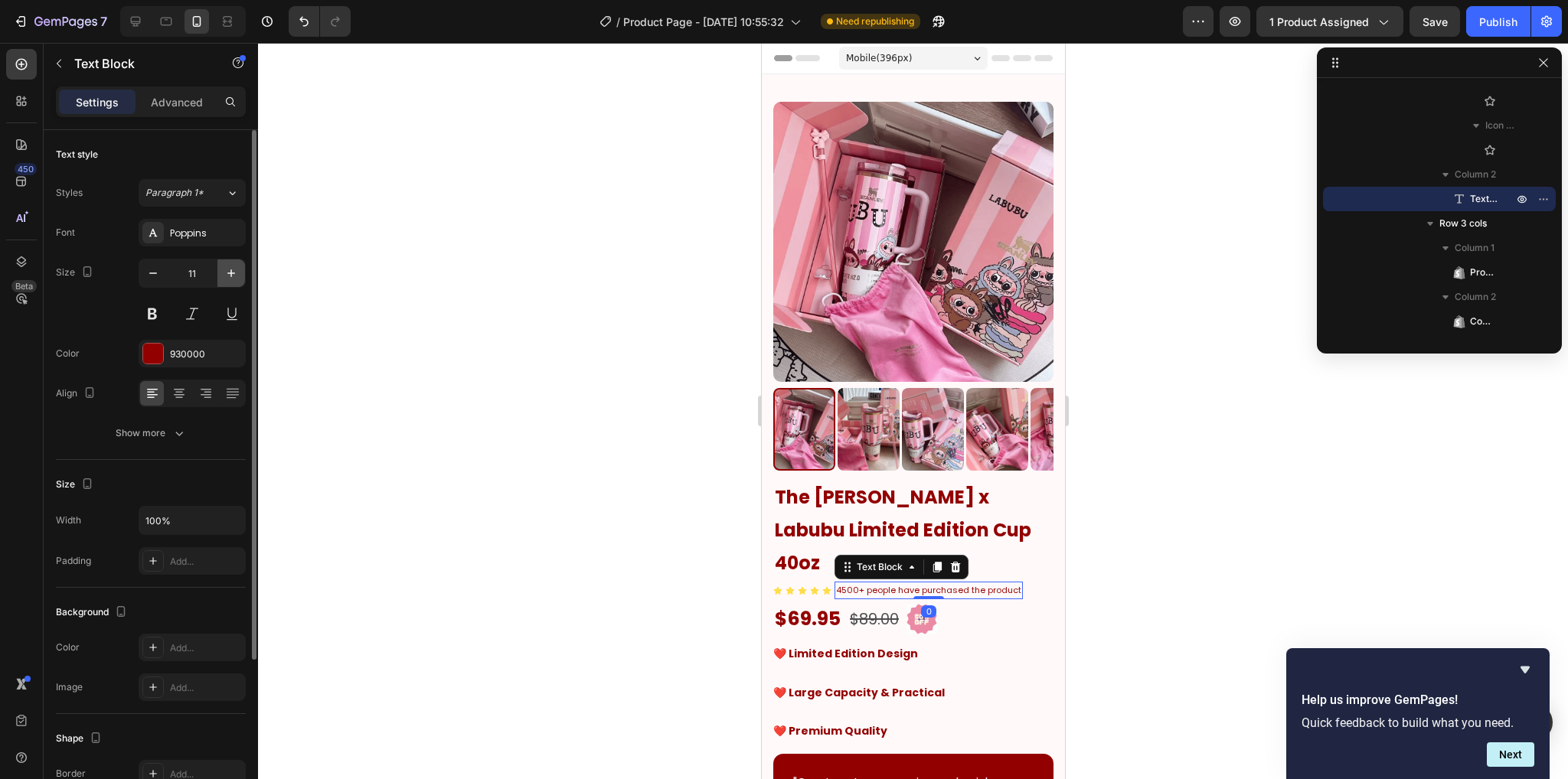
click at [235, 267] on icon "button" at bounding box center [231, 273] width 15 height 15
type input "12"
click at [590, 337] on div at bounding box center [912, 411] width 1310 height 736
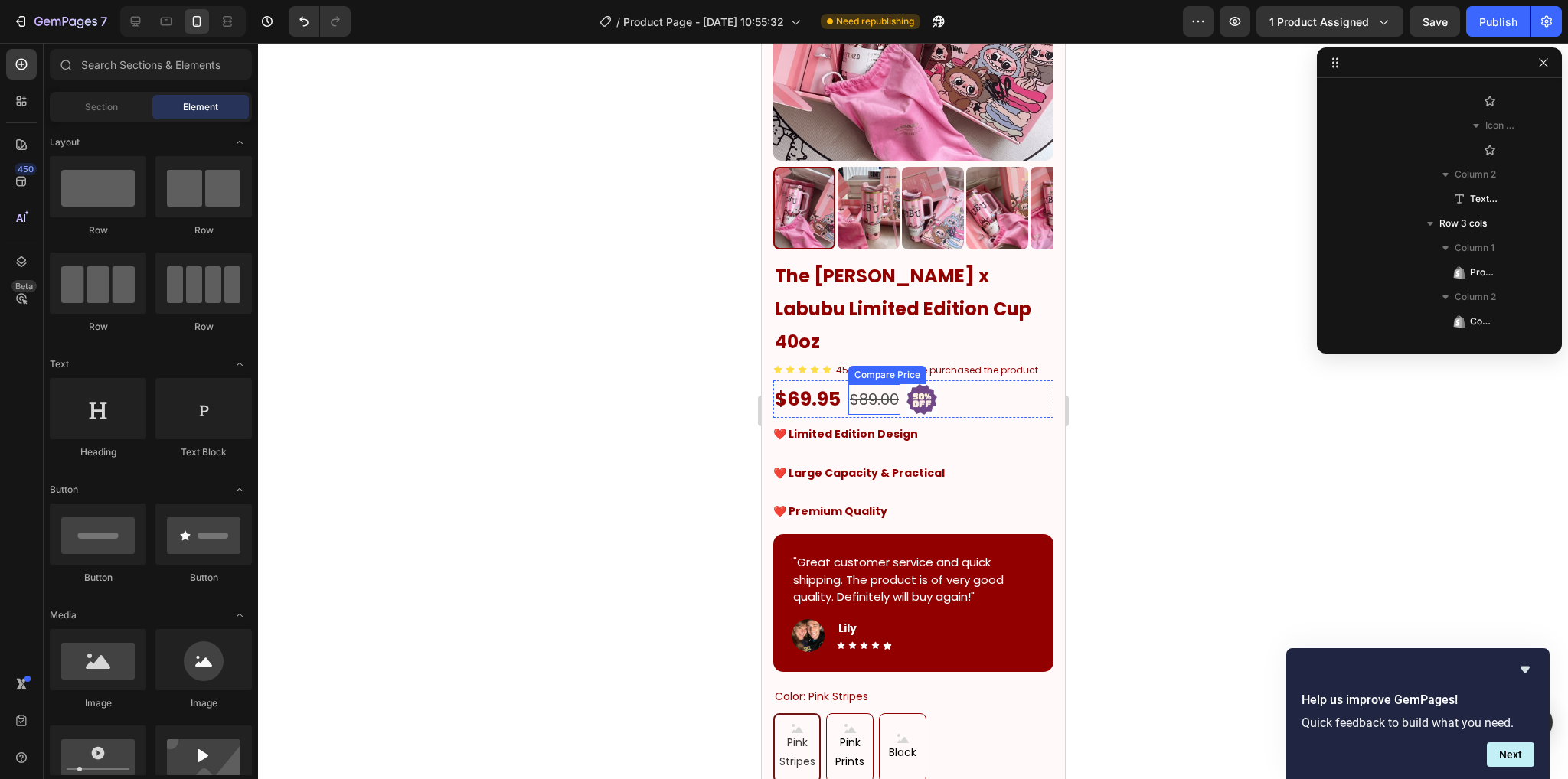
scroll to position [230, 0]
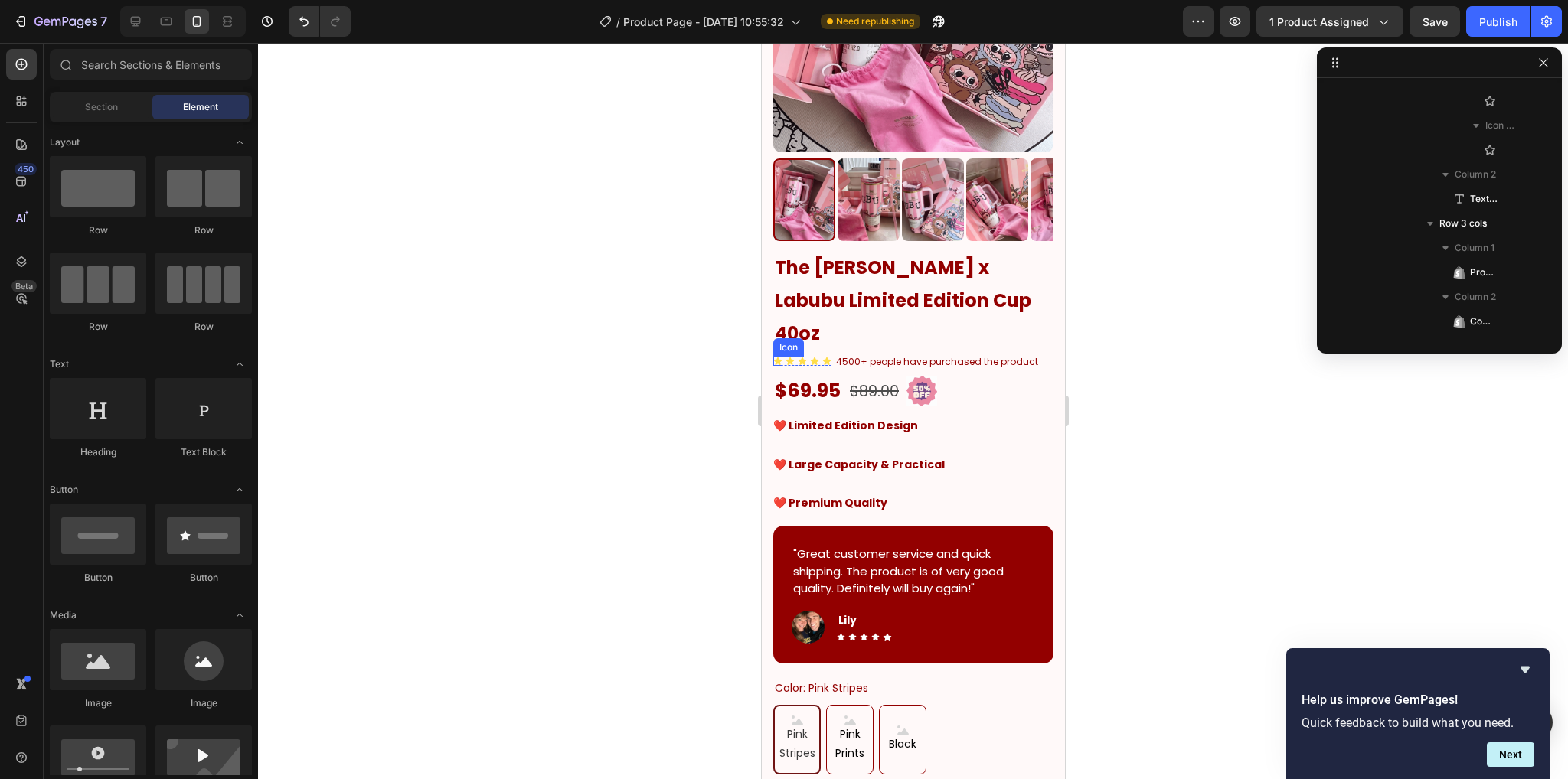
click at [773, 357] on div "Icon" at bounding box center [777, 362] width 10 height 10
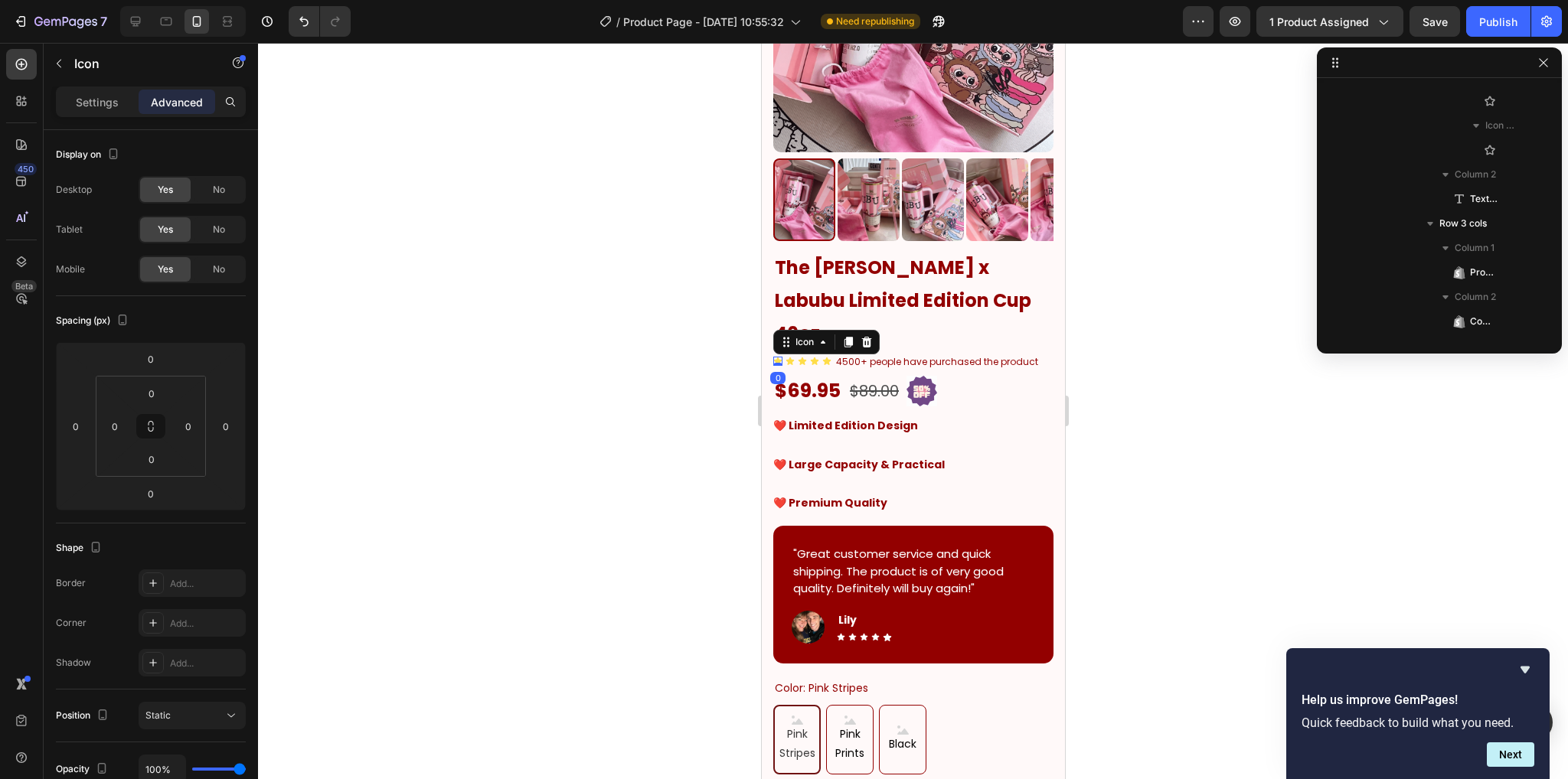
scroll to position [215, 0]
click at [124, 105] on div "Settings" at bounding box center [98, 102] width 77 height 25
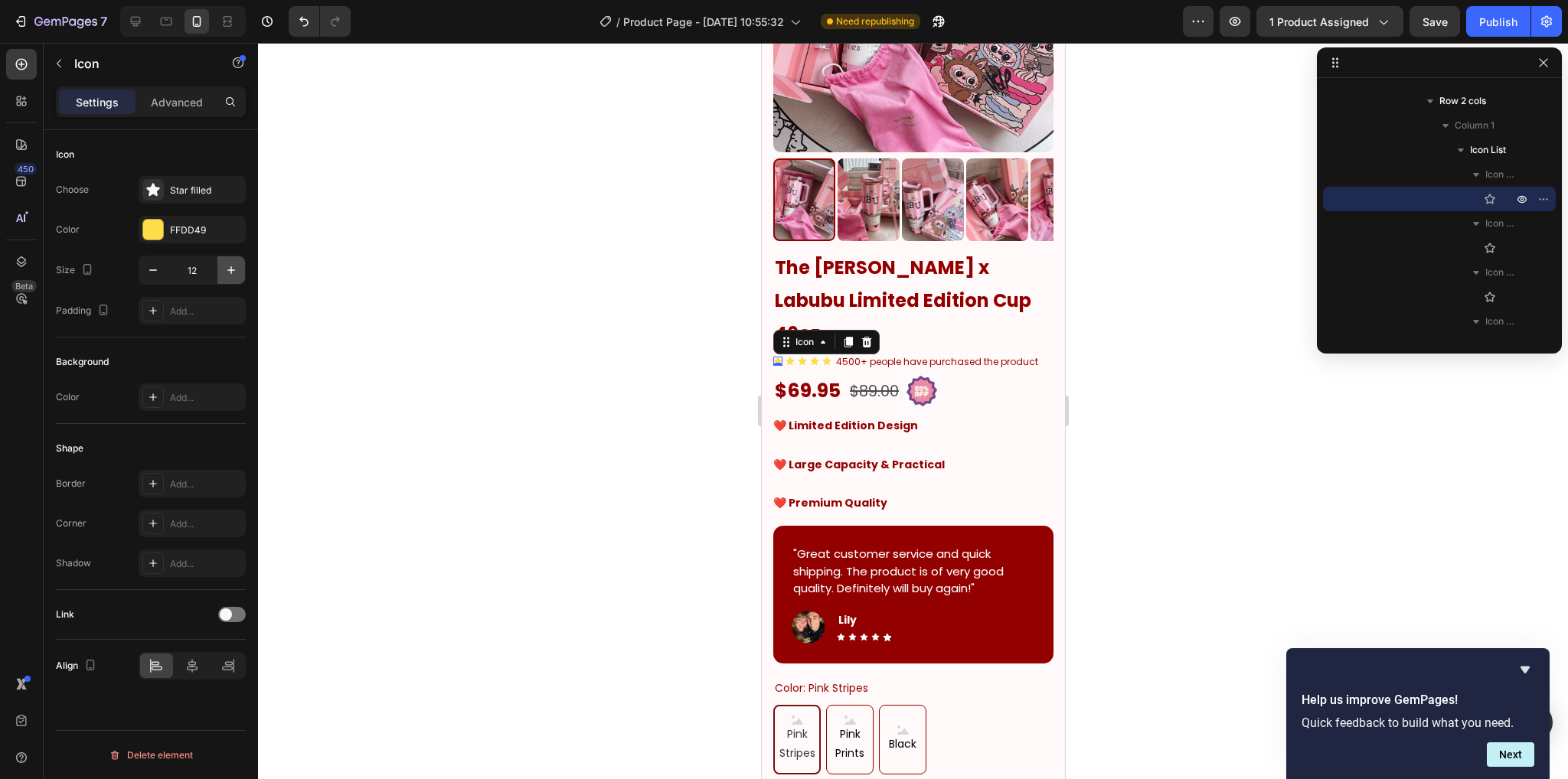
click at [234, 275] on icon "button" at bounding box center [231, 270] width 15 height 15
type input "13"
click at [793, 357] on icon at bounding box center [790, 361] width 8 height 8
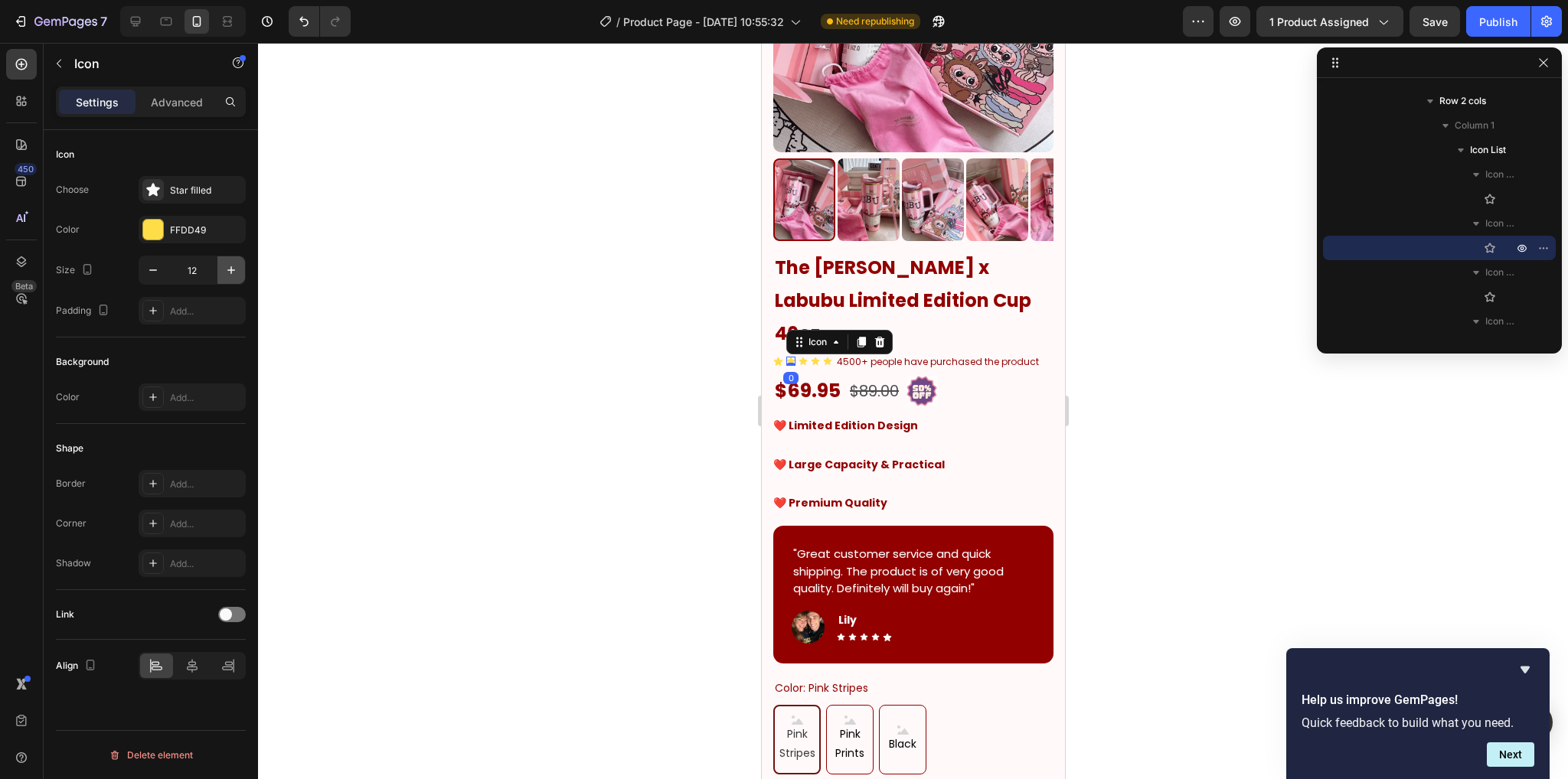
click at [230, 270] on icon "button" at bounding box center [231, 270] width 8 height 8
type input "13"
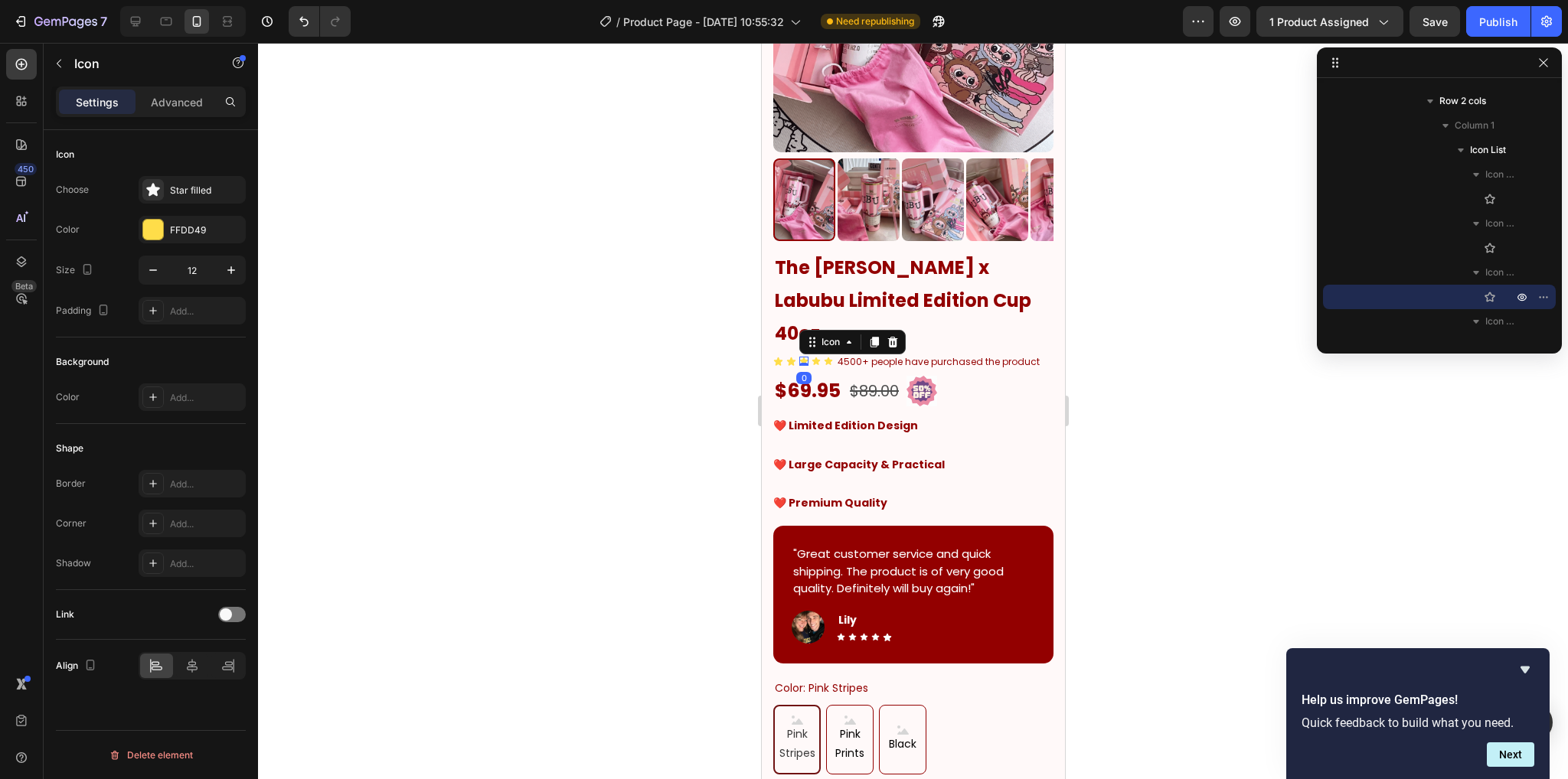
click at [800, 357] on icon at bounding box center [803, 362] width 10 height 10
click at [227, 266] on icon "button" at bounding box center [231, 270] width 15 height 15
type input "13"
click at [815, 357] on div "Icon" at bounding box center [817, 362] width 10 height 10
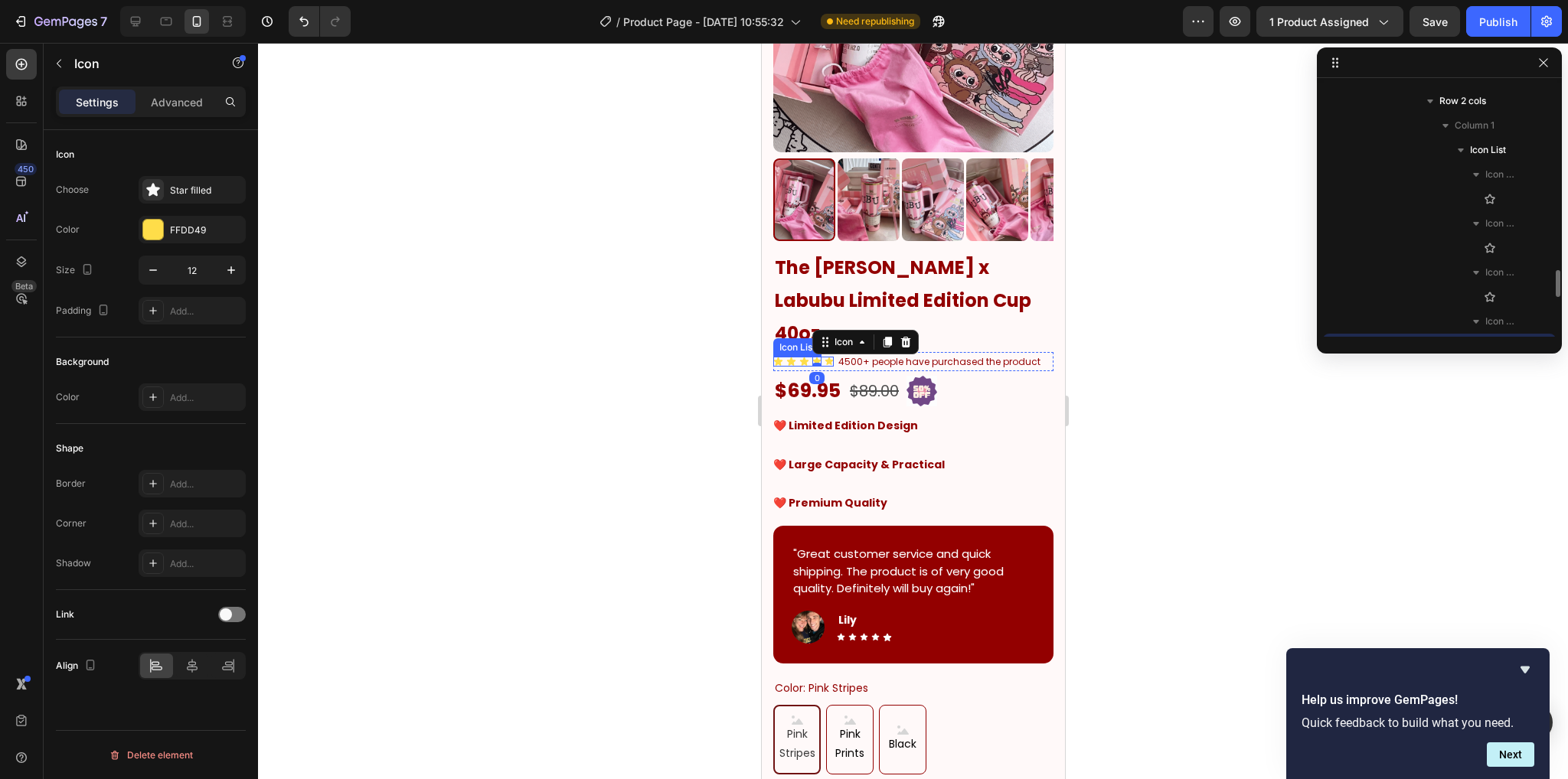
scroll to position [363, 0]
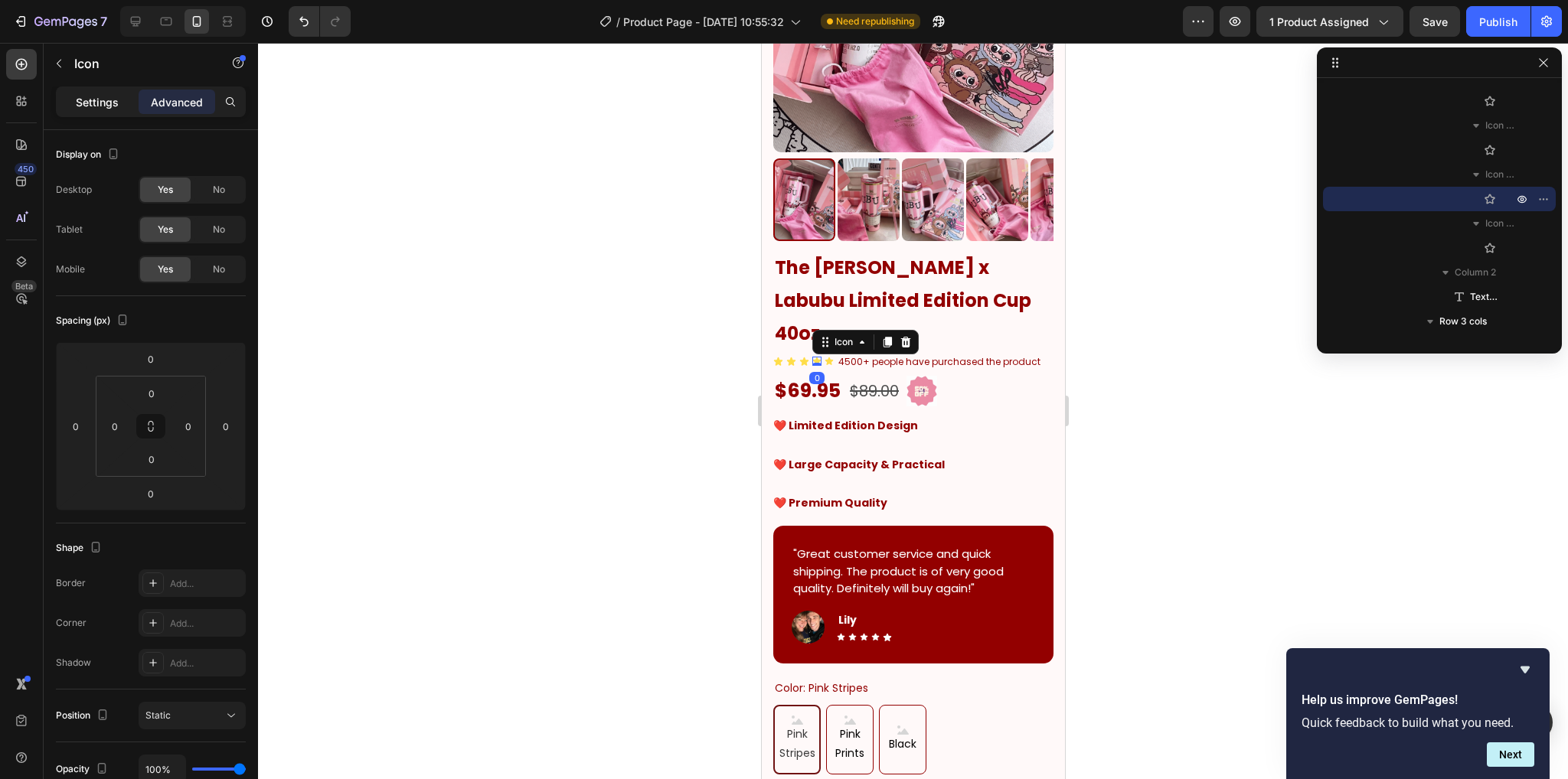
click at [63, 90] on div "Settings" at bounding box center [98, 102] width 77 height 25
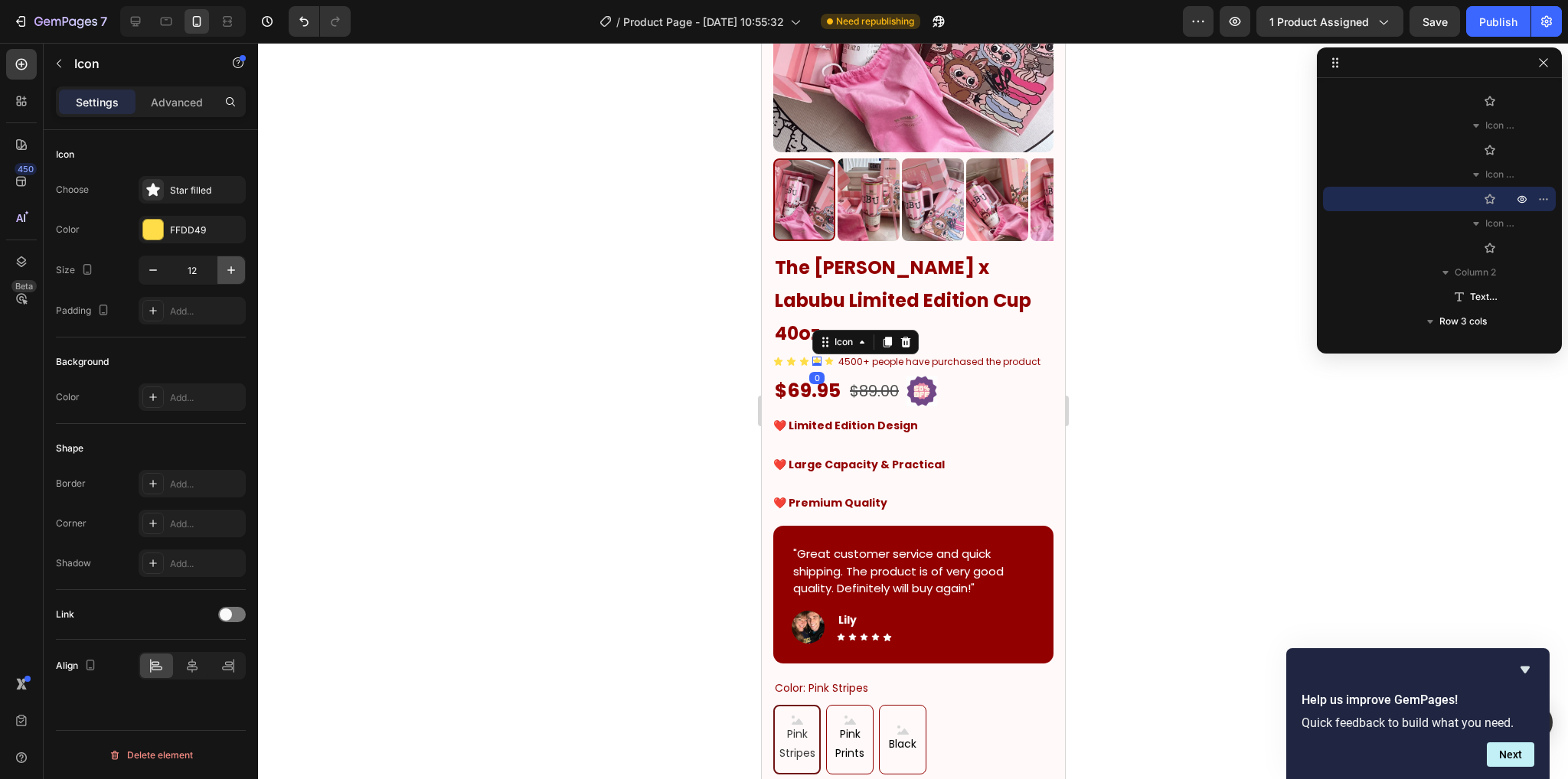
click at [226, 265] on icon "button" at bounding box center [231, 270] width 15 height 15
type input "13"
click at [830, 357] on div "Icon" at bounding box center [829, 362] width 10 height 10
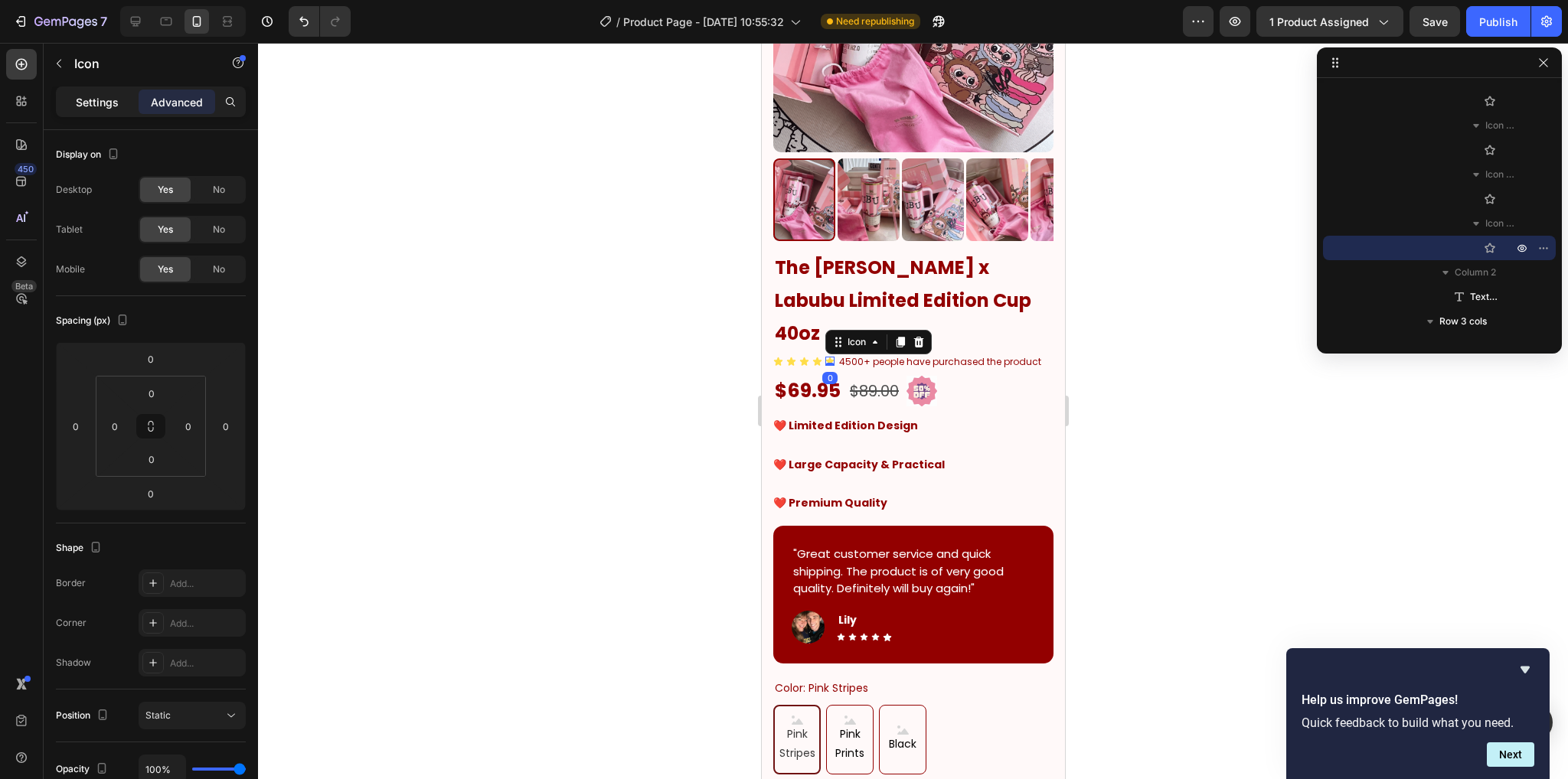
click at [98, 107] on p "Settings" at bounding box center [97, 101] width 43 height 16
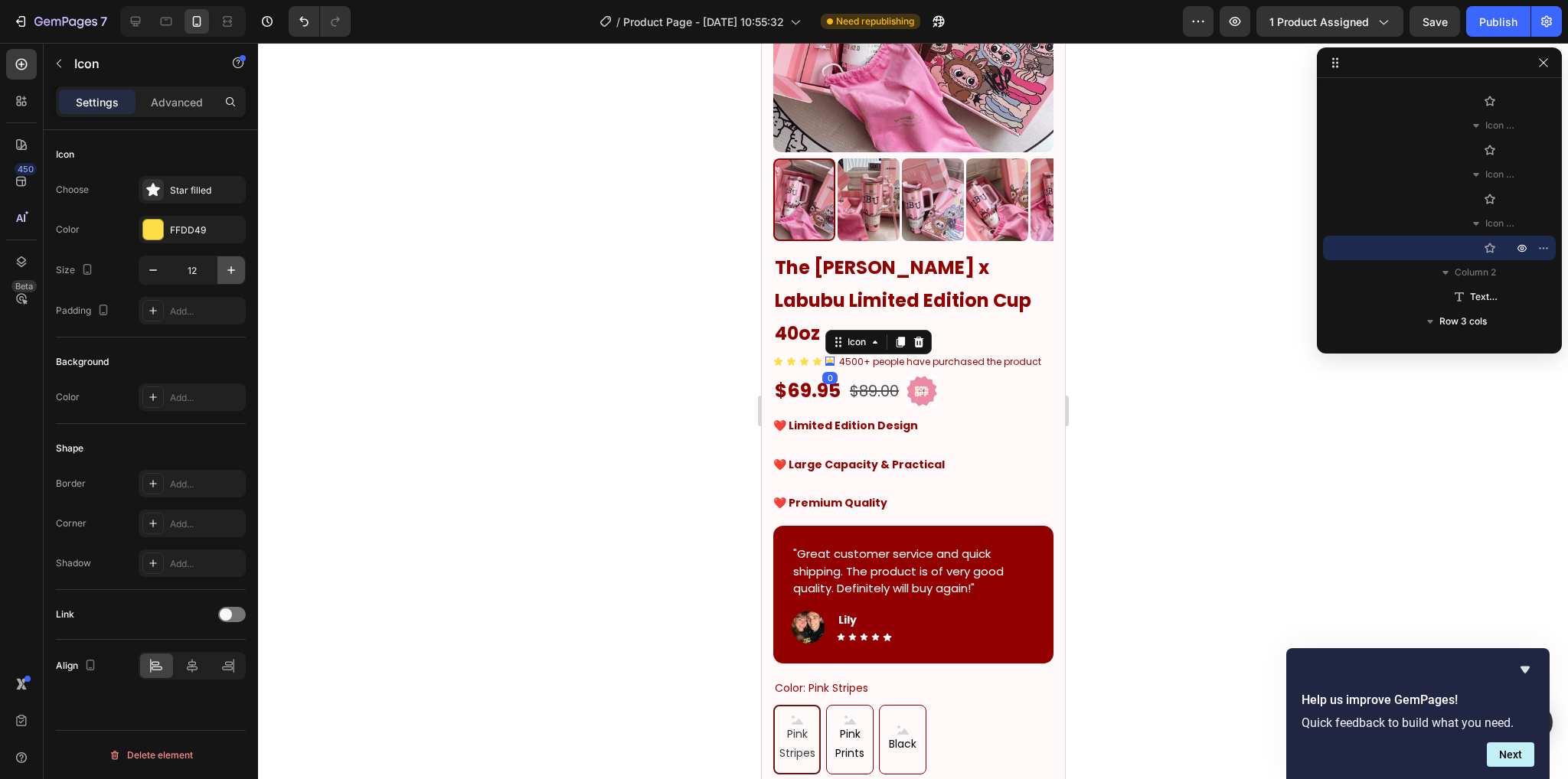
click at [230, 272] on icon "button" at bounding box center [231, 270] width 15 height 15
type input "13"
click at [1133, 391] on div at bounding box center [912, 411] width 1310 height 736
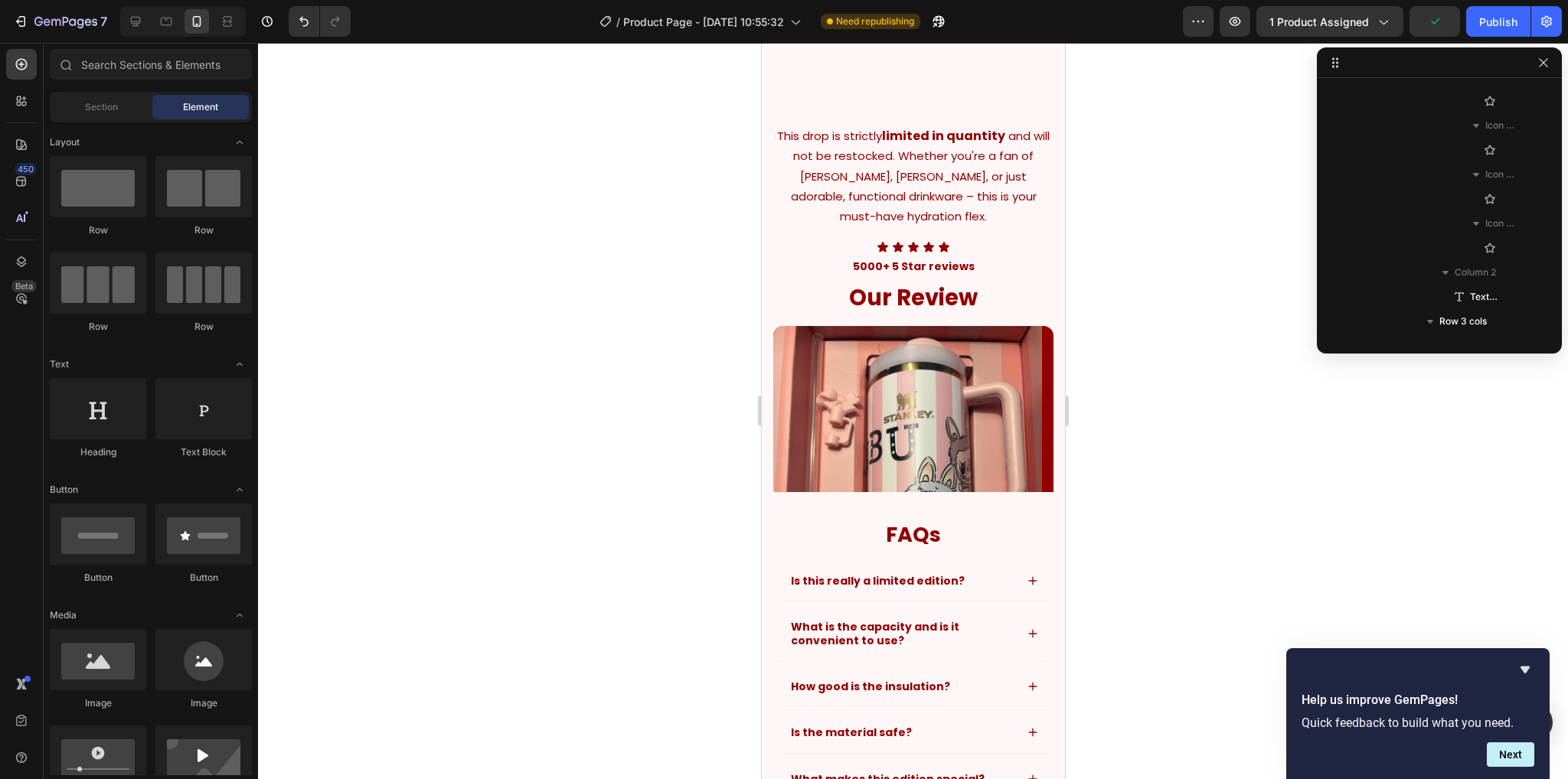
scroll to position [3316, 0]
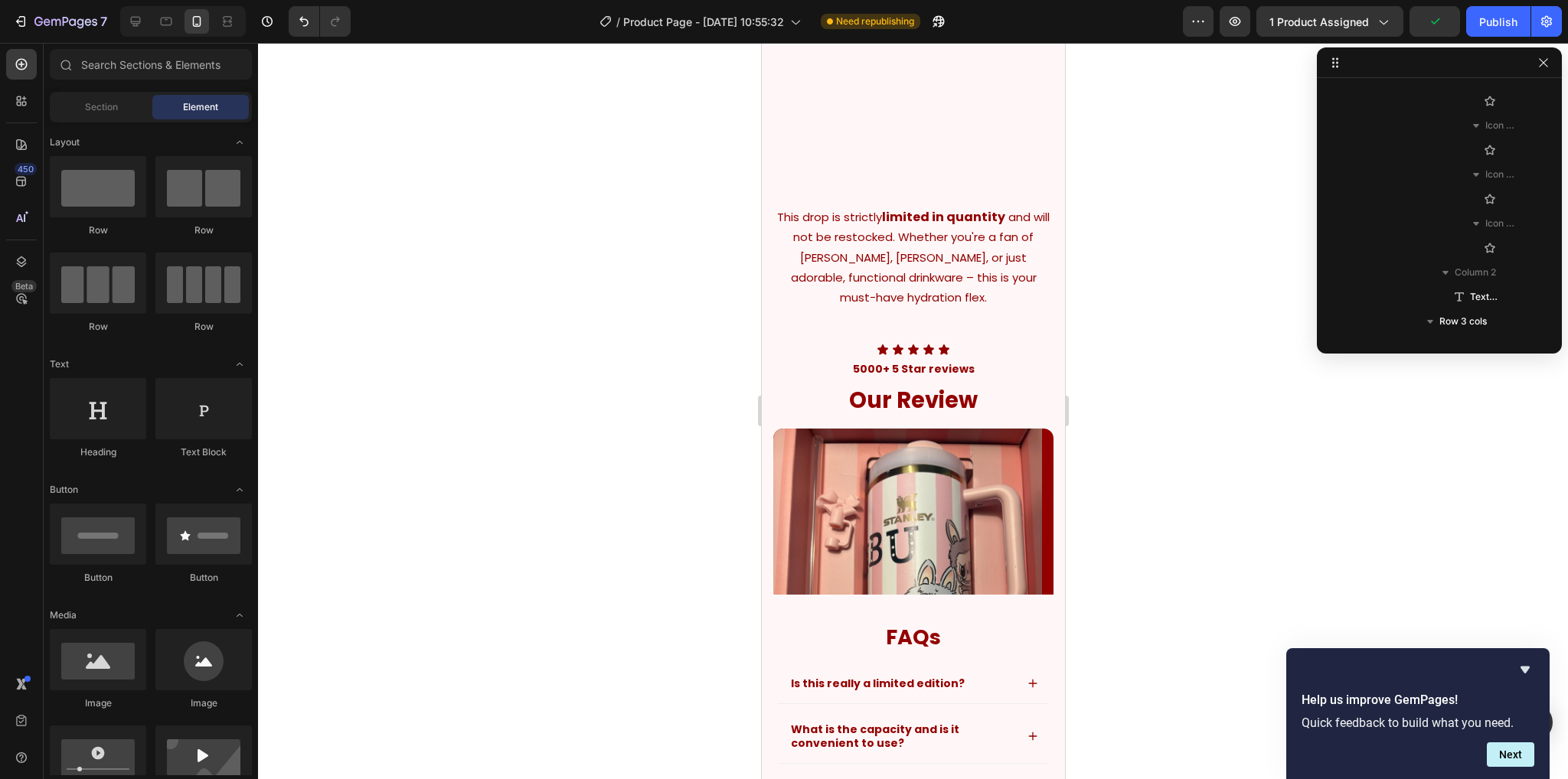
drag, startPoint x: 1057, startPoint y: 182, endPoint x: 1843, endPoint y: 685, distance: 933.2
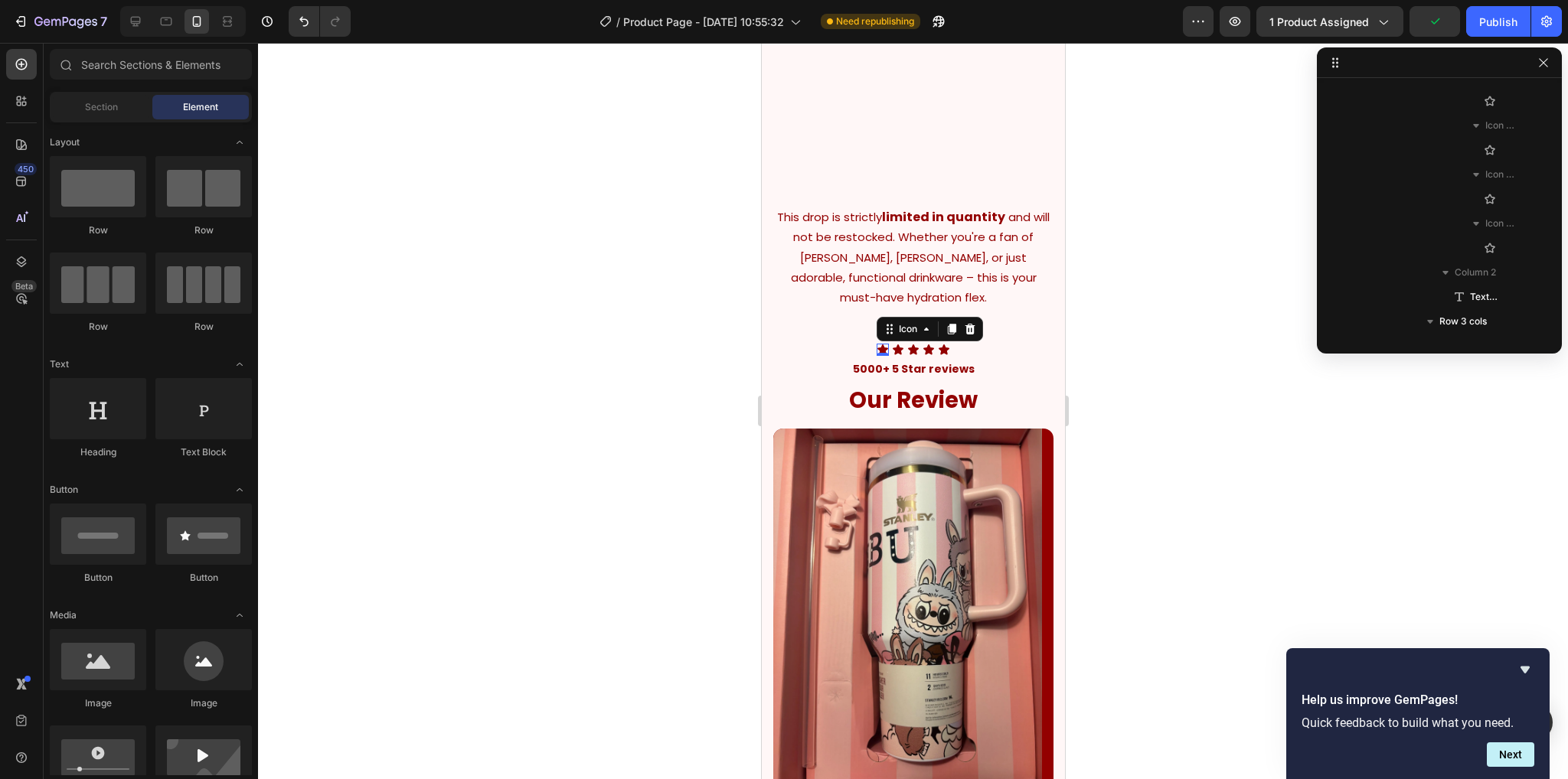
click at [877, 356] on div "Icon 0" at bounding box center [882, 349] width 12 height 12
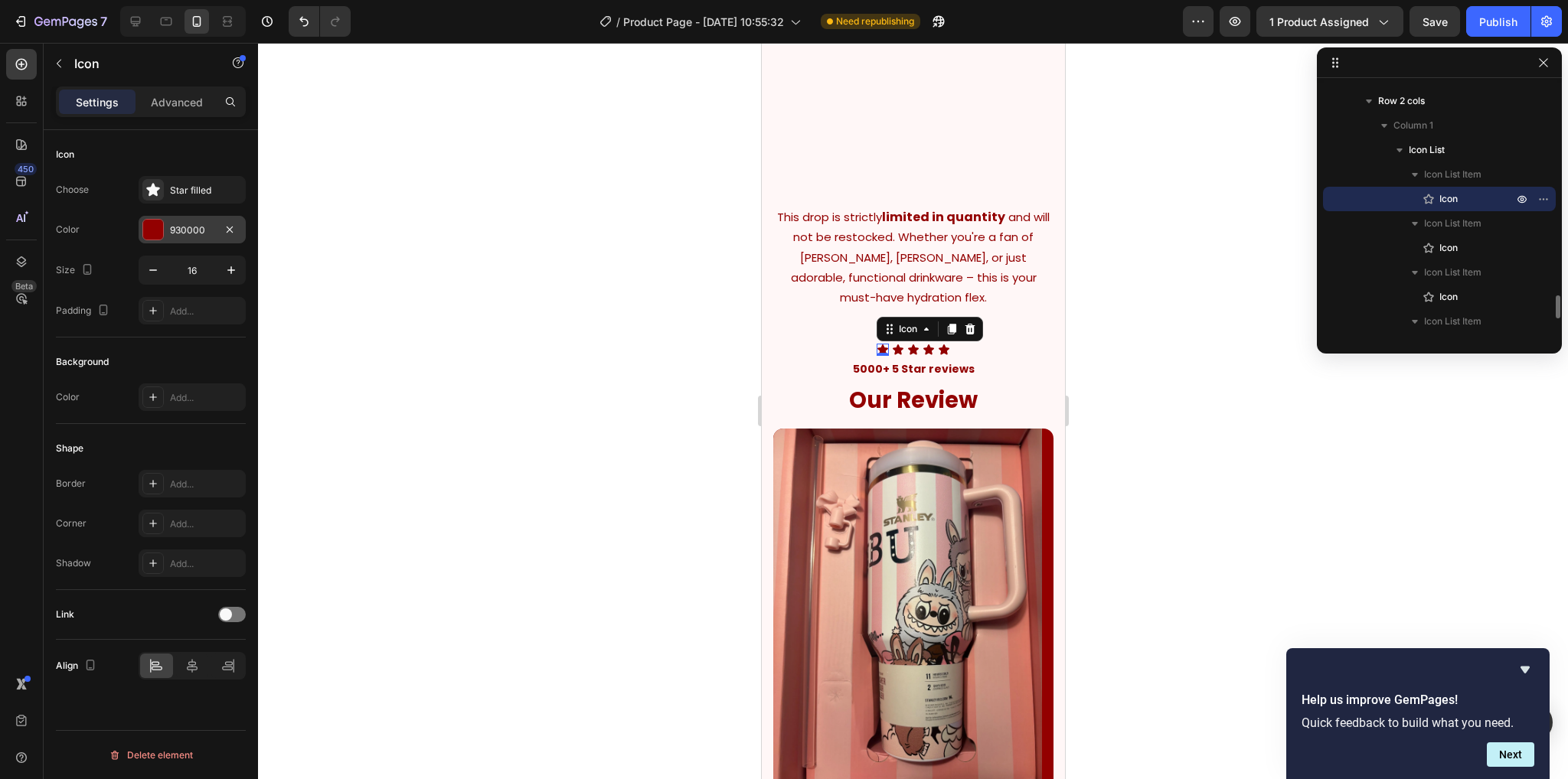
click at [173, 226] on div "930000" at bounding box center [192, 230] width 44 height 13
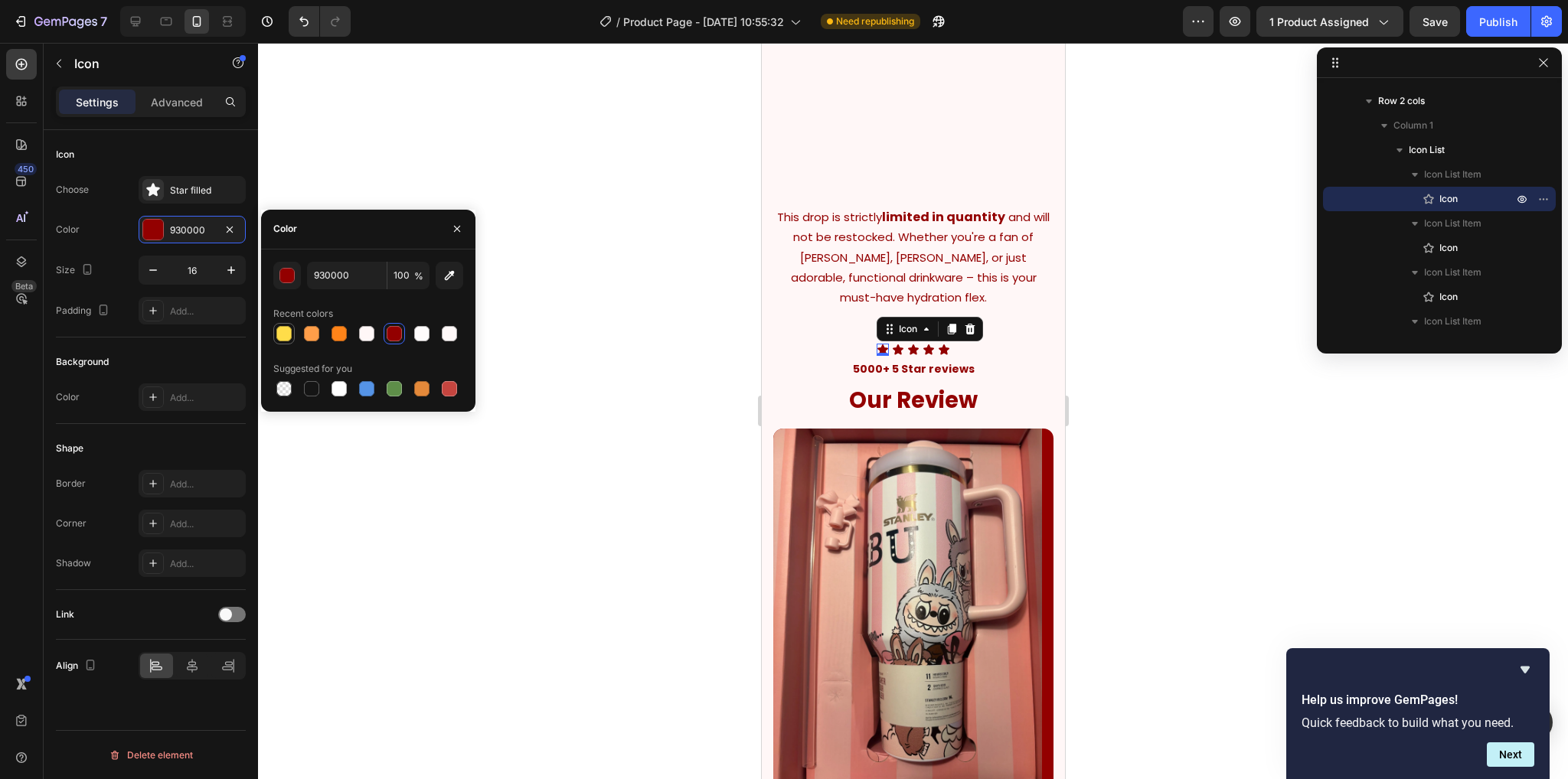
click at [283, 334] on div at bounding box center [284, 334] width 15 height 15
type input "FFDD49"
click at [895, 356] on div "Icon" at bounding box center [897, 349] width 12 height 12
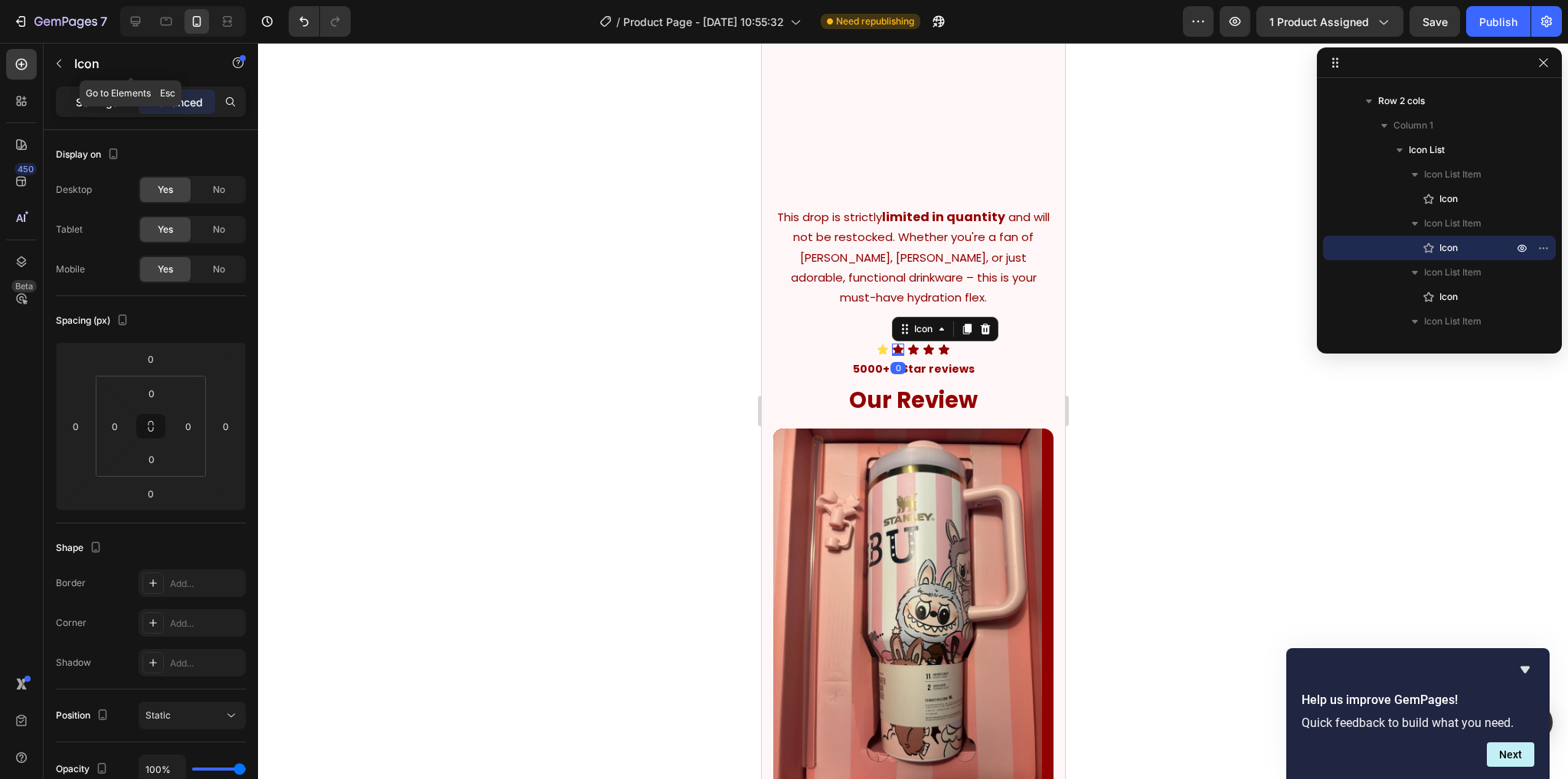
click at [87, 98] on p "Settings" at bounding box center [97, 101] width 43 height 16
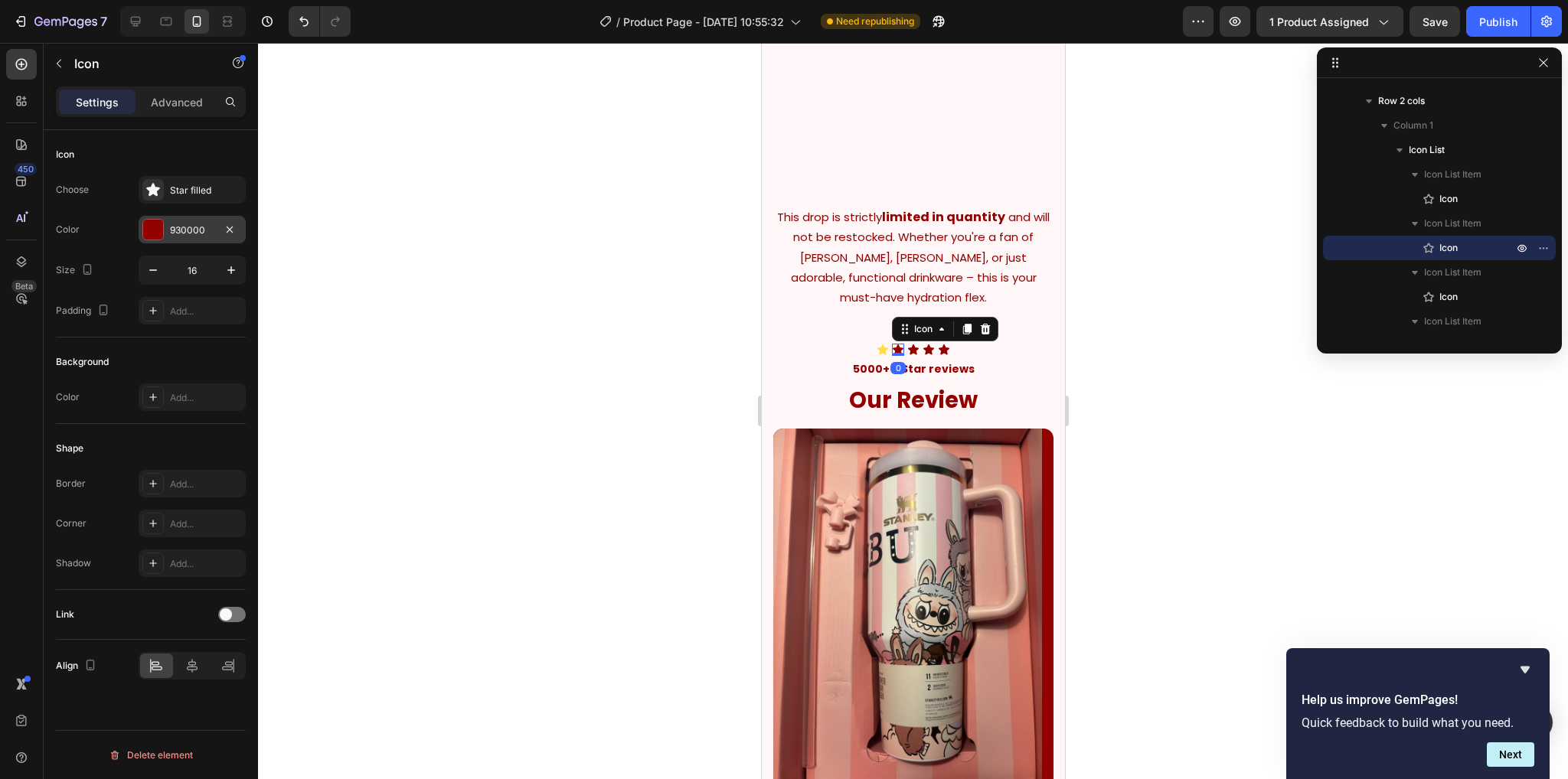
click at [183, 236] on div "930000" at bounding box center [192, 229] width 107 height 28
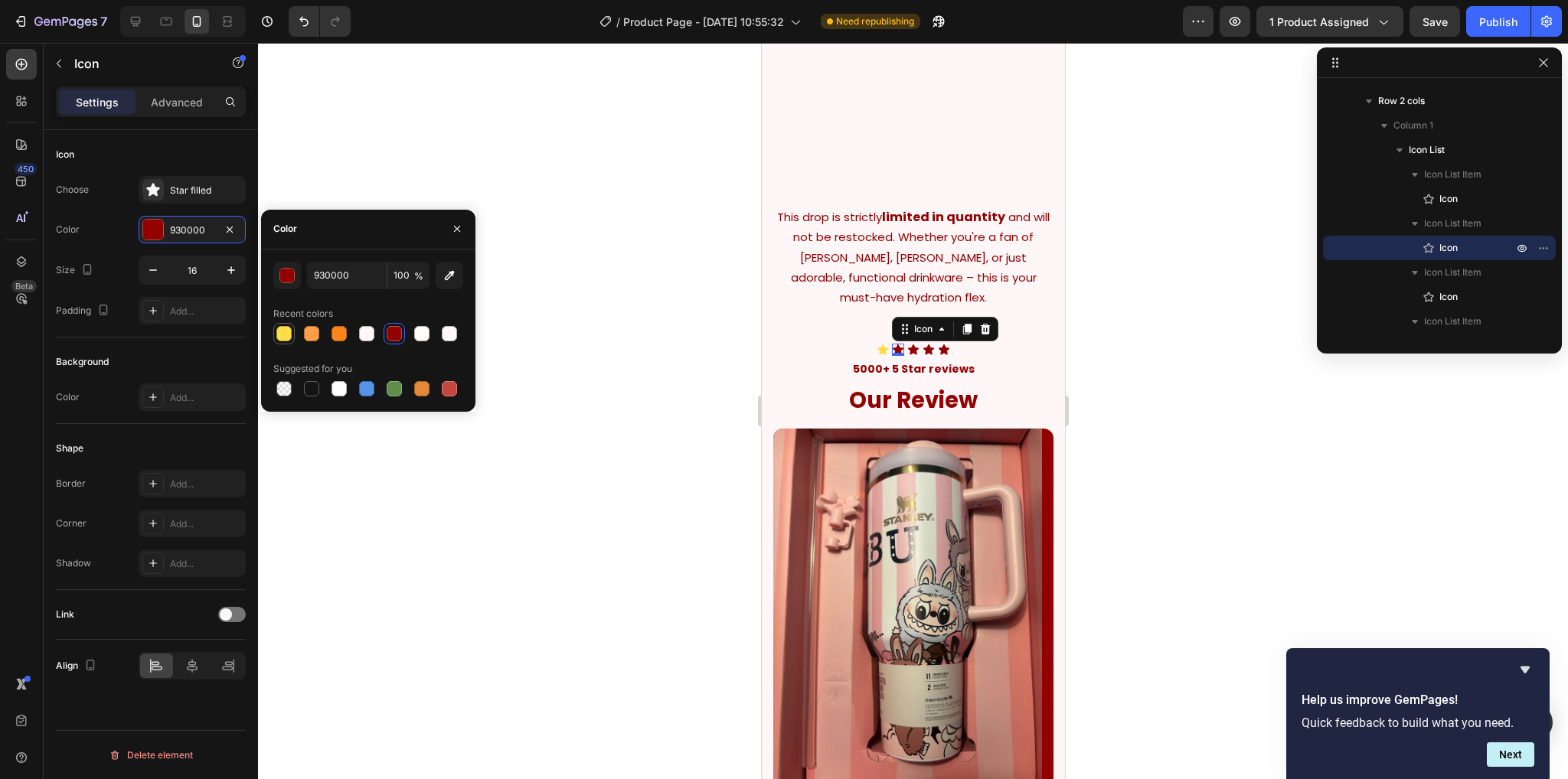
click at [279, 333] on div at bounding box center [284, 334] width 15 height 15
type input "FFDD49"
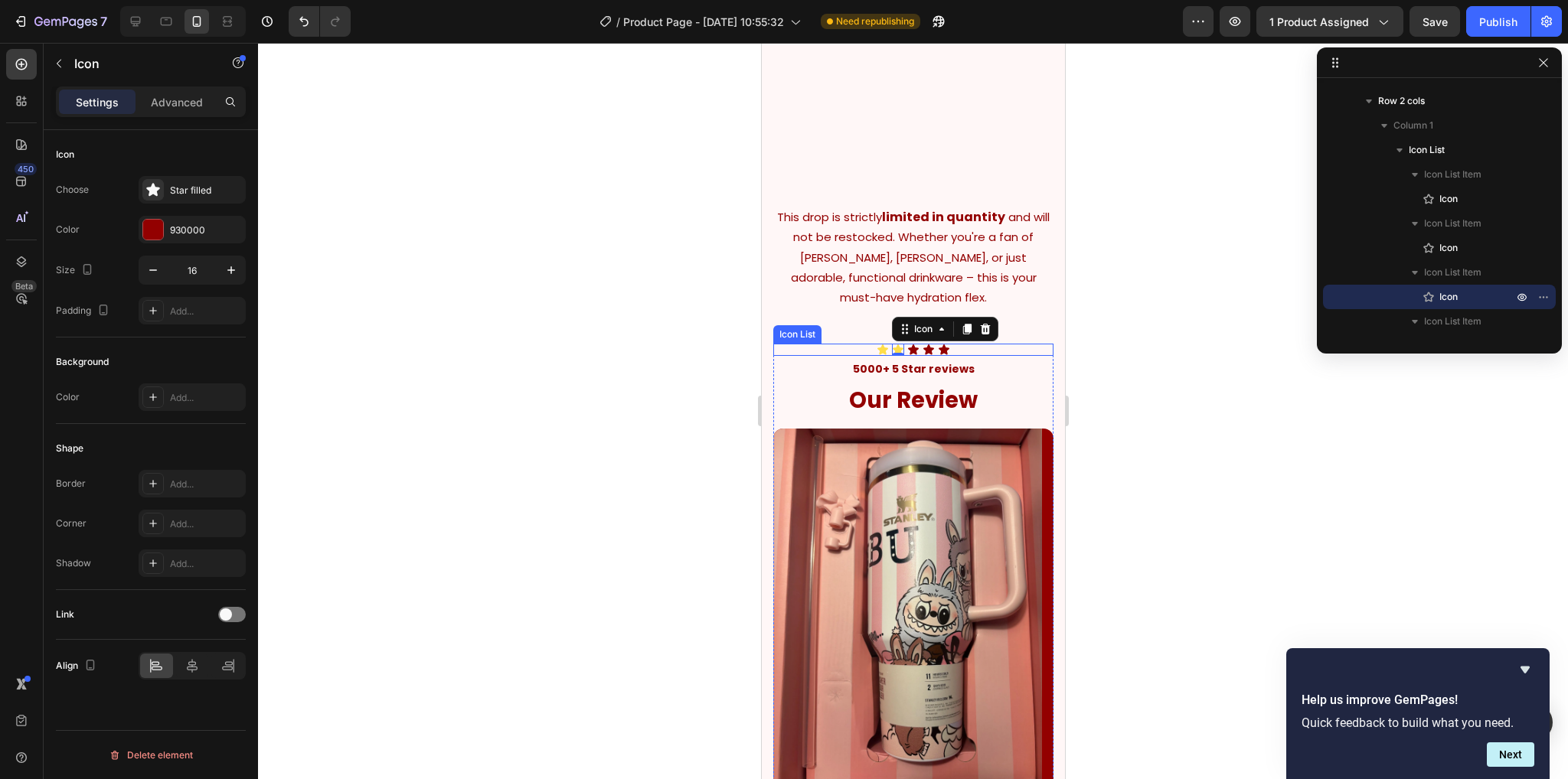
click at [910, 356] on icon at bounding box center [912, 349] width 12 height 12
click at [159, 234] on div at bounding box center [153, 229] width 20 height 20
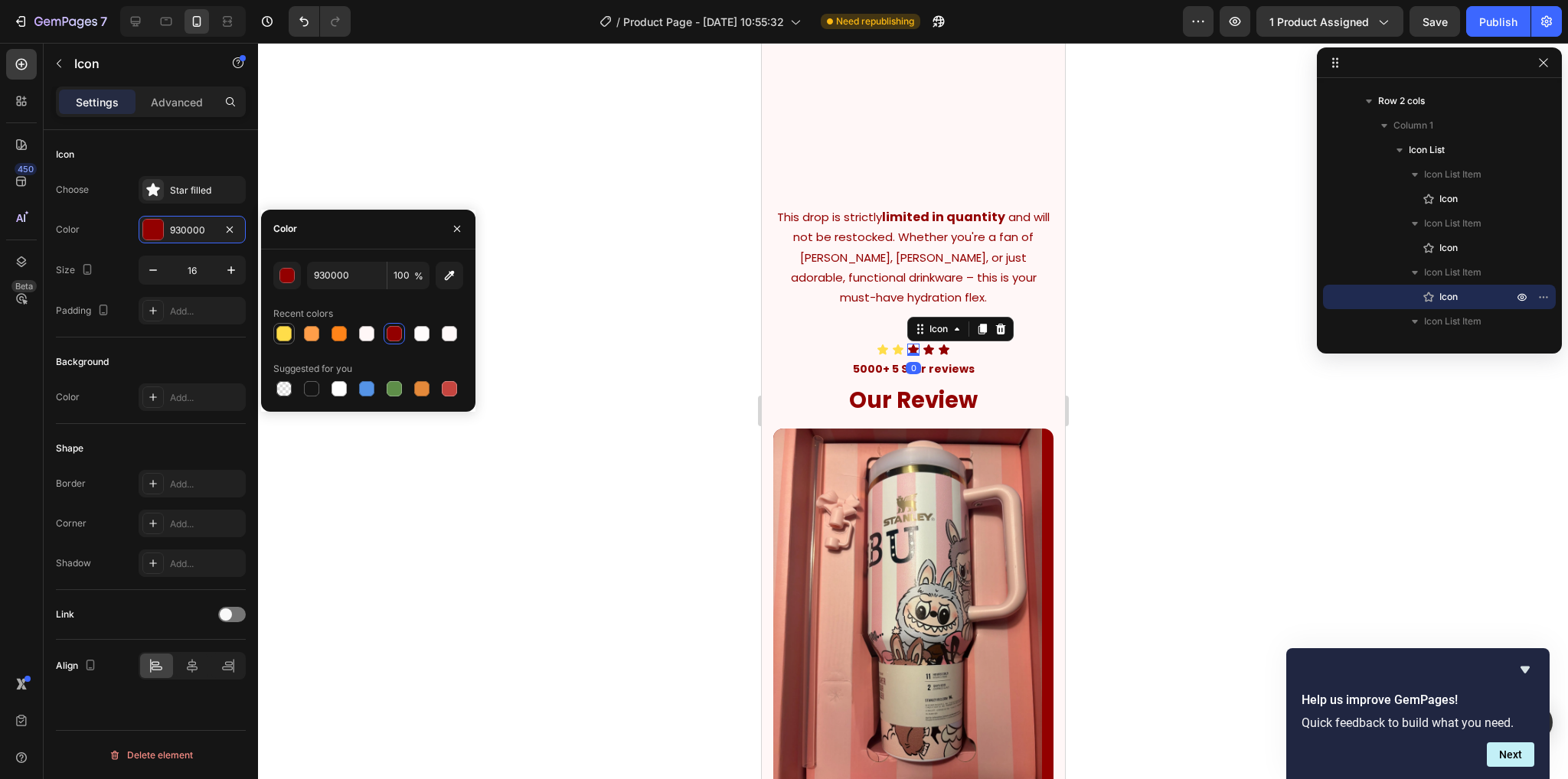
click at [286, 340] on div at bounding box center [284, 334] width 15 height 15
type input "FFDD49"
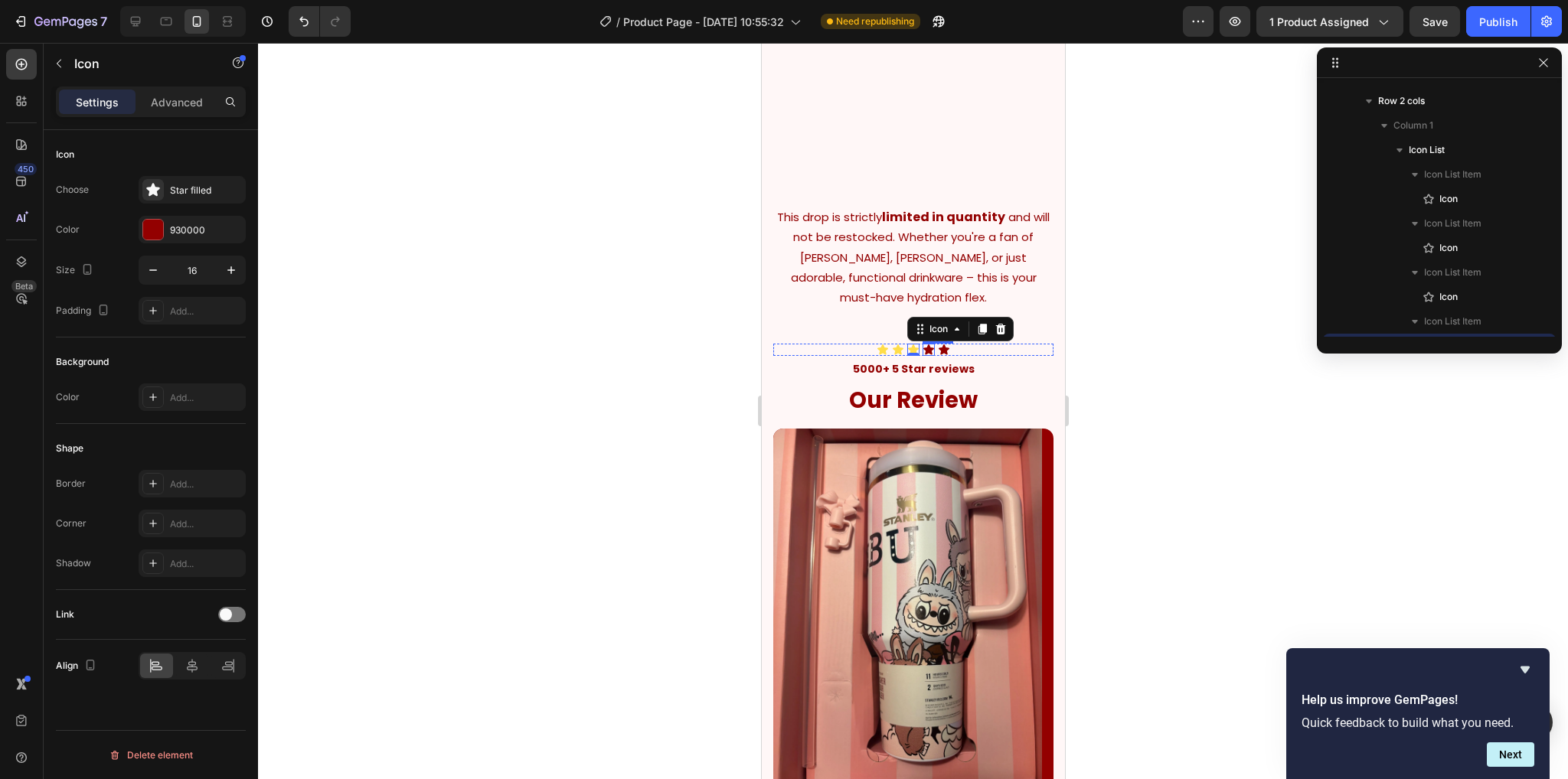
scroll to position [2468, 0]
click at [926, 356] on div "Icon" at bounding box center [928, 349] width 12 height 12
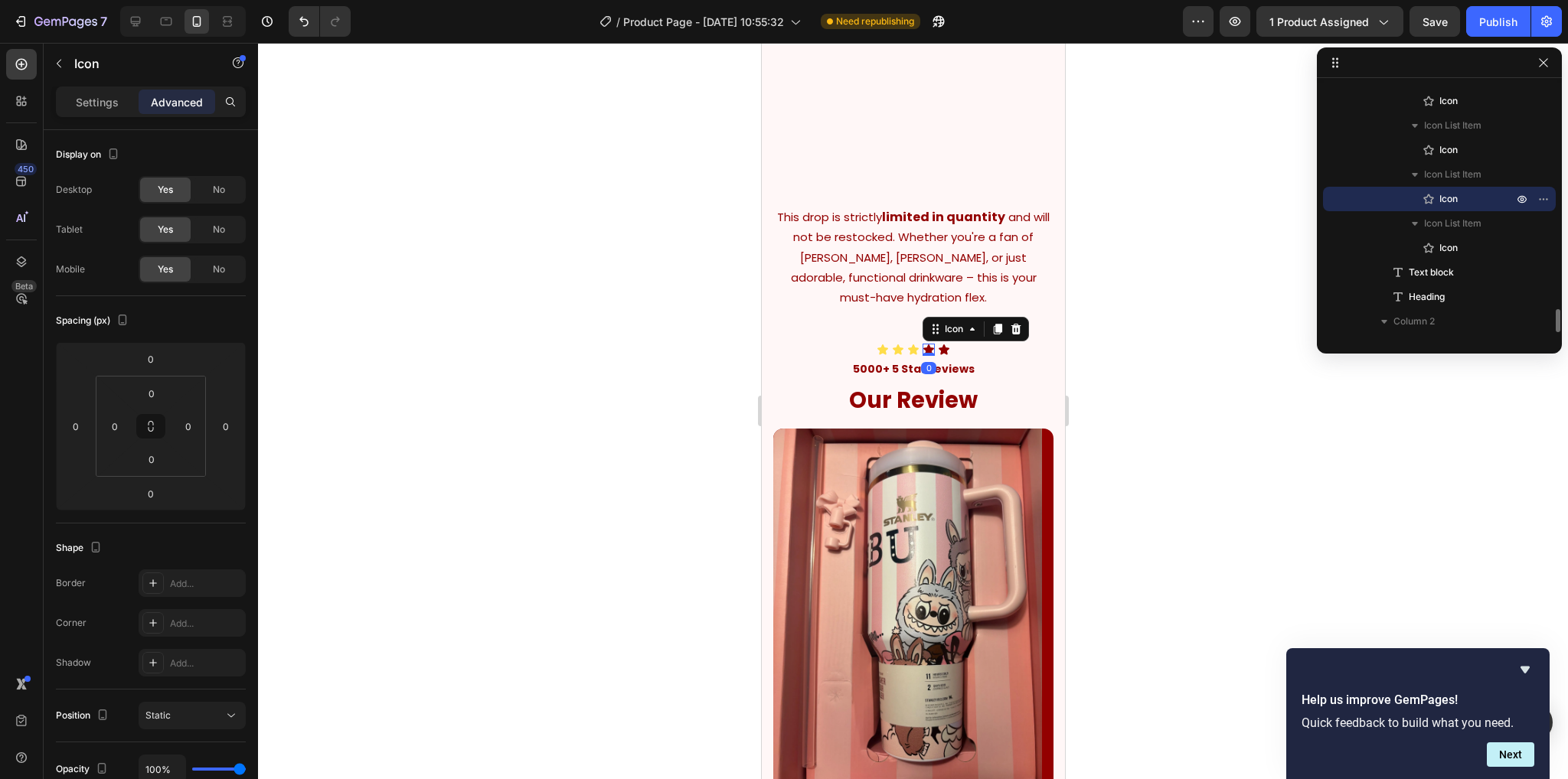
click at [117, 118] on div "Settings Advanced" at bounding box center [151, 108] width 214 height 44
click at [113, 113] on div "Settings" at bounding box center [98, 102] width 77 height 25
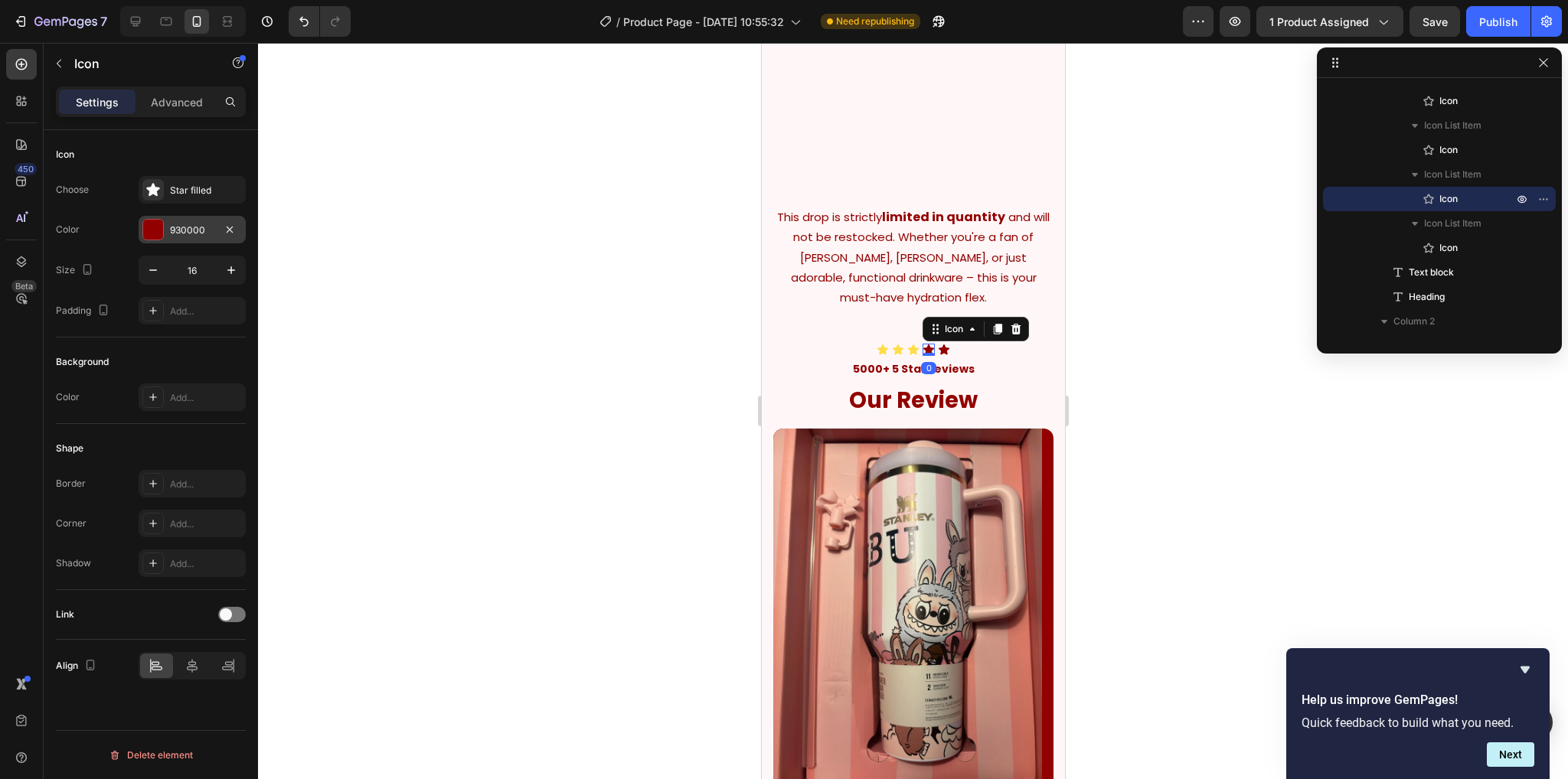
click at [156, 224] on div at bounding box center [153, 229] width 20 height 20
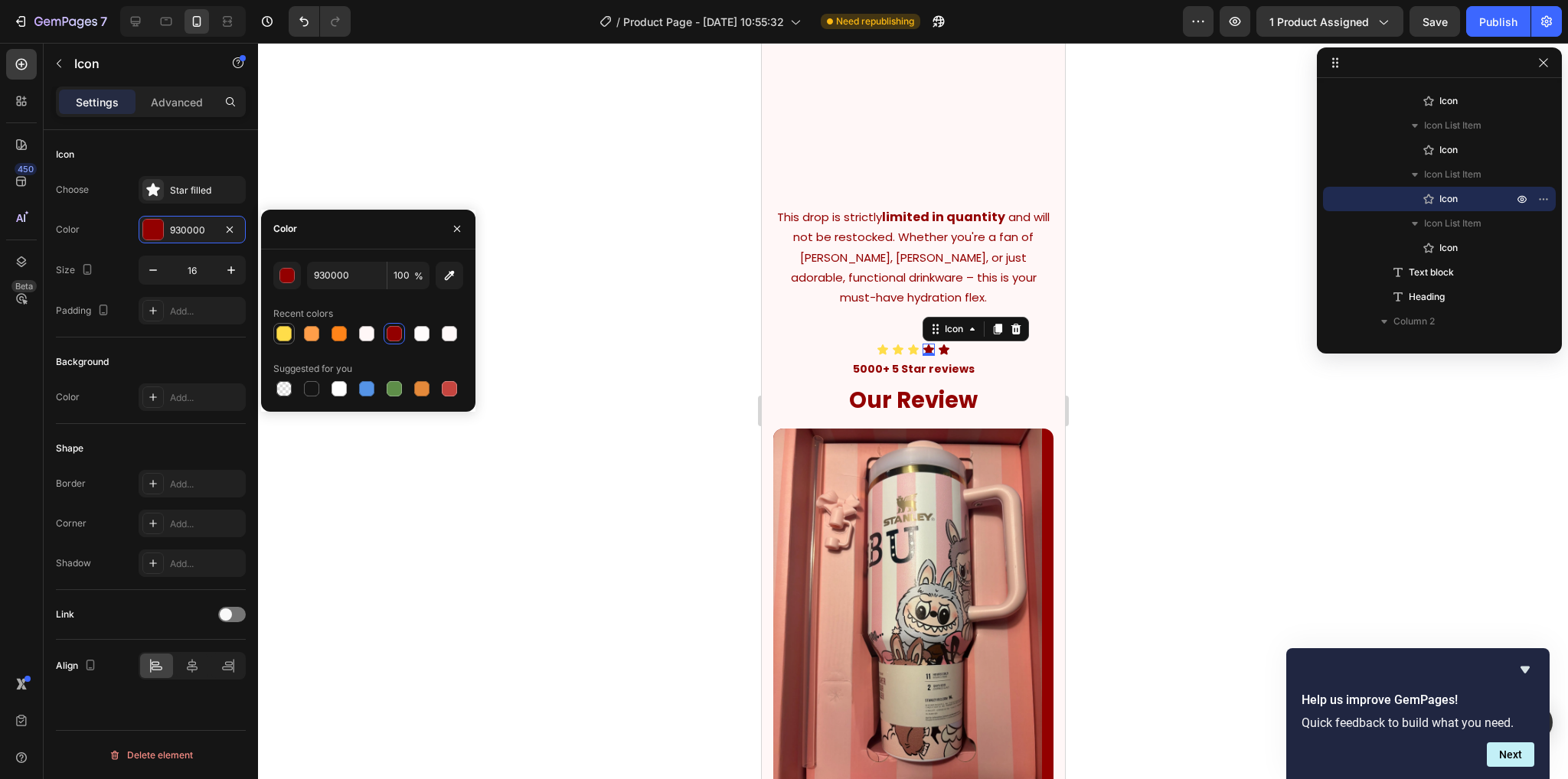
click at [280, 343] on div at bounding box center [283, 333] width 21 height 21
type input "FFDD49"
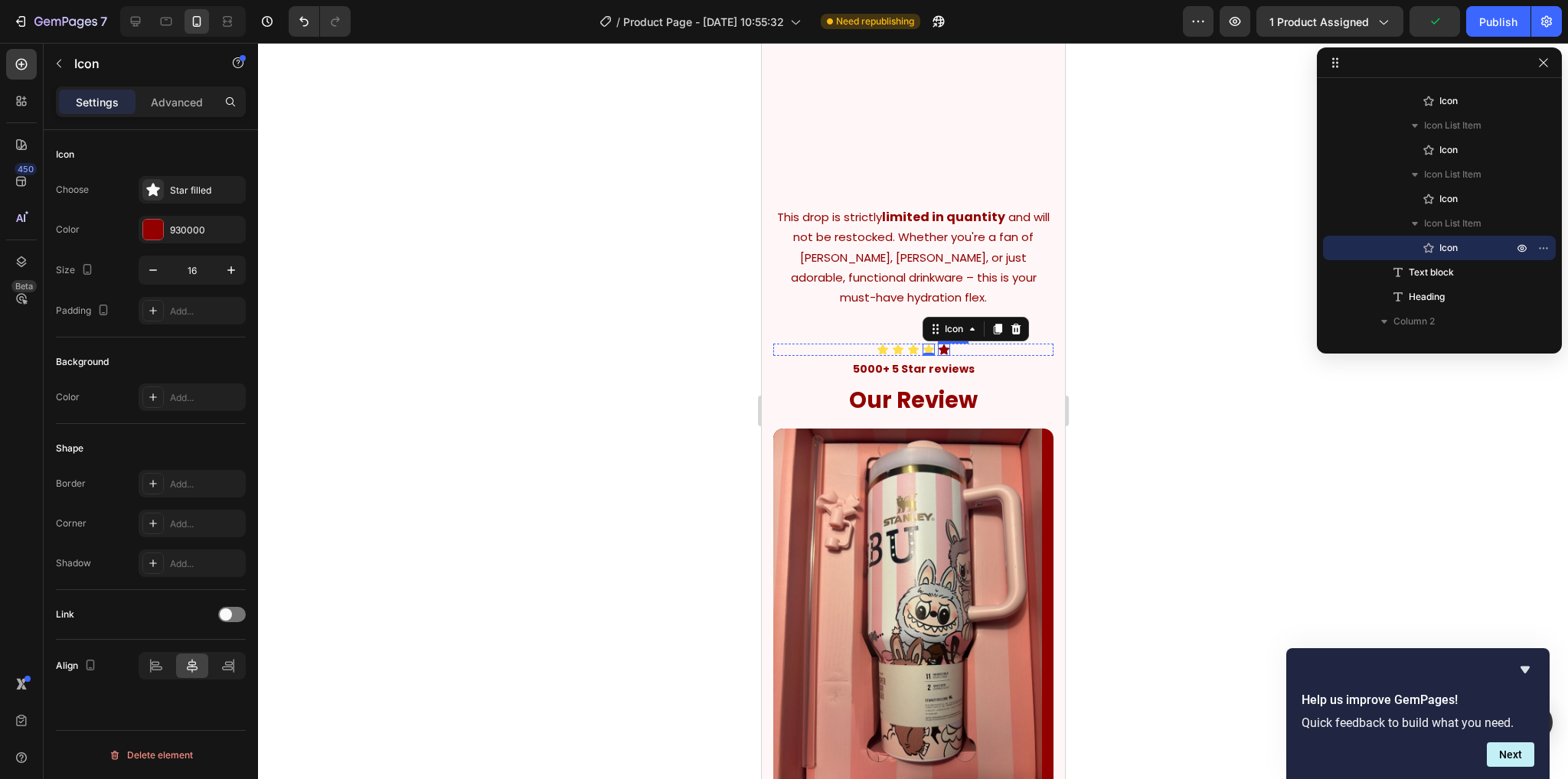
click at [939, 356] on div "Icon" at bounding box center [943, 349] width 12 height 12
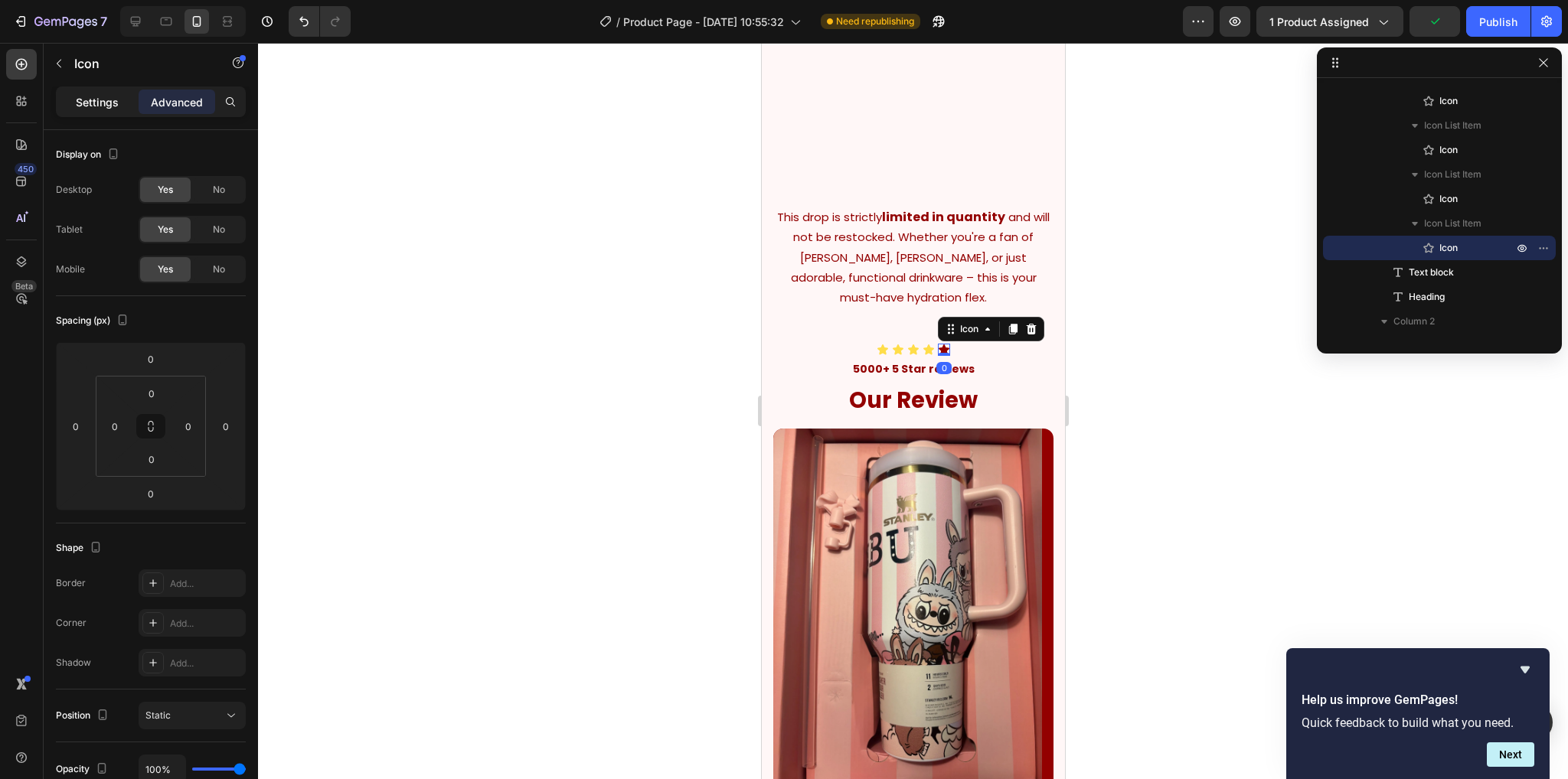
click at [82, 94] on p "Settings" at bounding box center [97, 101] width 43 height 16
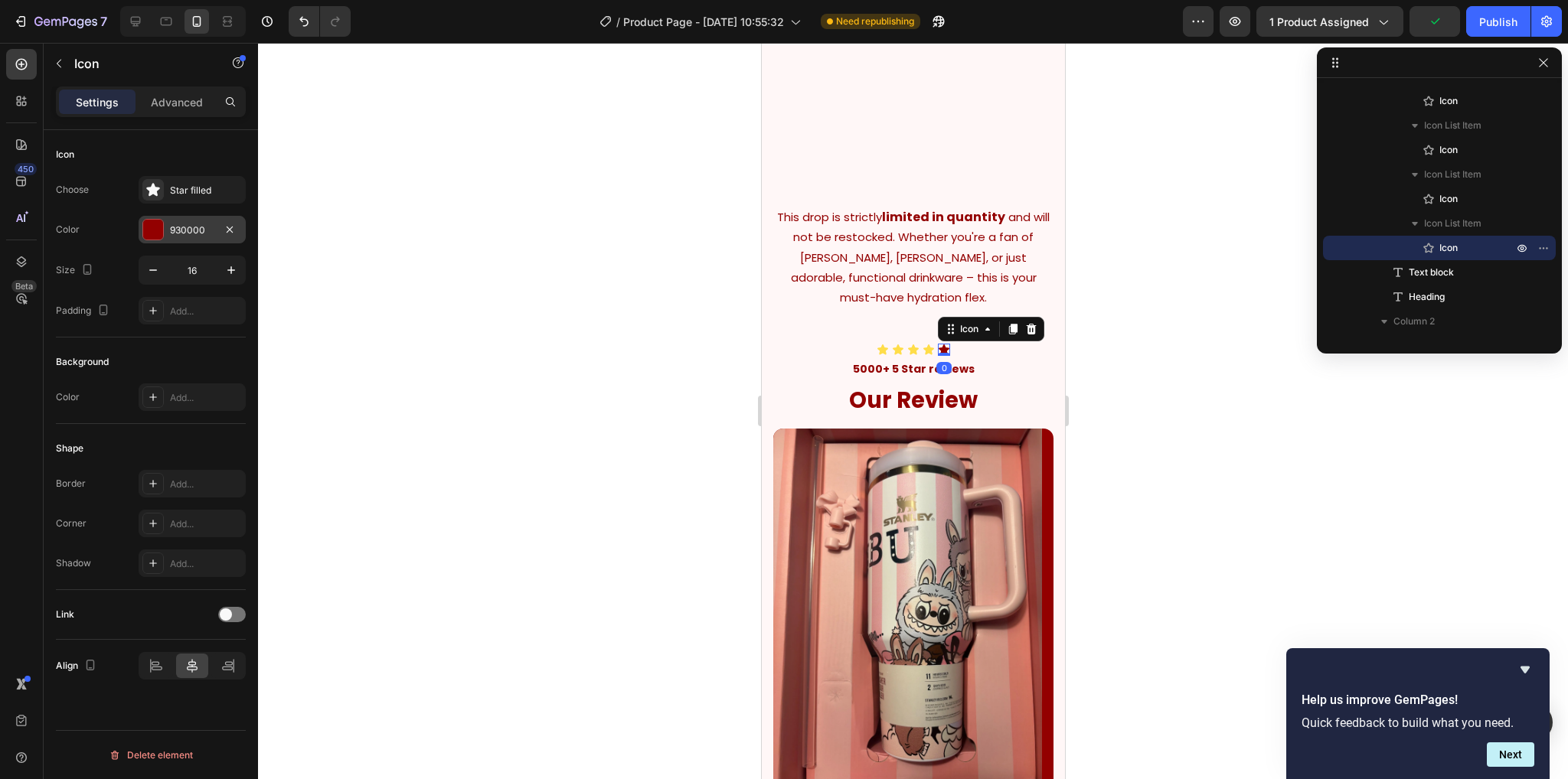
click at [150, 231] on div at bounding box center [153, 229] width 20 height 20
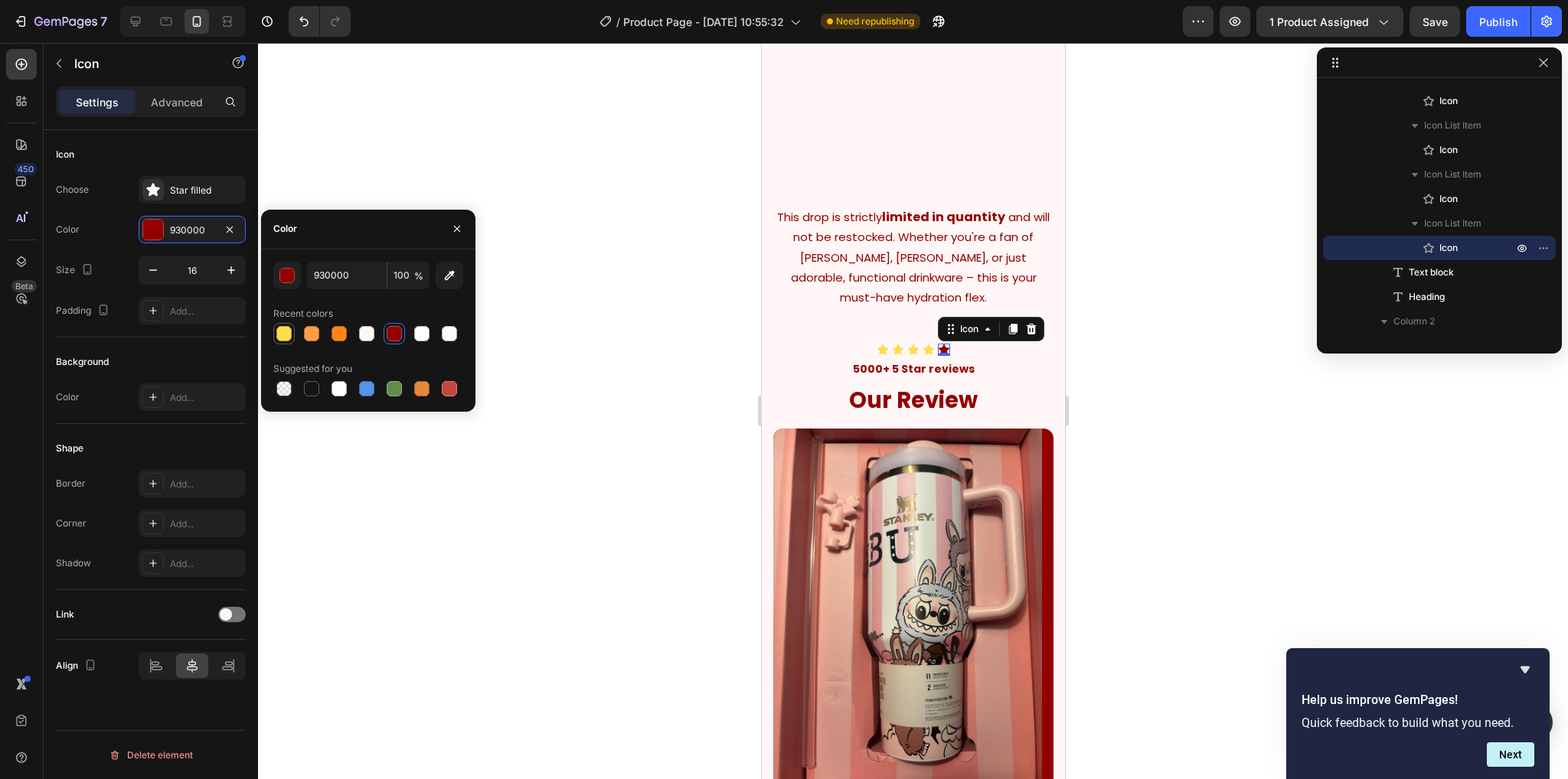
click at [280, 331] on div at bounding box center [284, 334] width 15 height 15
type input "FFDD49"
click at [652, 307] on div at bounding box center [912, 411] width 1310 height 736
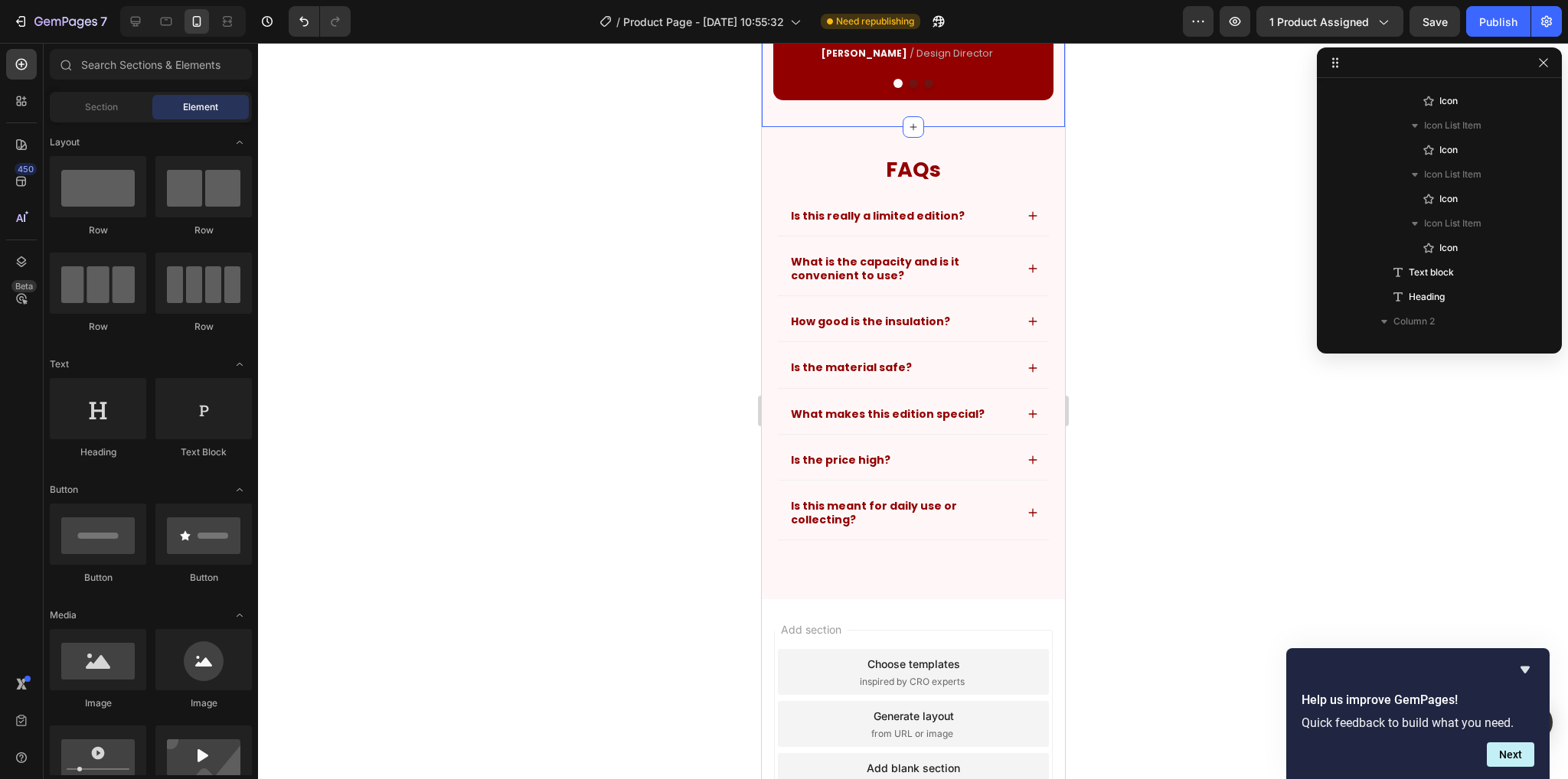
scroll to position [4311, 0]
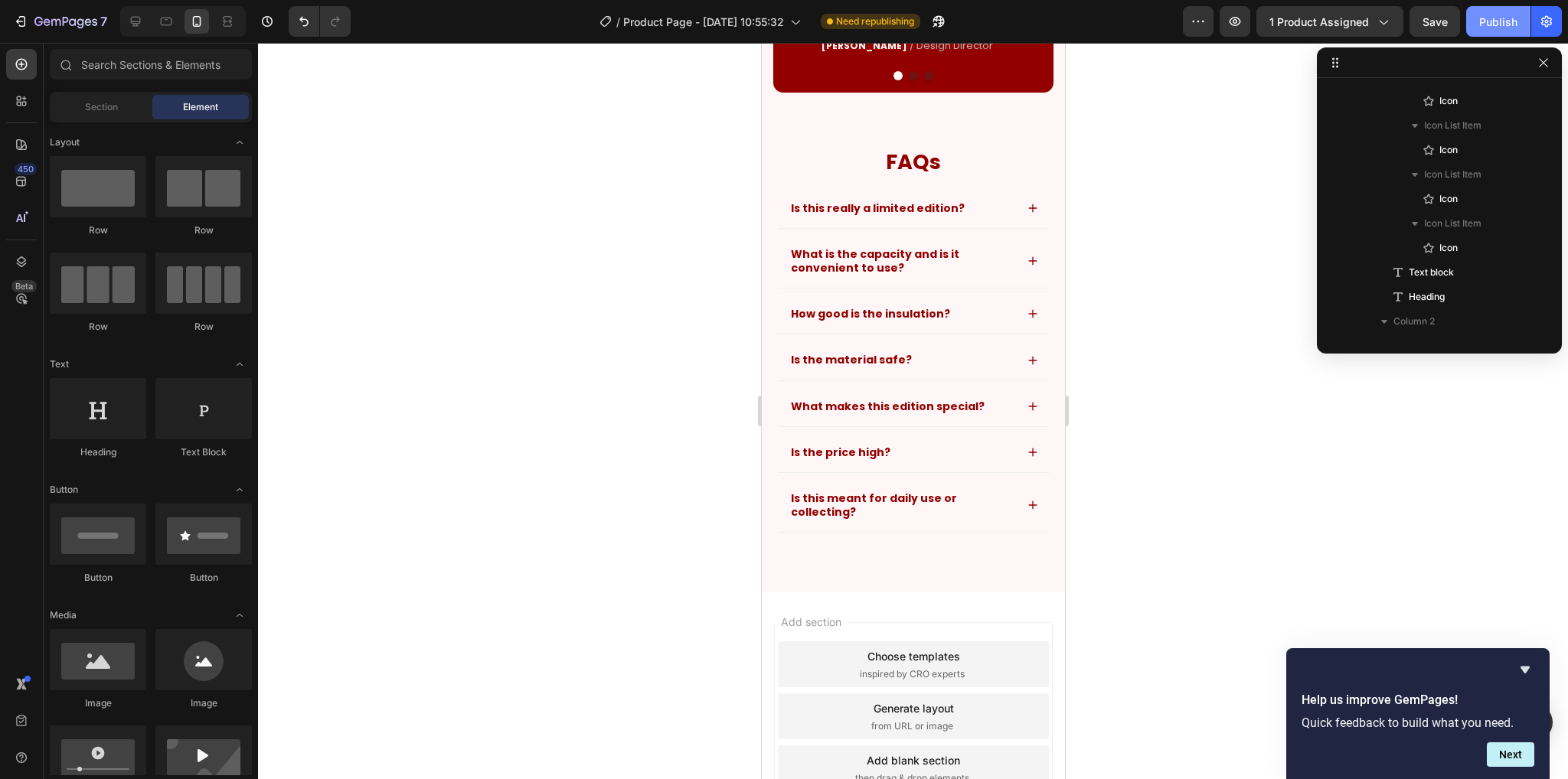
click at [1492, 24] on div "Publish" at bounding box center [1498, 21] width 38 height 16
click at [1435, 19] on icon "button" at bounding box center [1434, 21] width 12 height 12
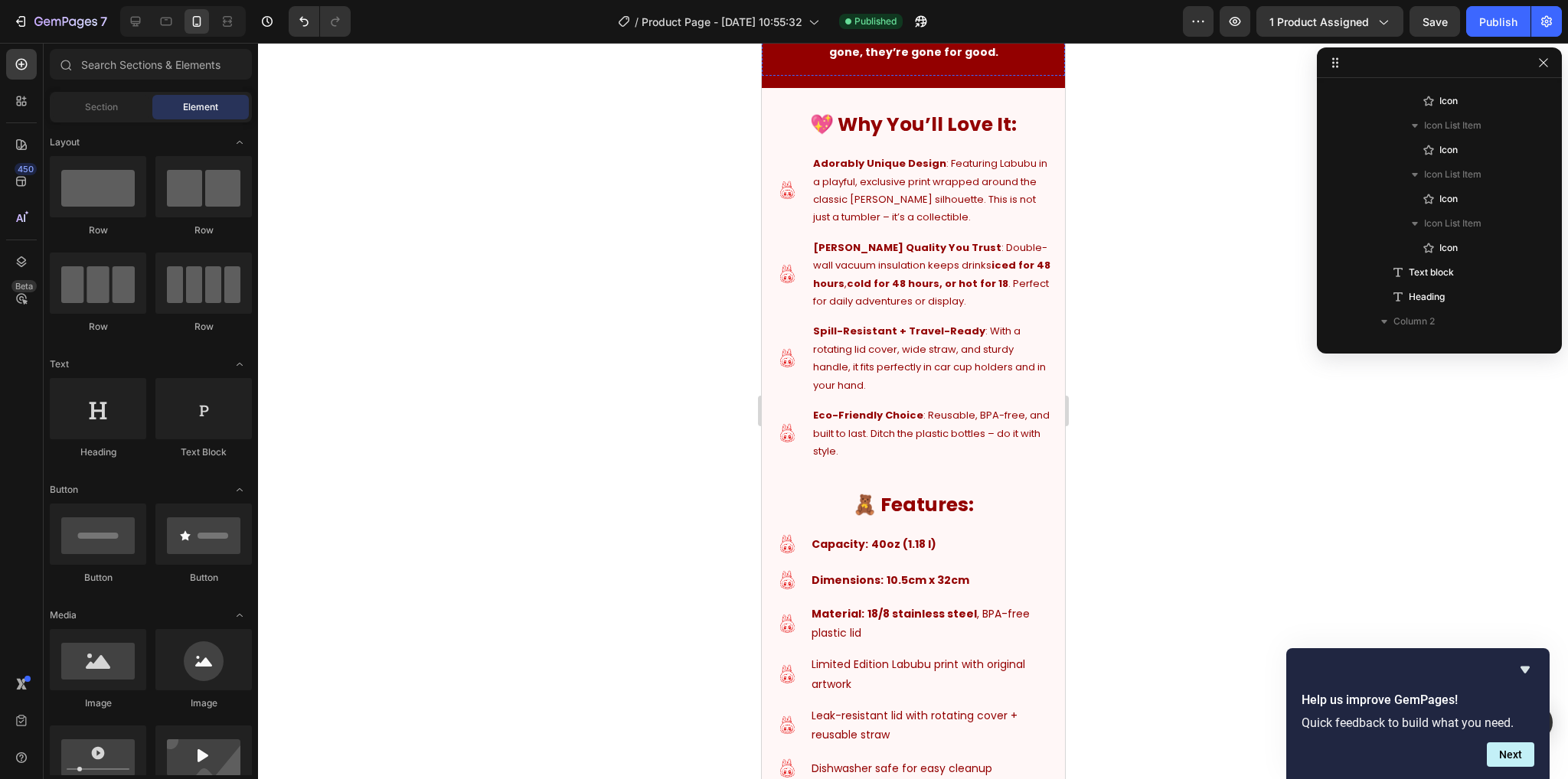
scroll to position [1913, 0]
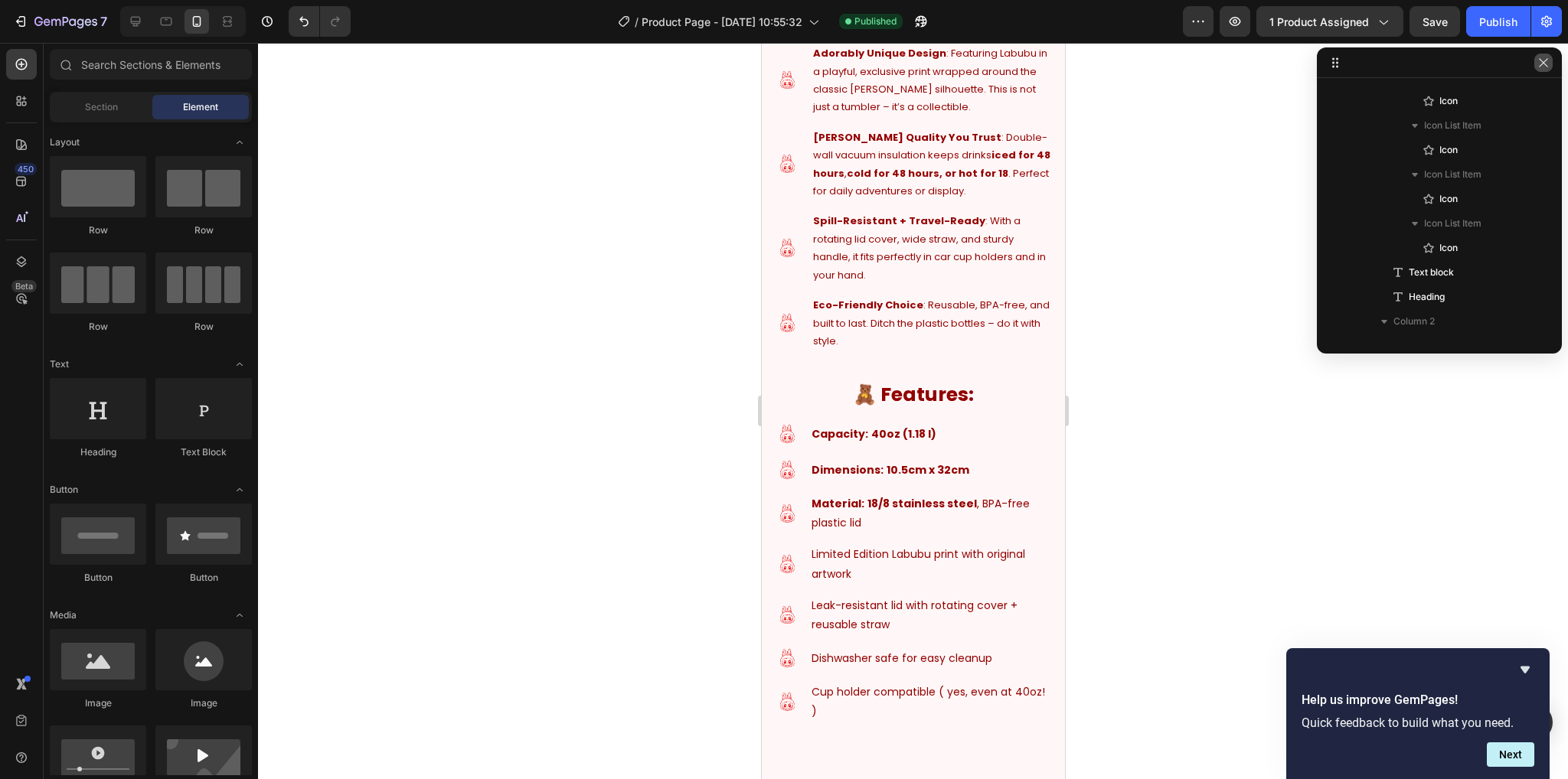
click at [1549, 59] on icon "button" at bounding box center [1543, 62] width 12 height 12
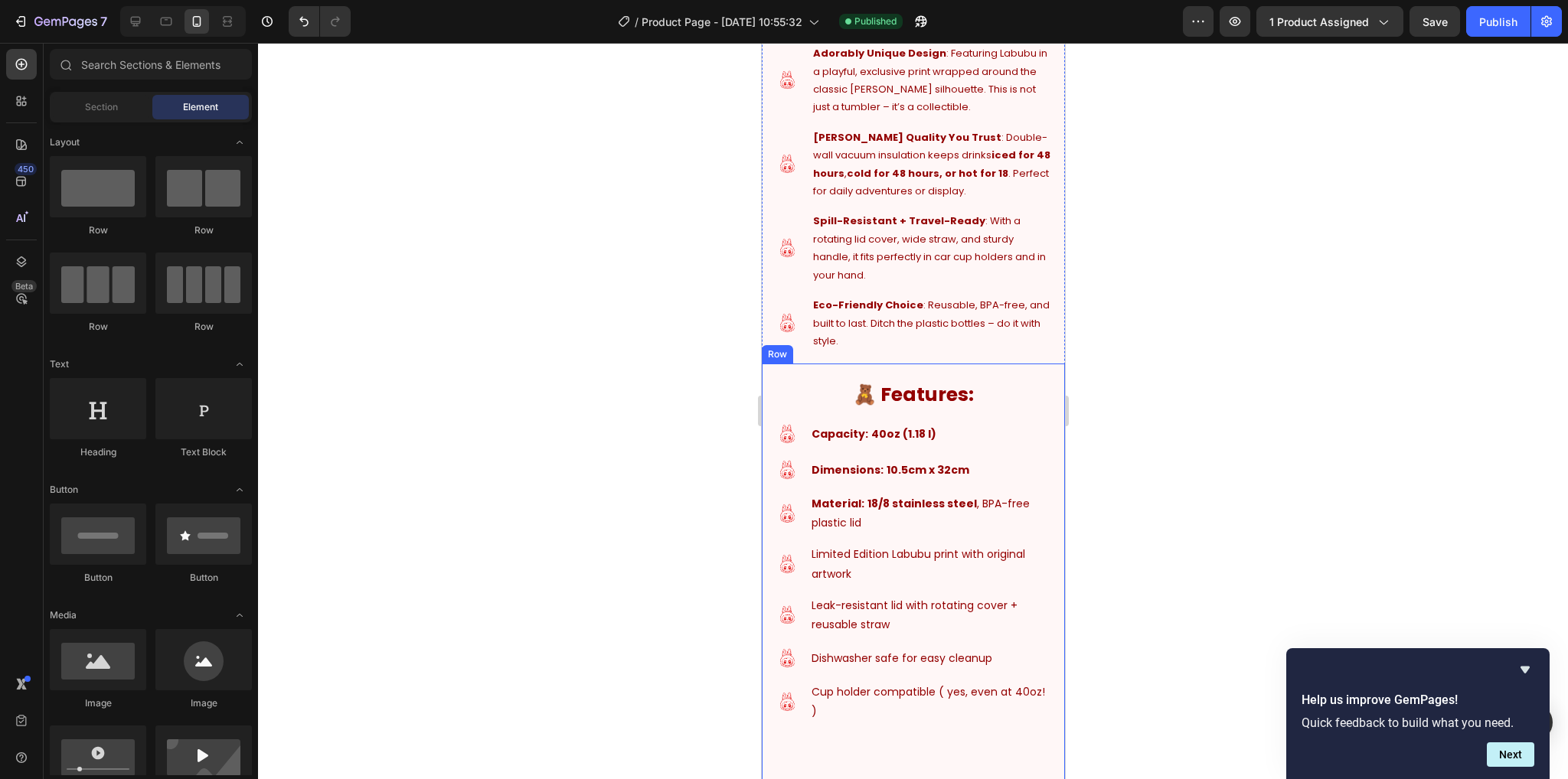
click at [1083, 670] on div at bounding box center [912, 411] width 1310 height 736
click at [44, 9] on button "7" at bounding box center [59, 21] width 108 height 31
